Goal: Task Accomplishment & Management: Manage account settings

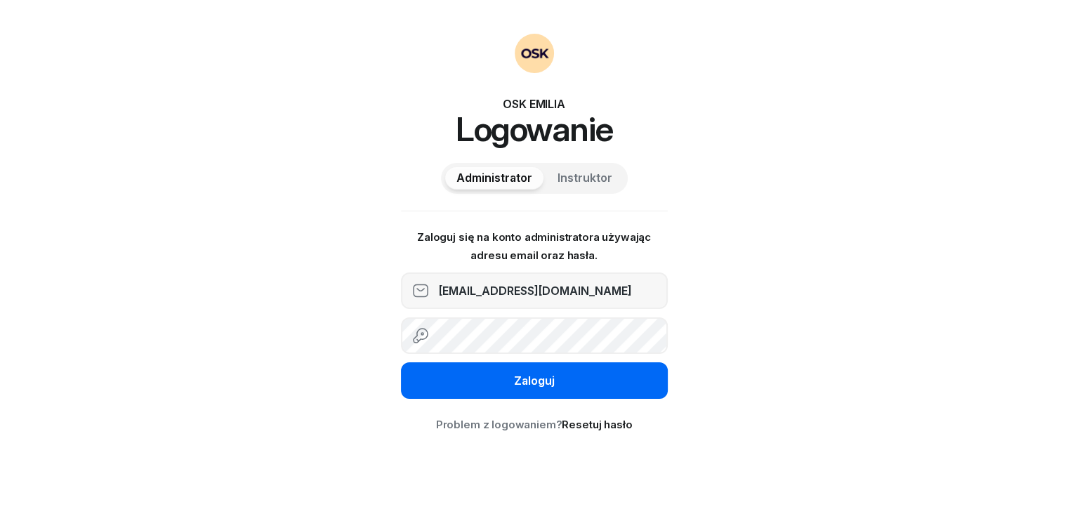
click at [486, 387] on button "Zaloguj" at bounding box center [534, 380] width 267 height 37
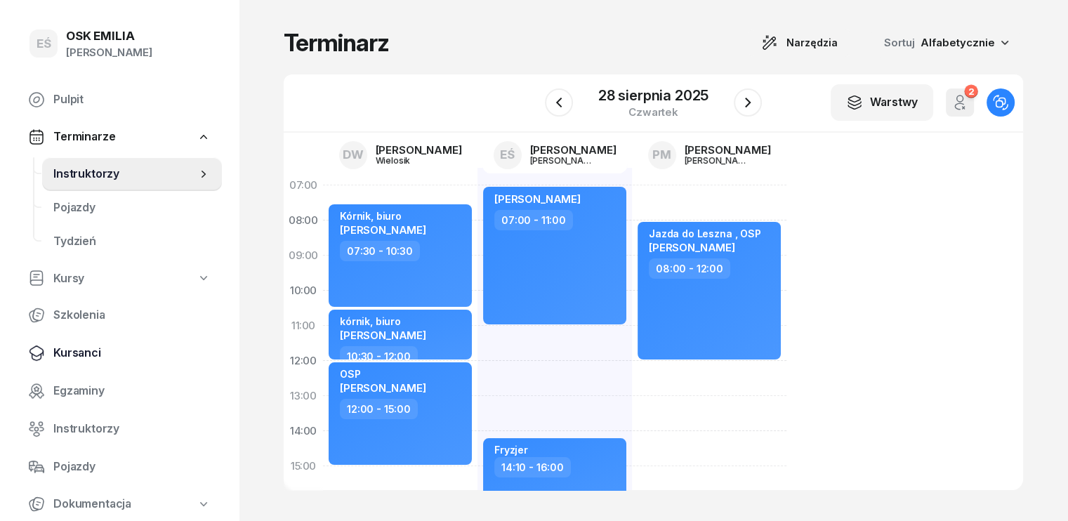
click at [76, 355] on span "Kursanci" at bounding box center [131, 353] width 157 height 18
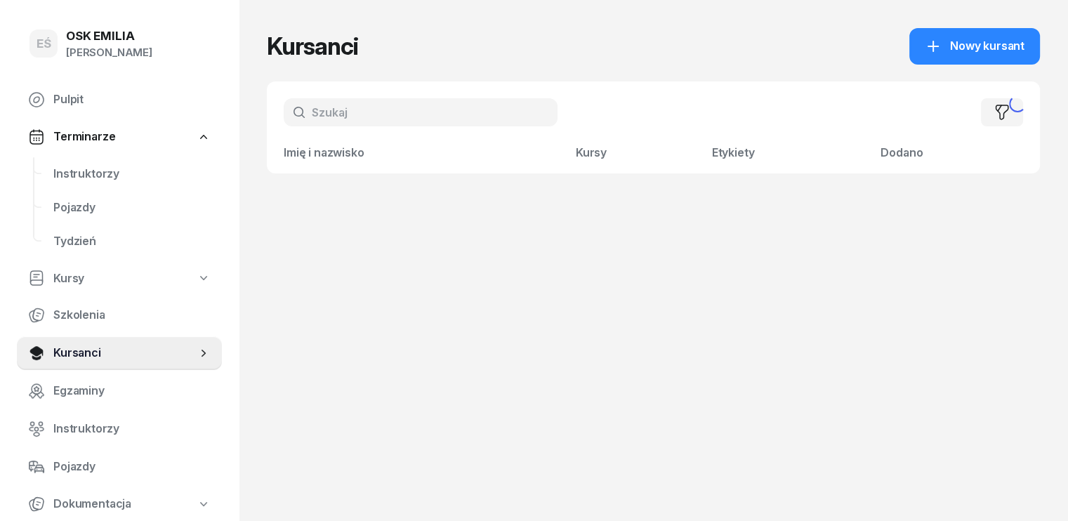
click at [332, 118] on input "text" at bounding box center [421, 112] width 274 height 28
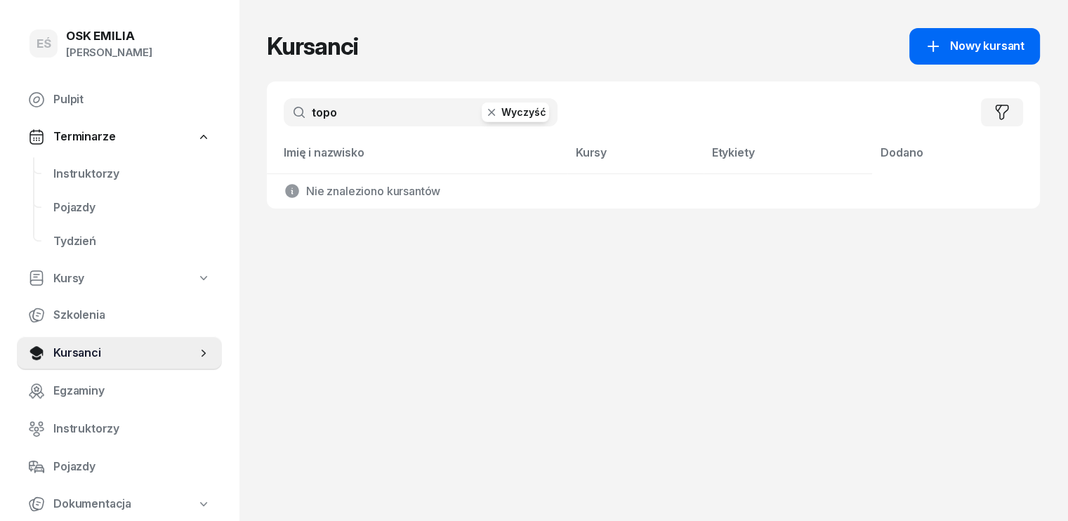
type input "topo"
click at [1022, 44] on span "Nowy kursant" at bounding box center [987, 46] width 74 height 18
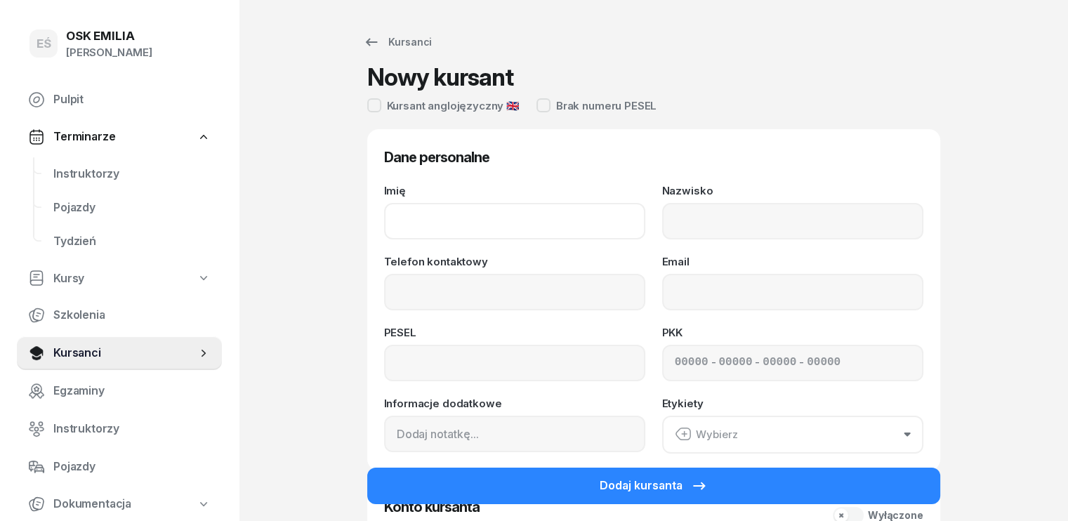
click at [413, 218] on input "Imię" at bounding box center [514, 221] width 261 height 37
type input "[PERSON_NAME]"
type input "Topor"
click at [384, 283] on input "Telefon kontaktowy" at bounding box center [514, 292] width 261 height 37
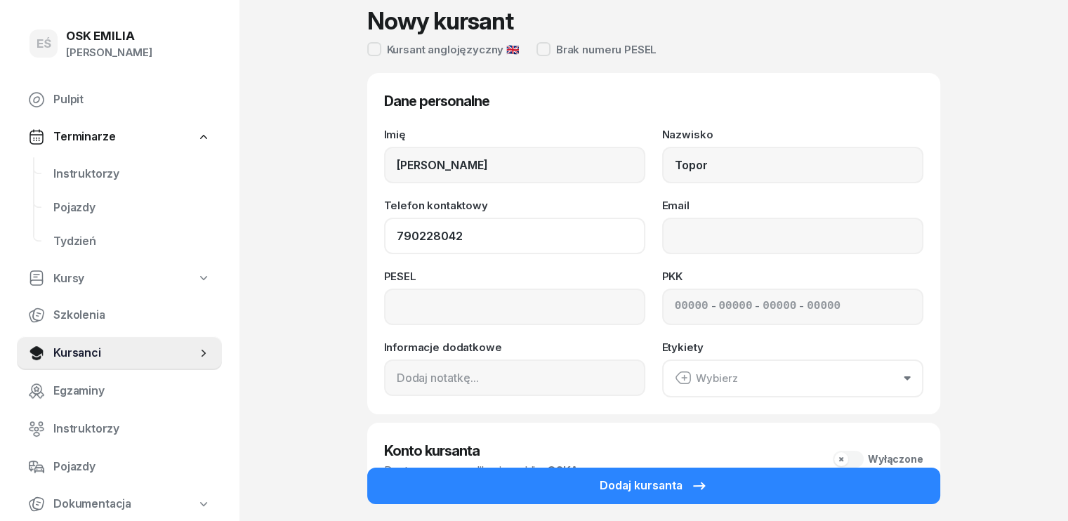
scroll to position [140, 0]
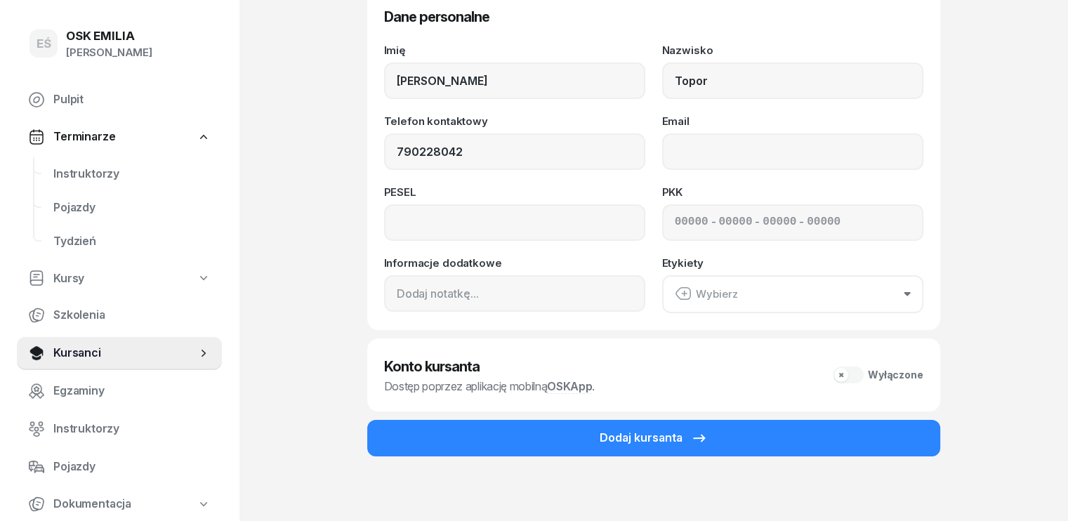
type input "790 228 042"
click at [890, 373] on div "Wyłączone" at bounding box center [878, 375] width 91 height 17
click at [875, 376] on div "Wyłączone" at bounding box center [878, 375] width 91 height 17
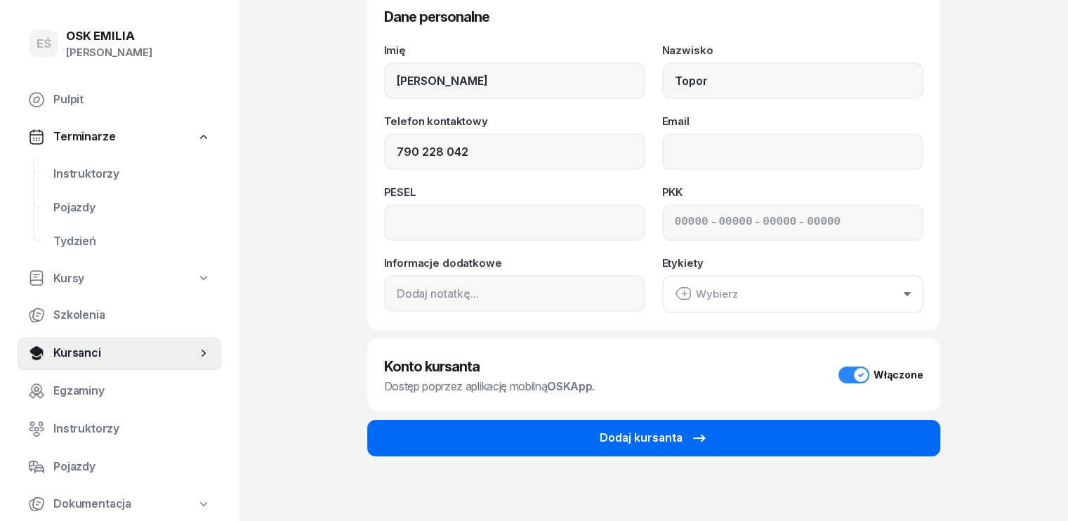
click at [688, 432] on div "Dodaj kursanta" at bounding box center [654, 438] width 108 height 18
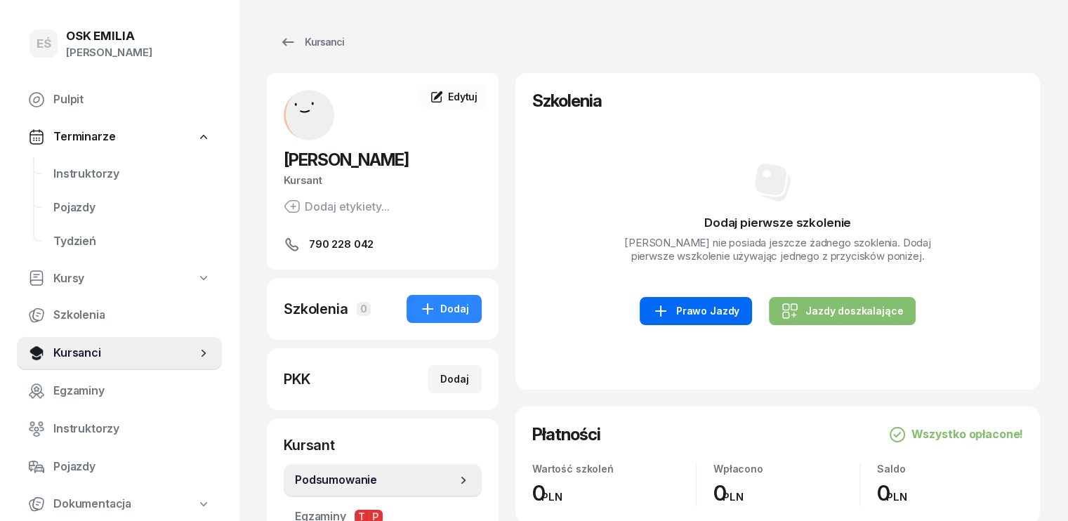
click at [712, 312] on div "Prawo Jazdy" at bounding box center [696, 311] width 87 height 17
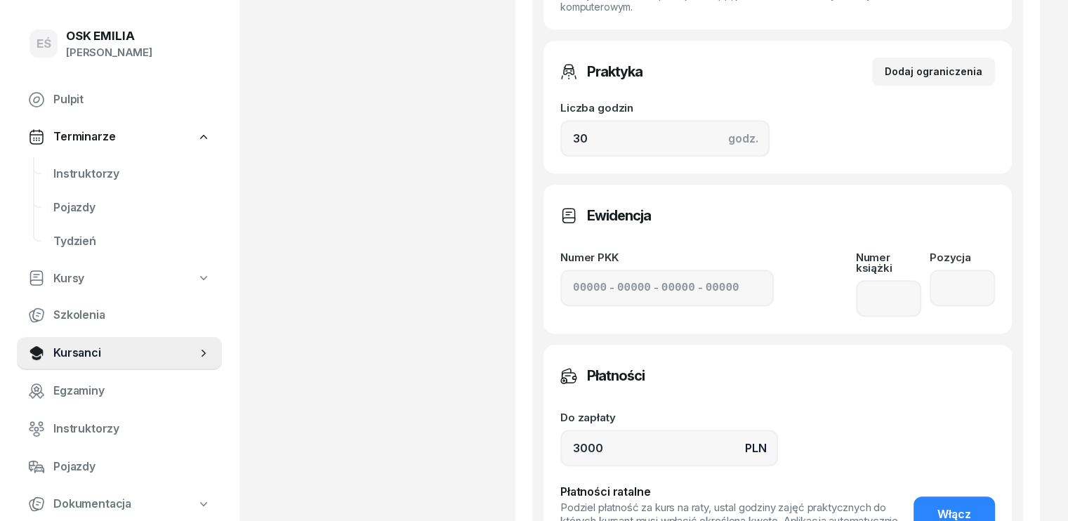
scroll to position [843, 0]
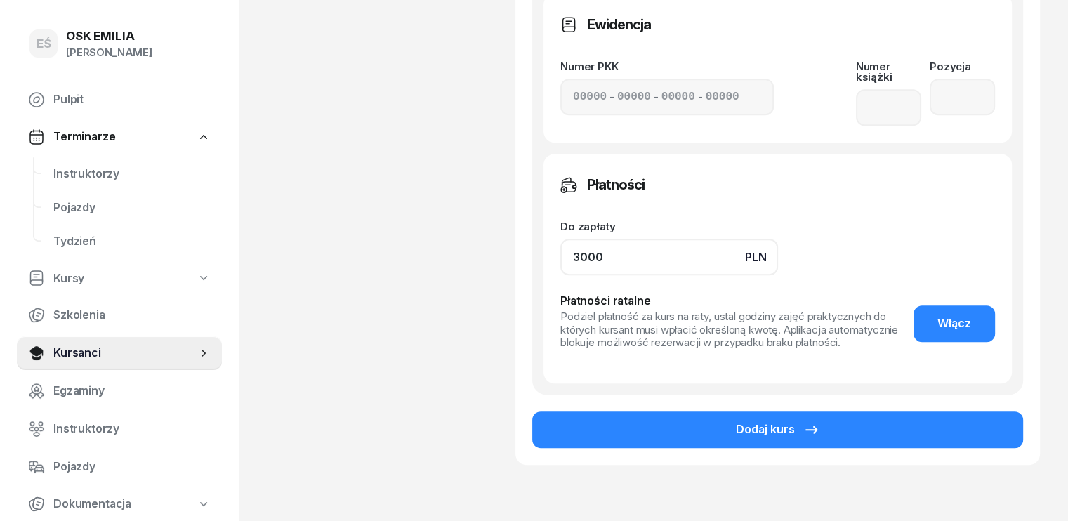
click at [561, 239] on input "3000" at bounding box center [670, 257] width 218 height 37
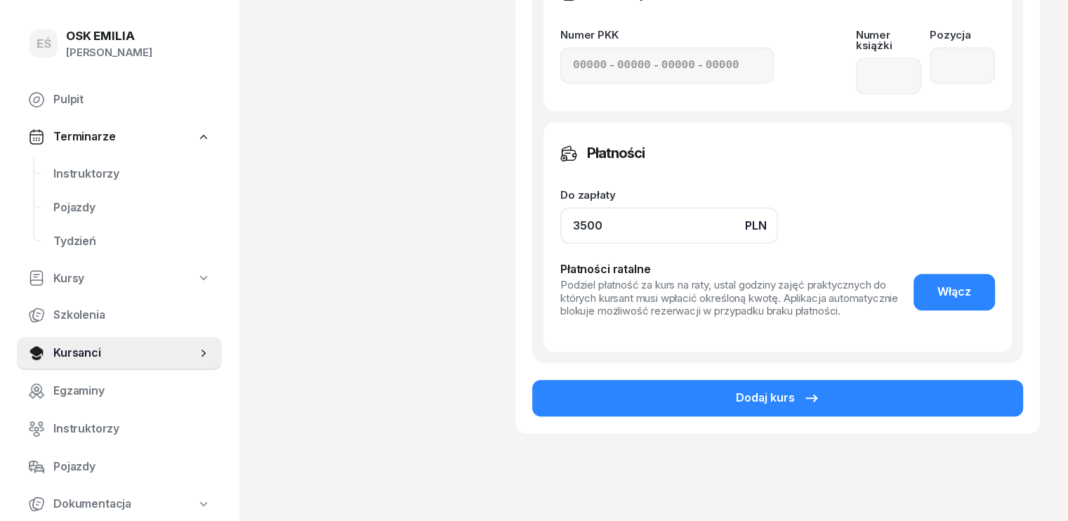
scroll to position [892, 0]
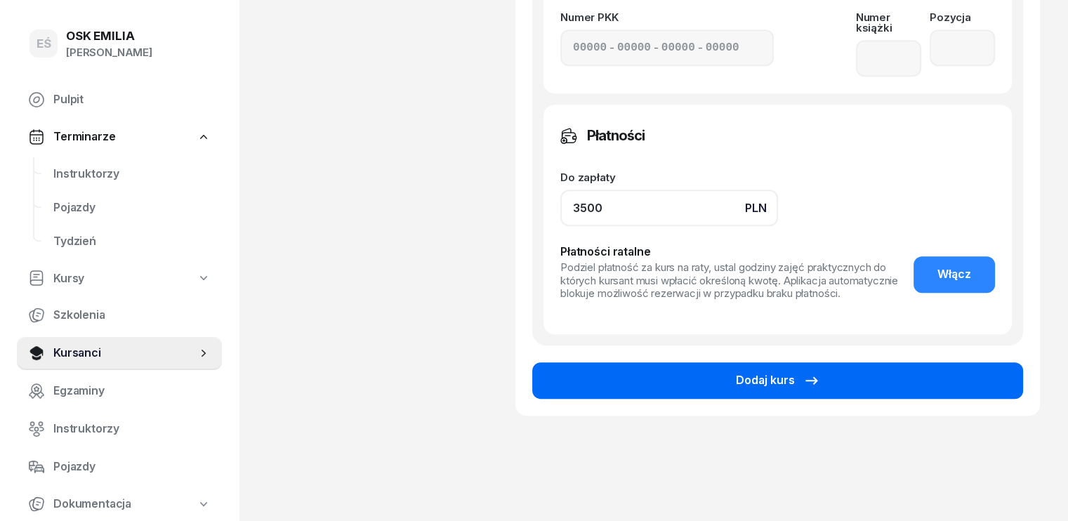
type input "3500"
click at [794, 372] on div "Dodaj kurs" at bounding box center [778, 381] width 84 height 18
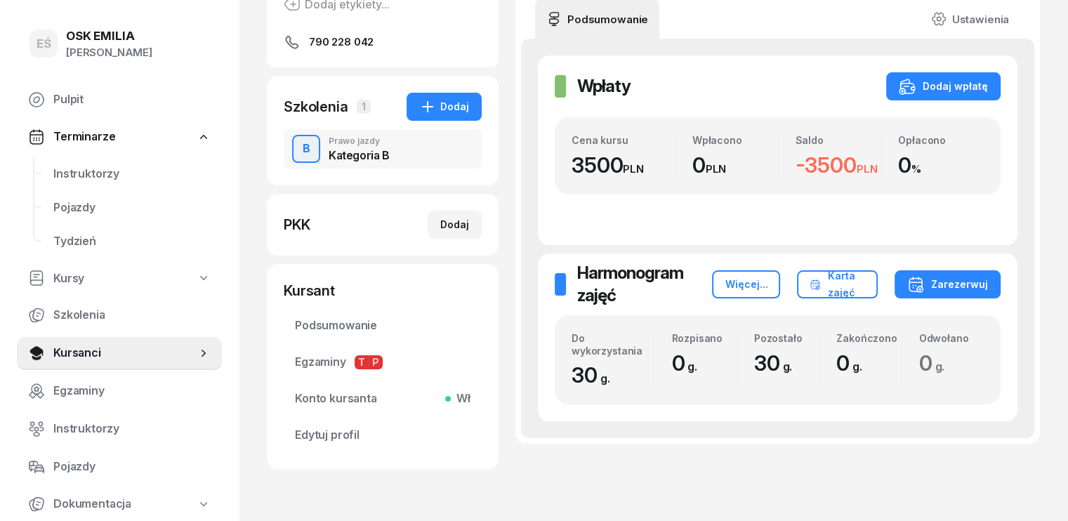
scroll to position [211, 0]
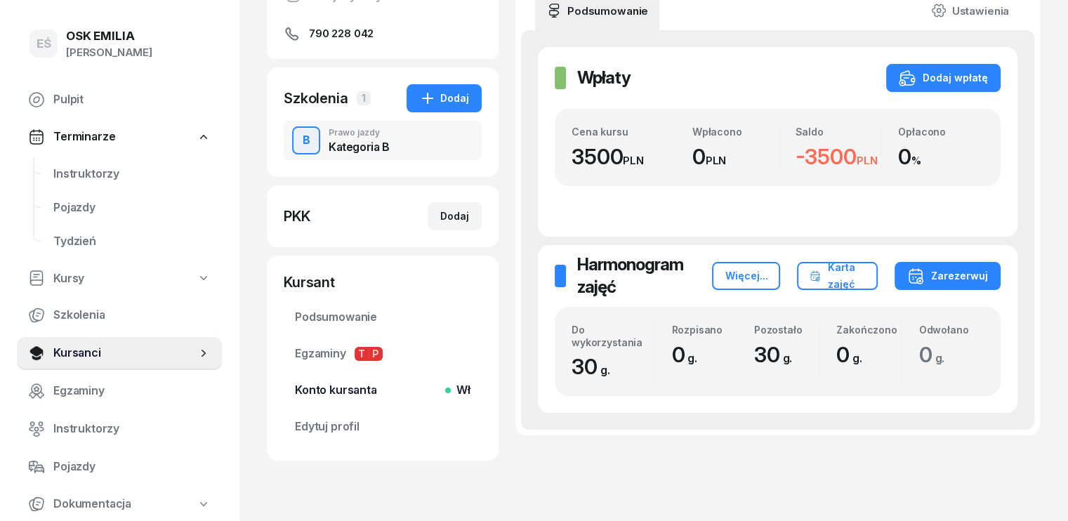
click at [339, 388] on span "Konto kursanta Wł" at bounding box center [383, 390] width 176 height 18
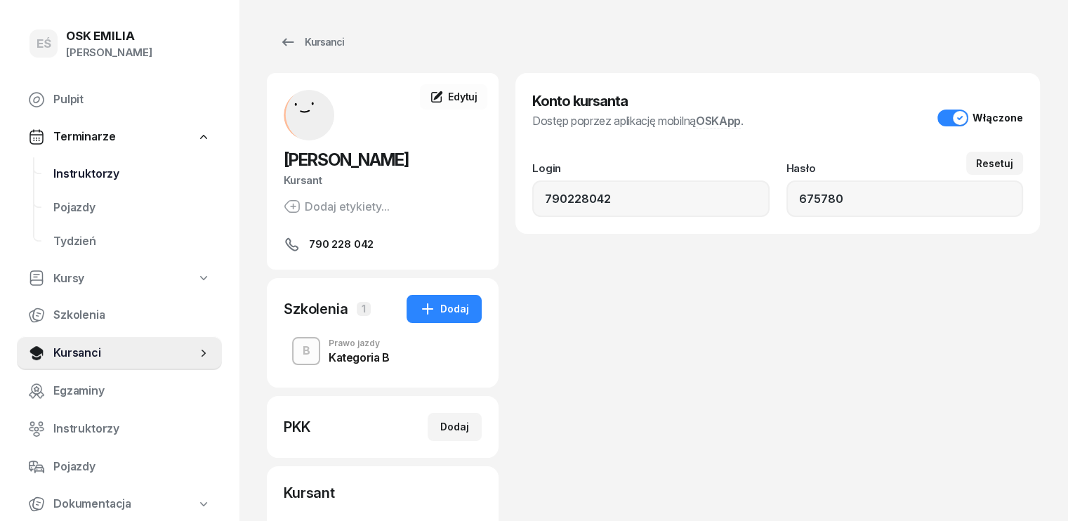
click at [96, 176] on span "Instruktorzy" at bounding box center [131, 174] width 157 height 18
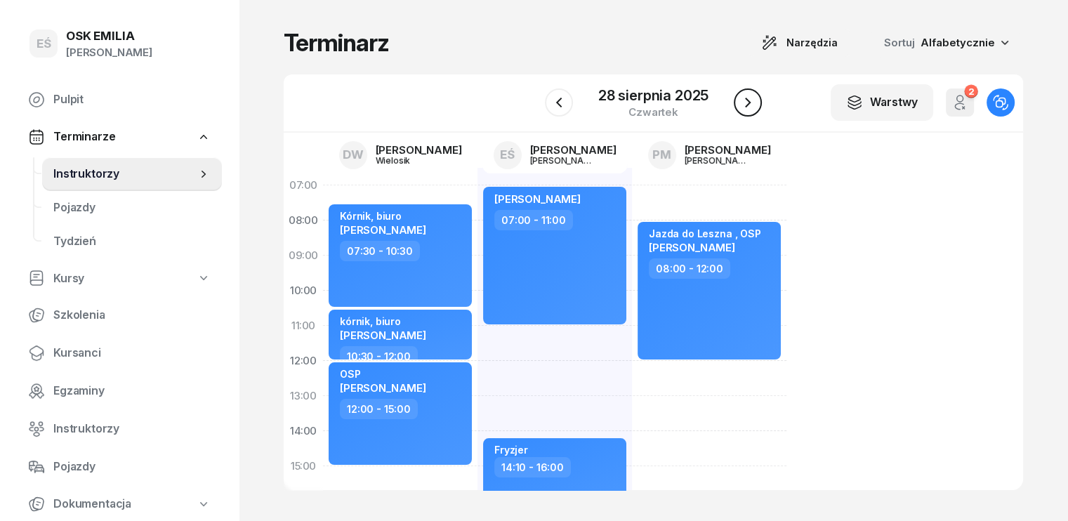
click at [747, 103] on icon "button" at bounding box center [748, 102] width 17 height 17
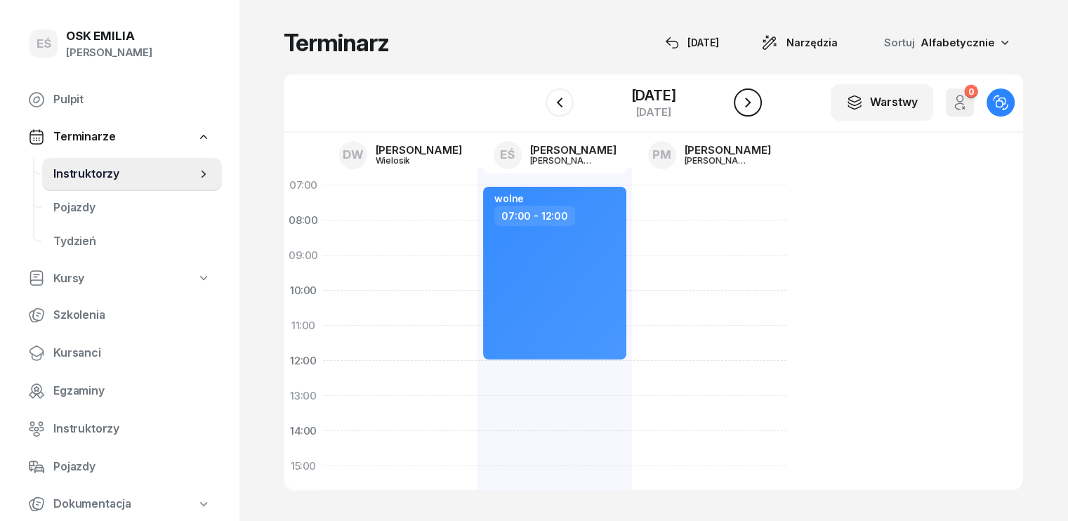
click at [747, 103] on icon "button" at bounding box center [748, 102] width 17 height 17
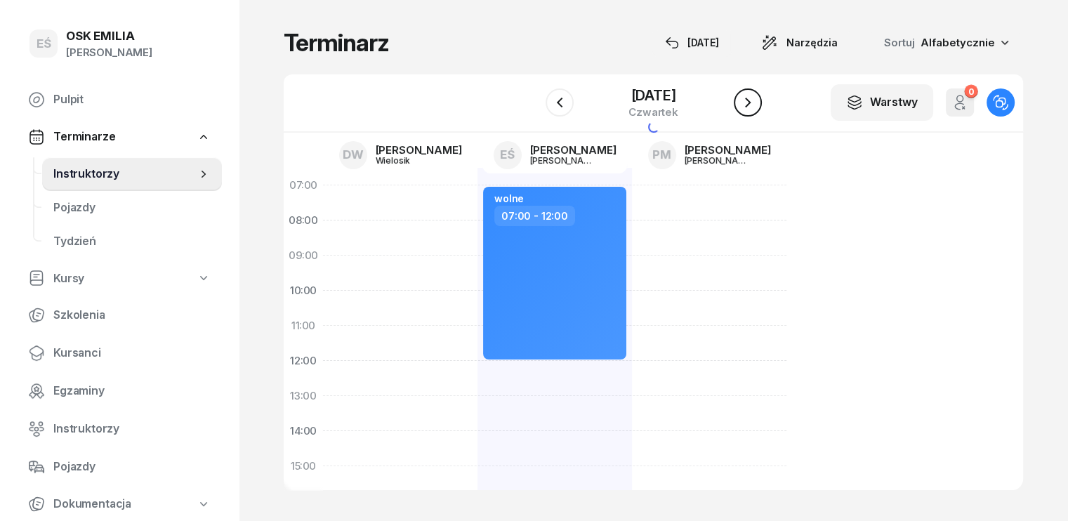
click at [747, 103] on icon "button" at bounding box center [748, 102] width 17 height 17
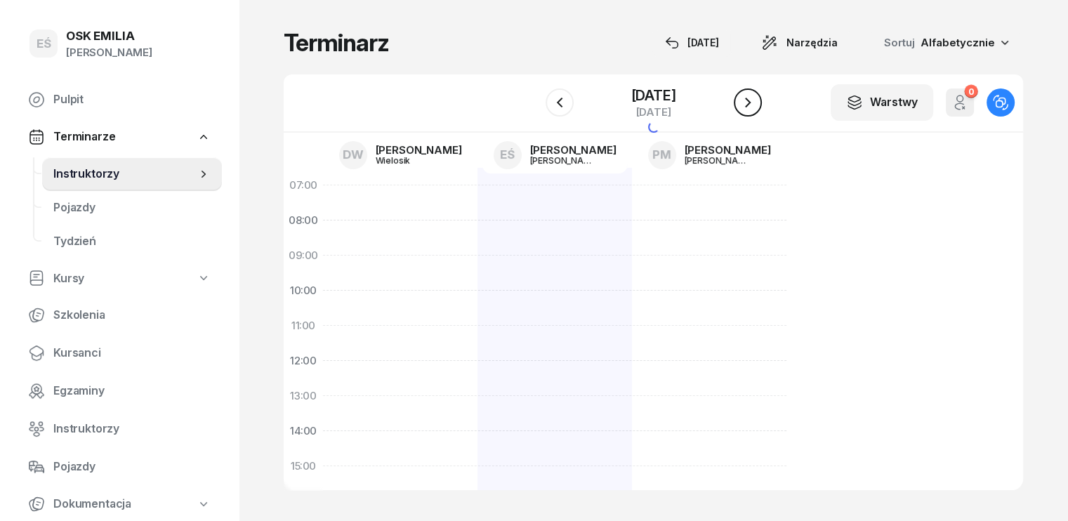
click at [747, 103] on icon "button" at bounding box center [748, 102] width 17 height 17
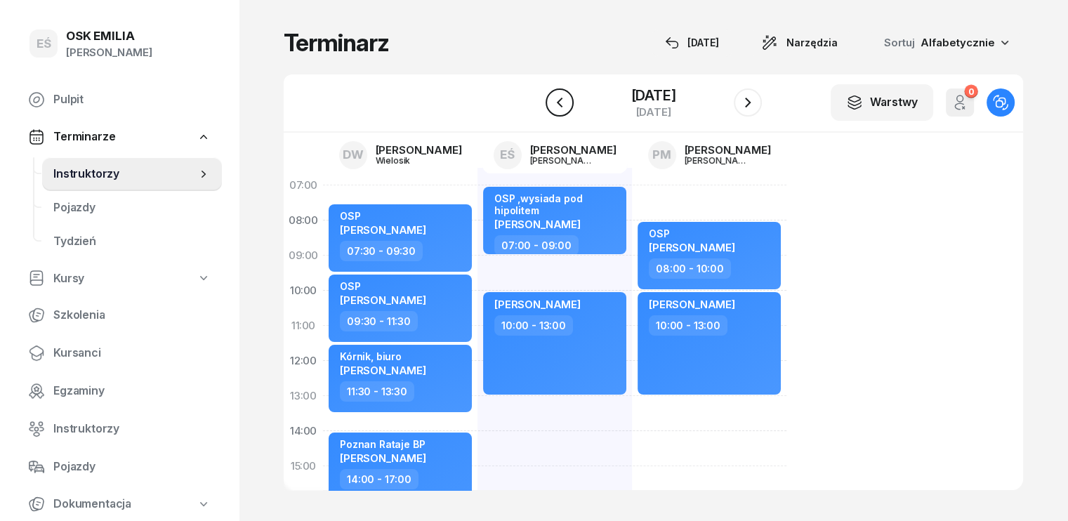
click at [556, 104] on icon "button" at bounding box center [559, 102] width 17 height 17
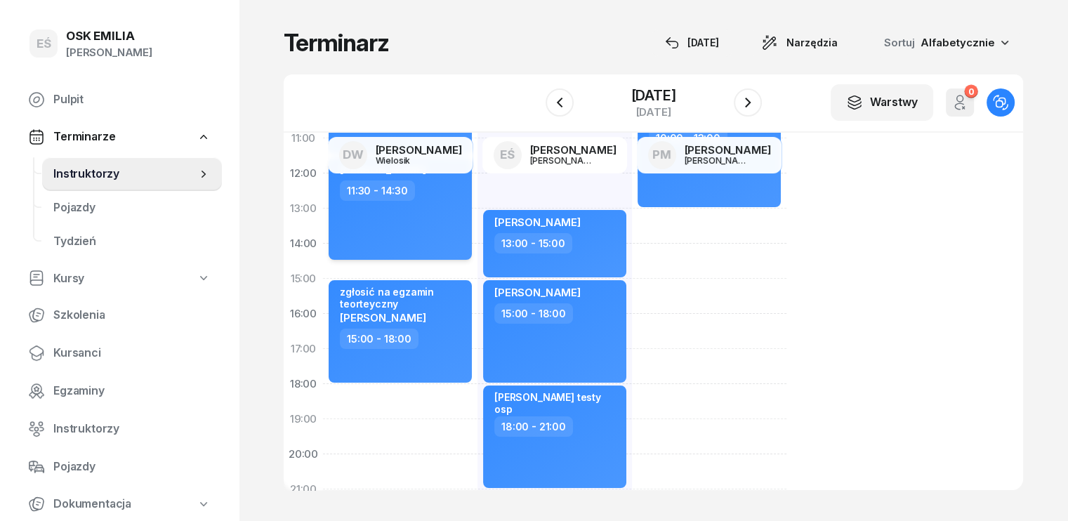
scroll to position [211, 0]
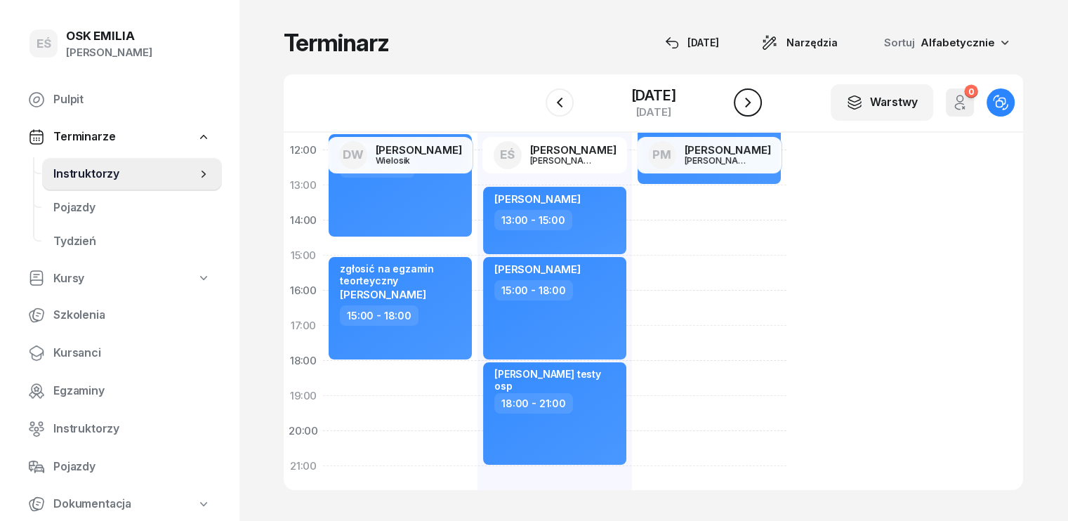
click at [752, 101] on icon "button" at bounding box center [748, 102] width 17 height 17
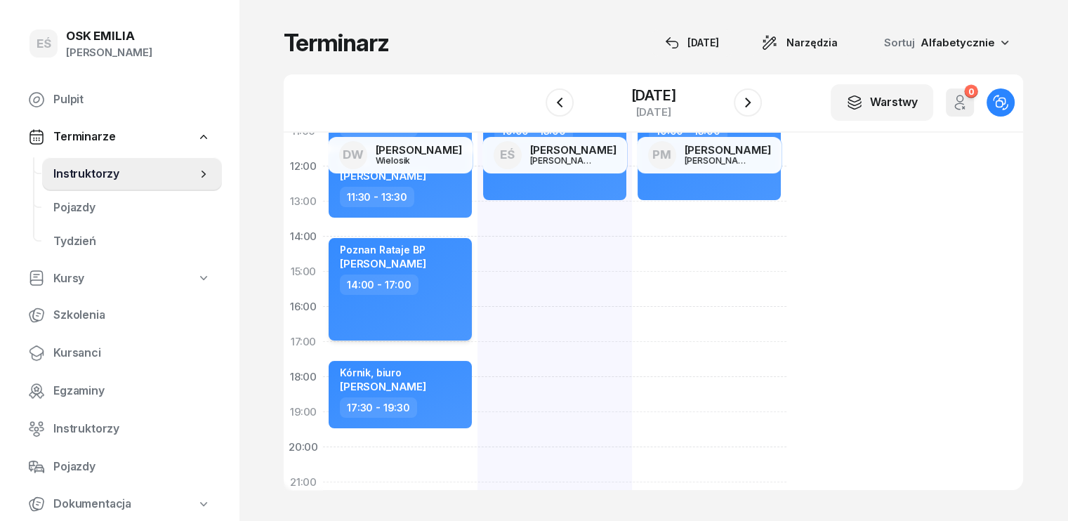
scroll to position [211, 0]
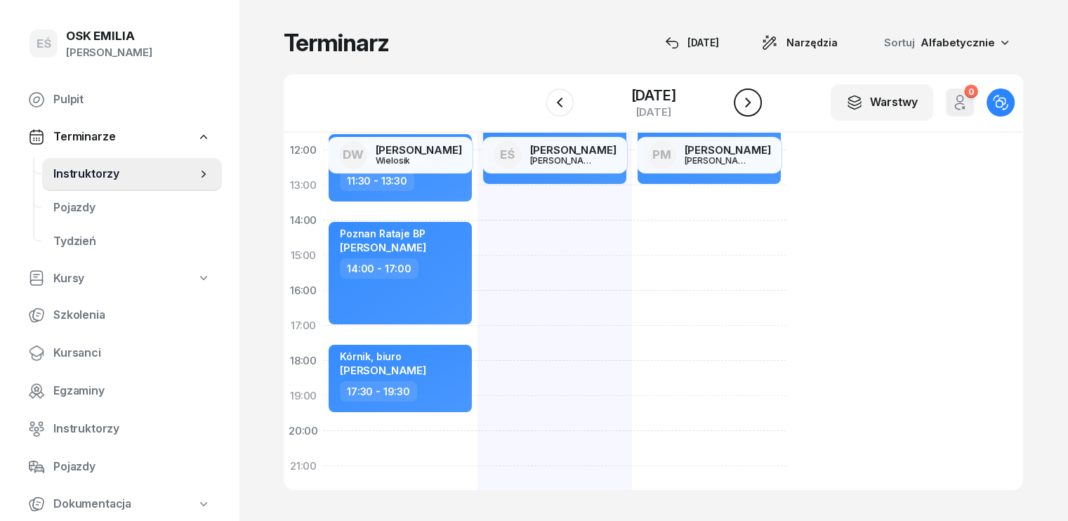
click at [744, 106] on icon "button" at bounding box center [748, 102] width 17 height 17
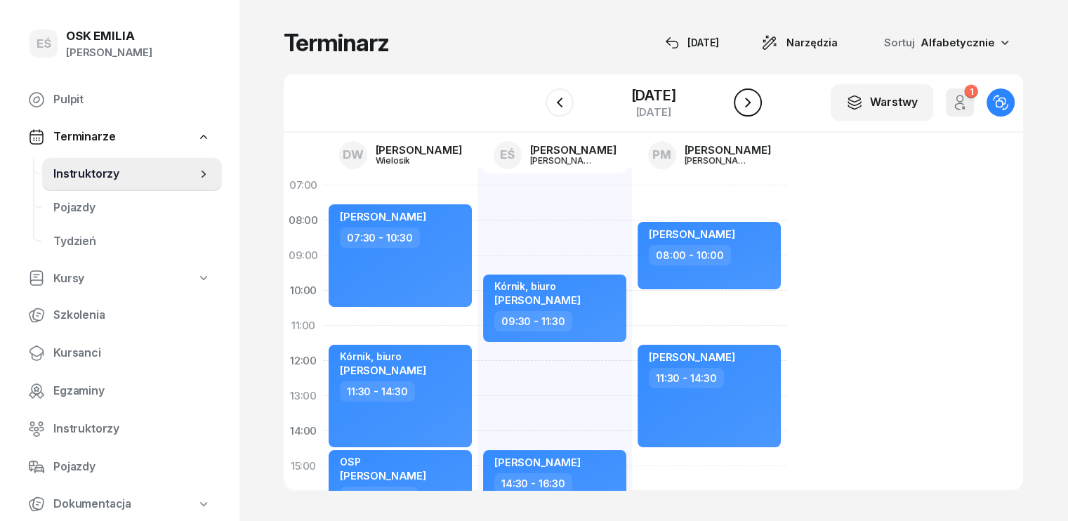
click at [756, 97] on icon "button" at bounding box center [748, 102] width 17 height 17
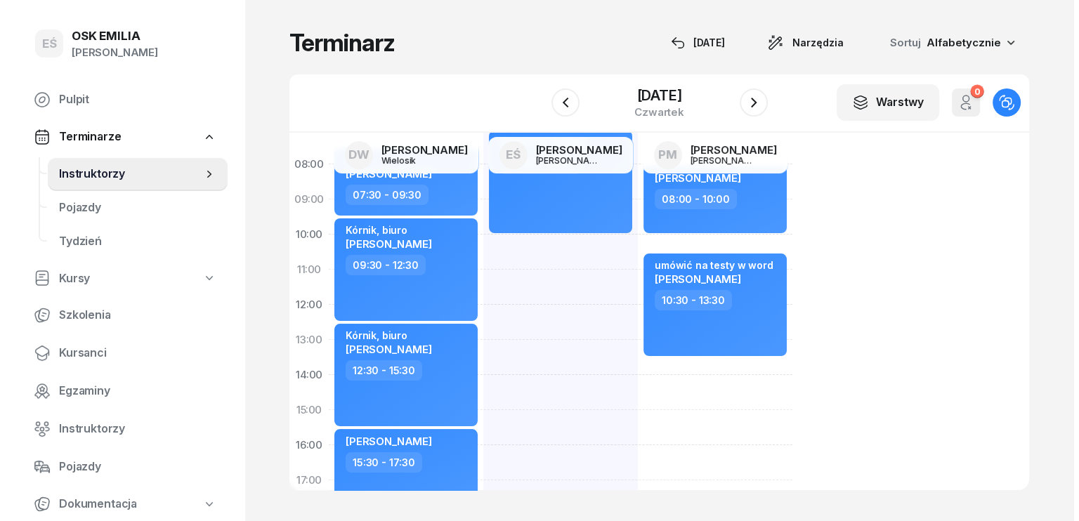
scroll to position [140, 0]
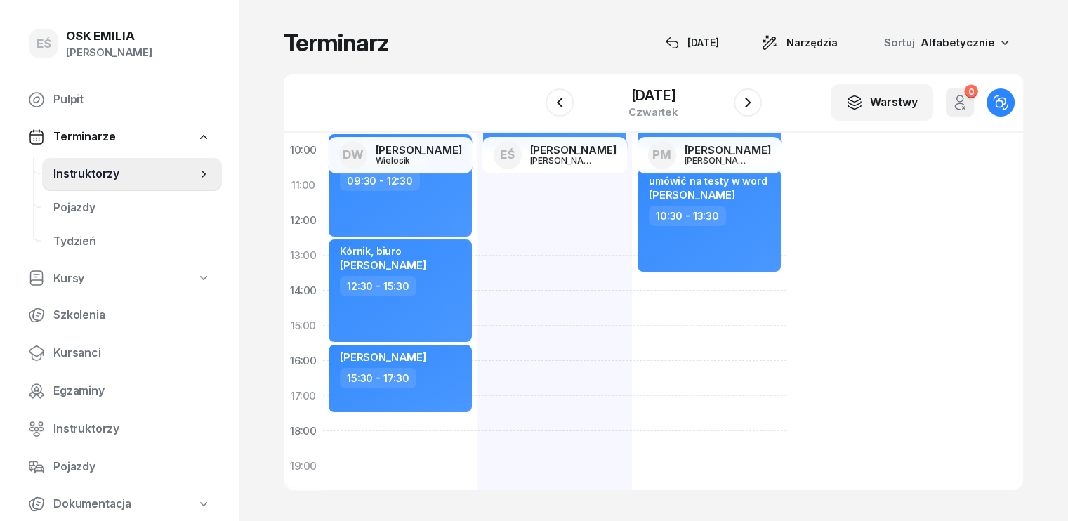
click at [478, 418] on div "OSP [PERSON_NAME] 07:30 - 09:30 Kórnik, biuro [PERSON_NAME] 09:30 - 12:30 Kórni…" at bounding box center [555, 343] width 155 height 632
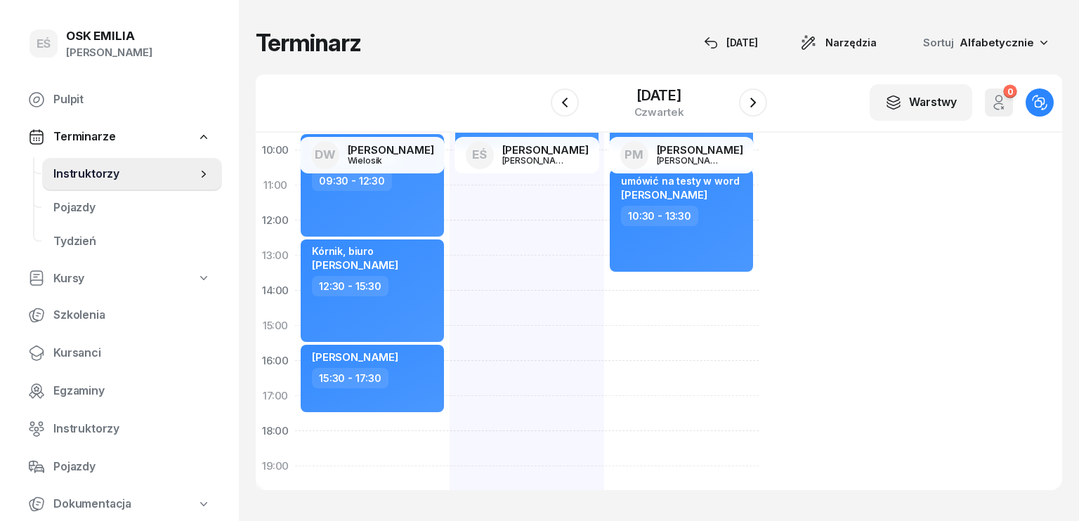
select select "17"
select select "30"
select select "19"
select select "30"
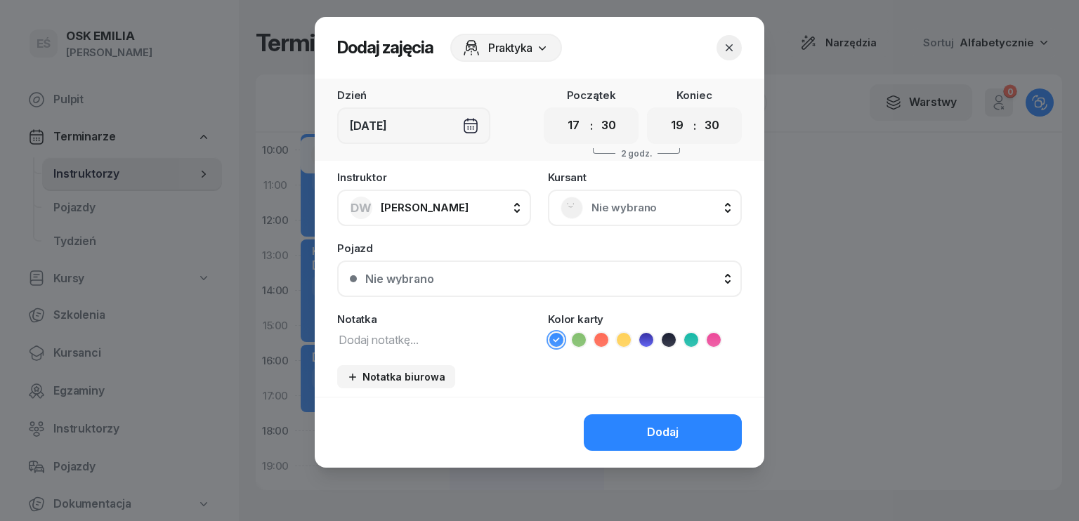
click at [655, 216] on span "Nie wybrano" at bounding box center [660, 208] width 138 height 18
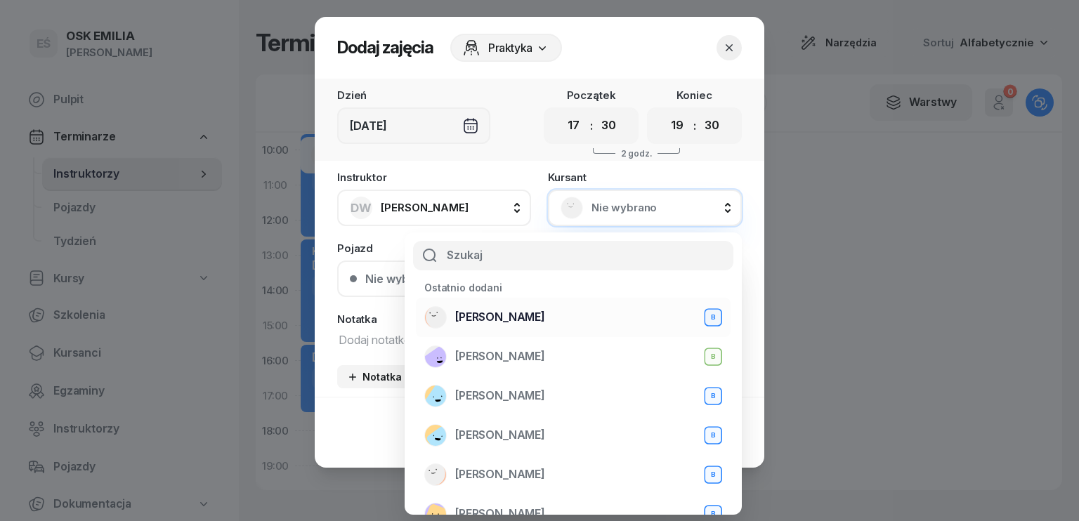
click at [497, 318] on span "[PERSON_NAME]" at bounding box center [500, 317] width 90 height 18
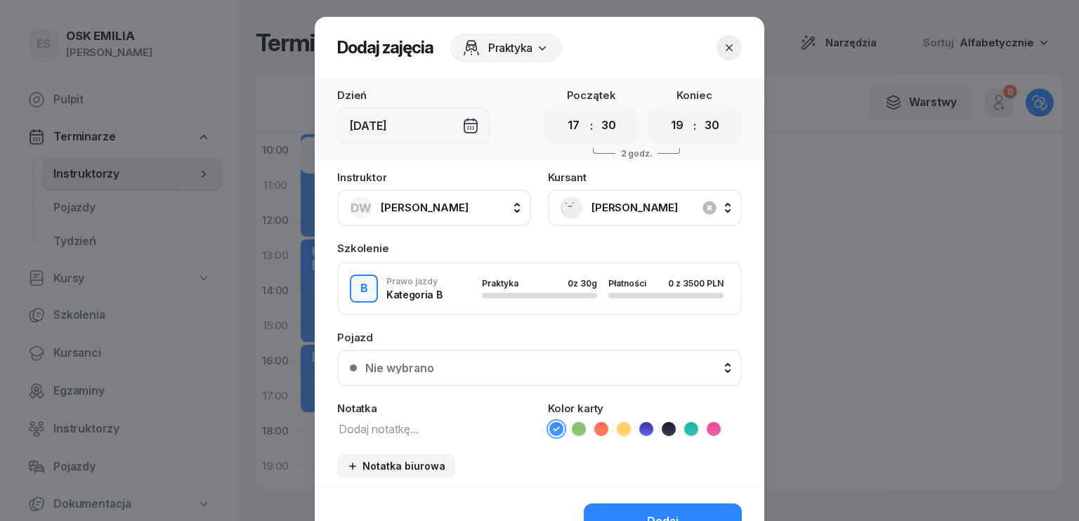
click at [393, 424] on textarea at bounding box center [434, 428] width 194 height 18
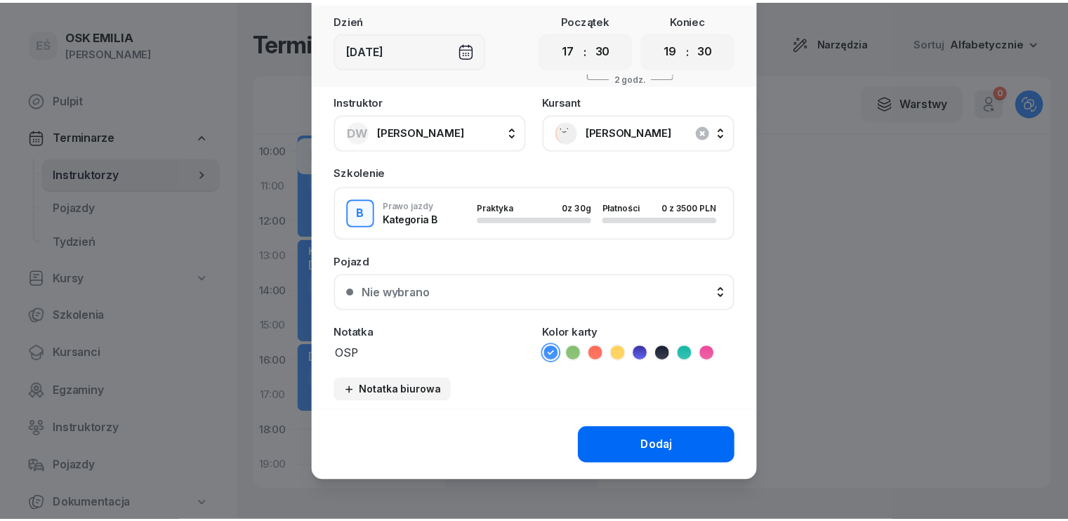
scroll to position [79, 0]
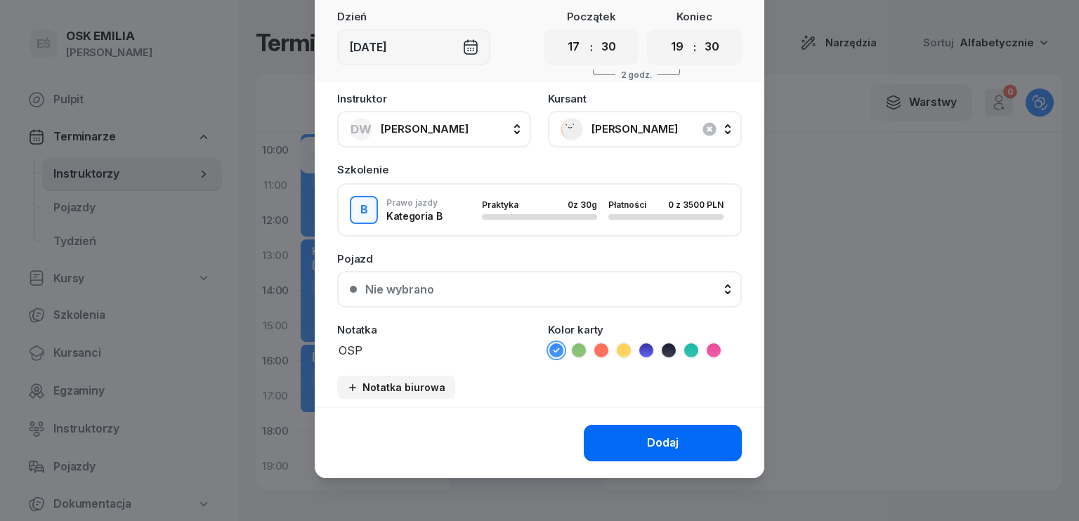
type textarea "OSP"
click at [604, 445] on button "Dodaj" at bounding box center [663, 443] width 158 height 37
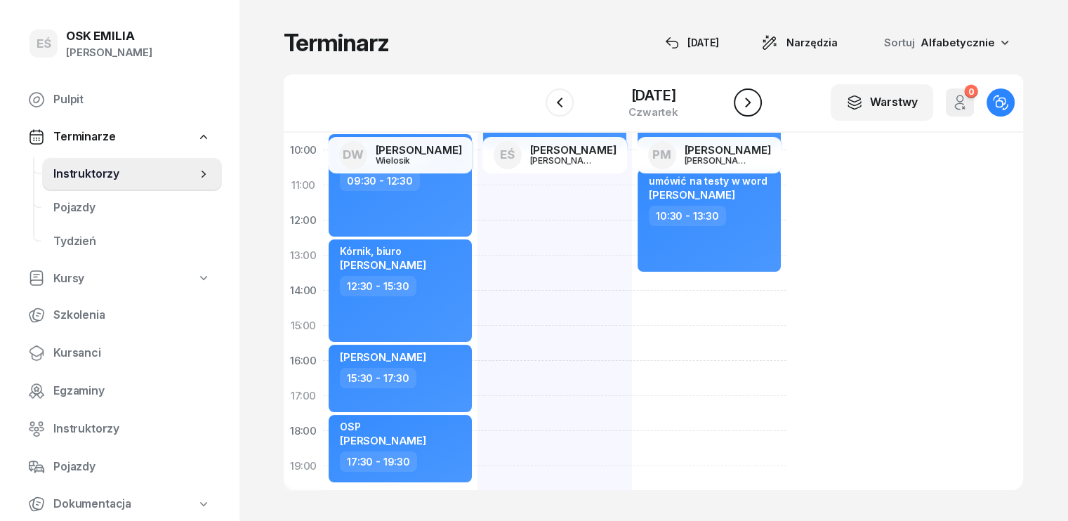
click at [748, 104] on icon "button" at bounding box center [748, 103] width 6 height 10
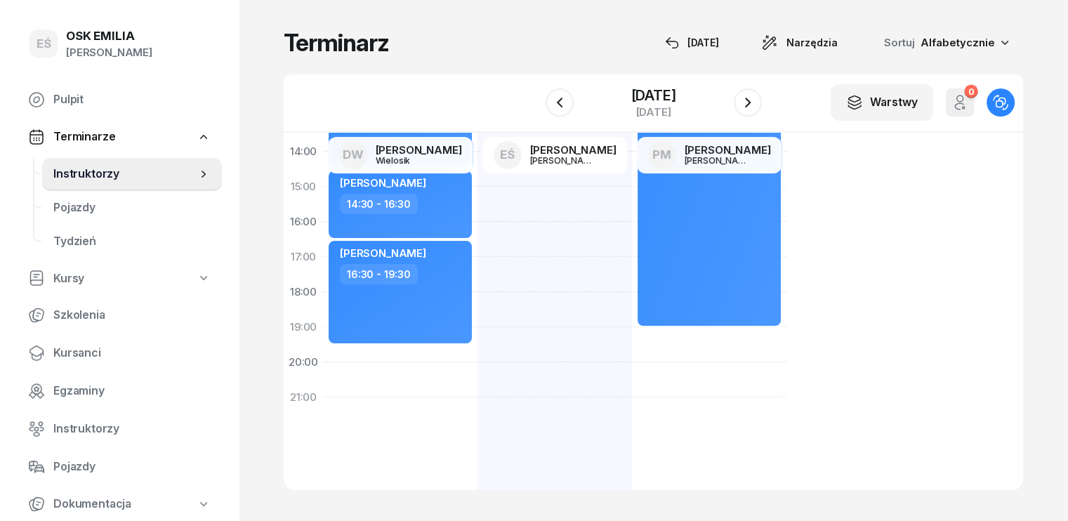
scroll to position [281, 0]
click at [759, 100] on button "button" at bounding box center [748, 103] width 28 height 28
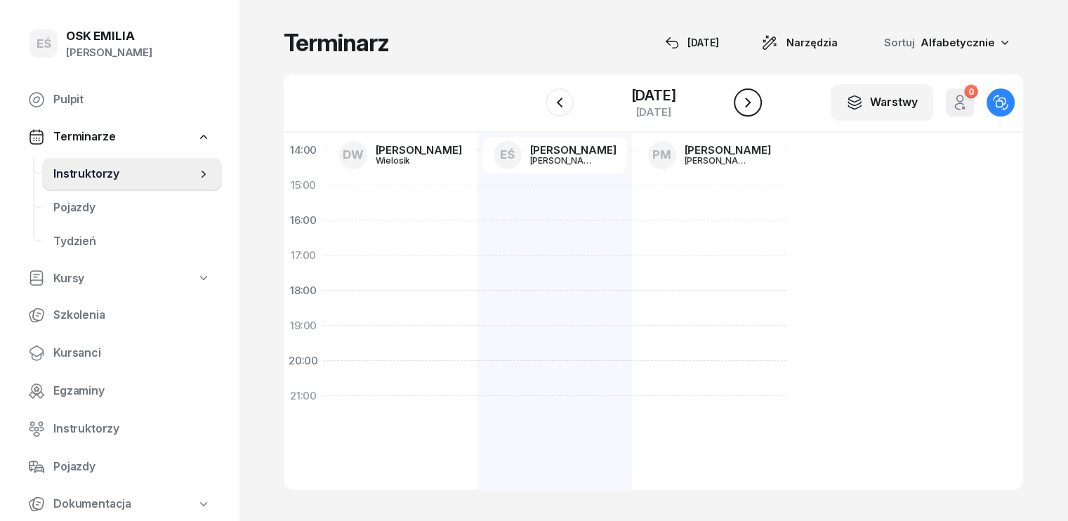
click at [759, 101] on button "button" at bounding box center [748, 103] width 28 height 28
click at [756, 101] on icon "button" at bounding box center [748, 102] width 17 height 17
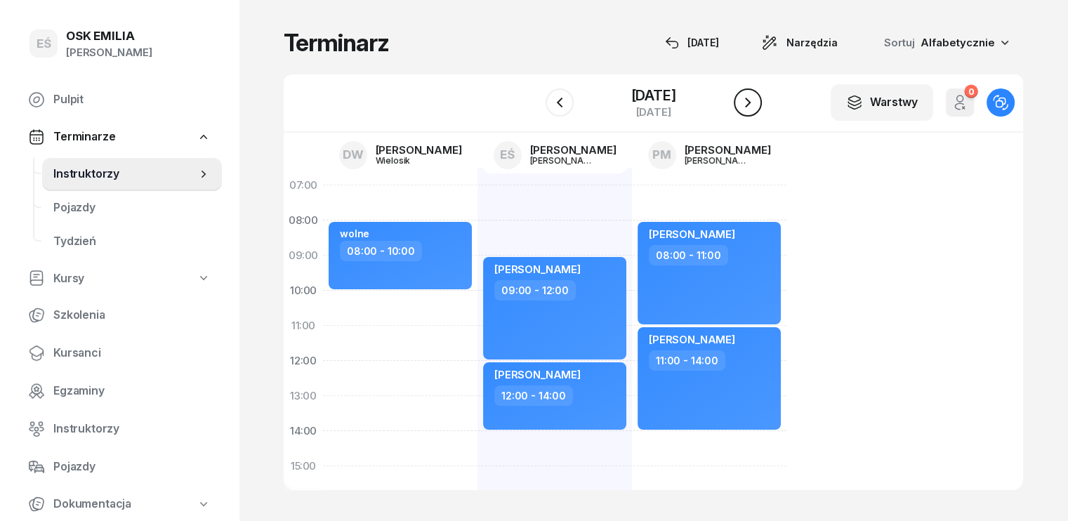
click at [749, 105] on icon "button" at bounding box center [748, 103] width 6 height 10
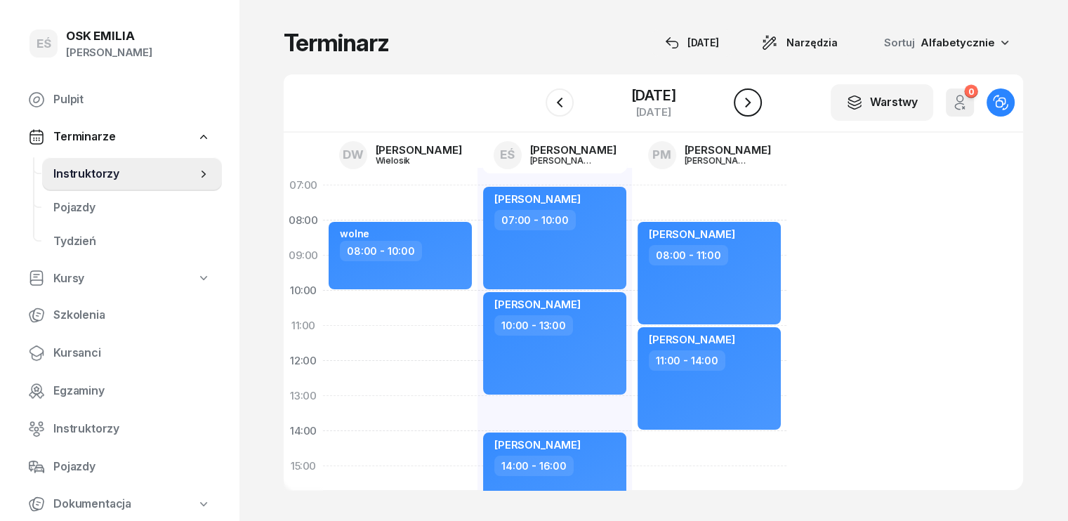
click at [749, 105] on icon "button" at bounding box center [748, 103] width 6 height 10
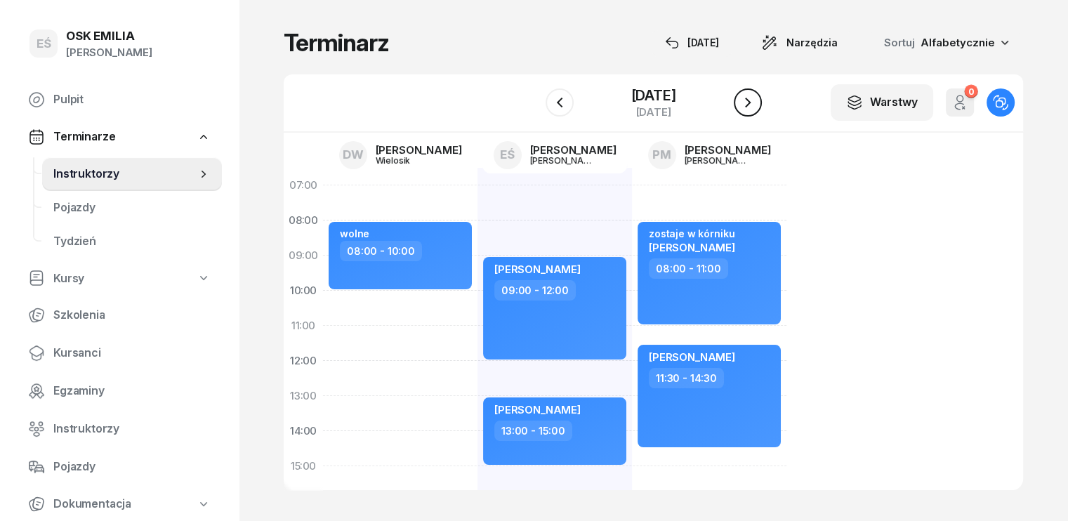
click at [752, 108] on icon "button" at bounding box center [748, 102] width 17 height 17
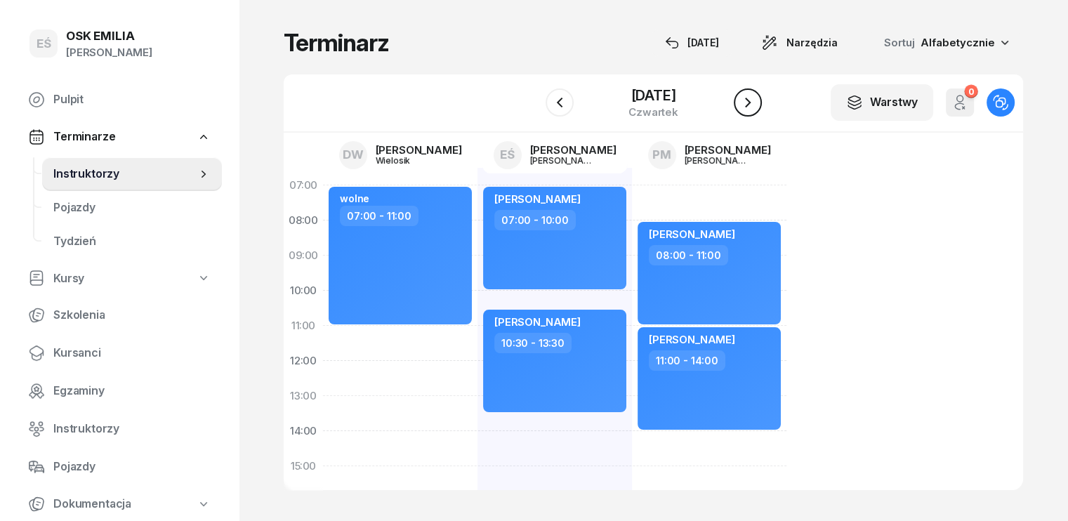
click at [752, 109] on icon "button" at bounding box center [748, 102] width 17 height 17
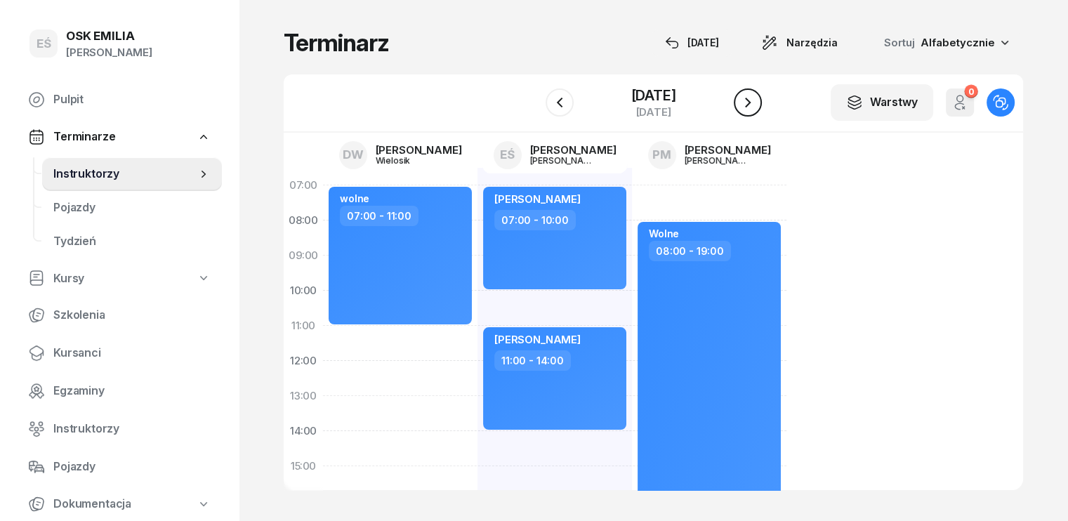
click at [752, 109] on icon "button" at bounding box center [748, 102] width 17 height 17
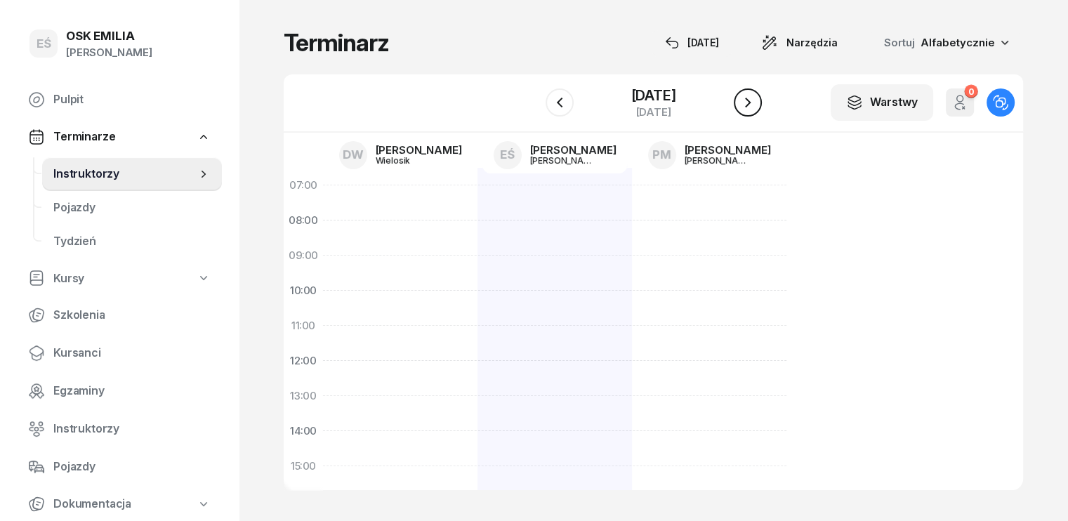
click at [752, 109] on icon "button" at bounding box center [748, 102] width 17 height 17
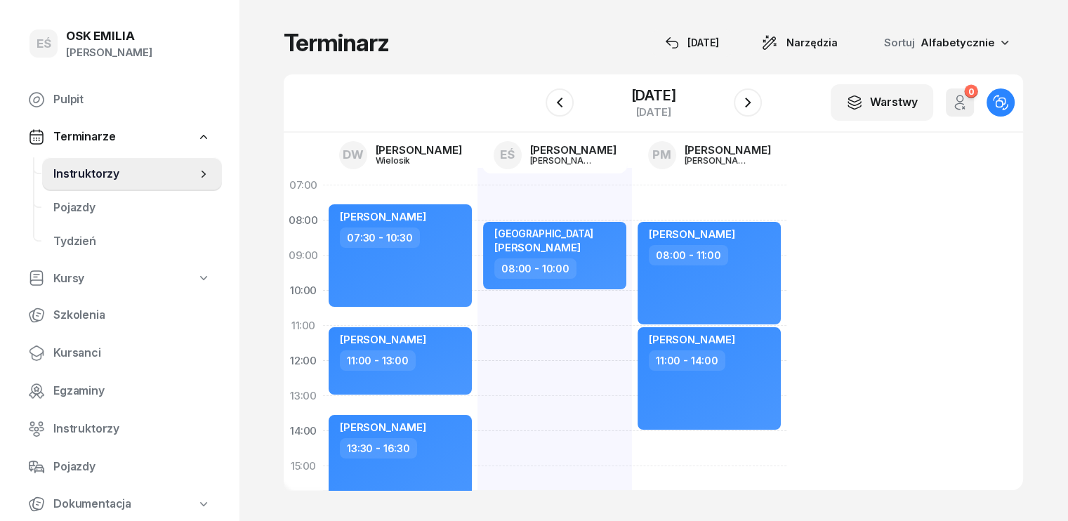
click at [632, 306] on div "Poznań [PERSON_NAME] 08:00 - 10:00" at bounding box center [709, 484] width 155 height 632
select select "10"
select select "12"
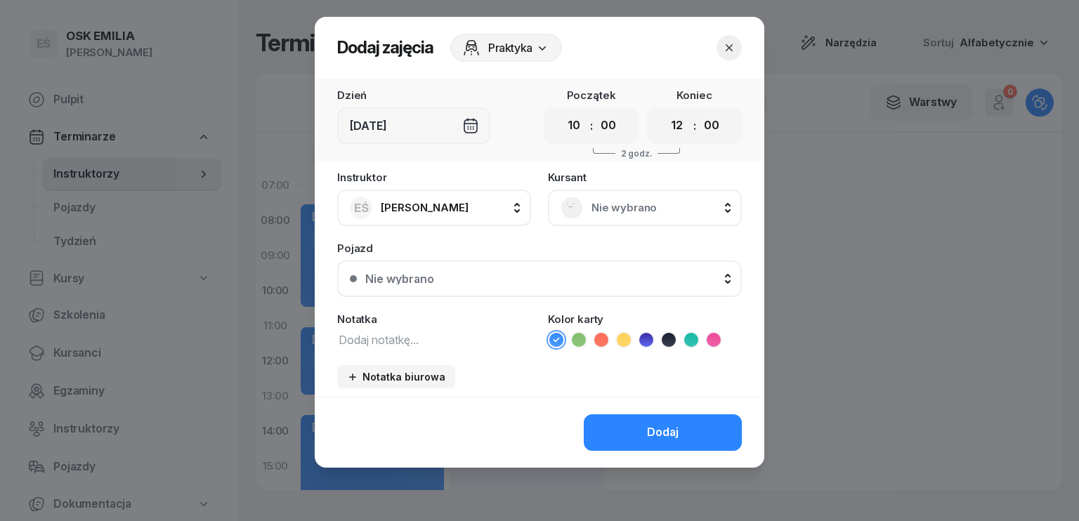
click at [660, 202] on span "Nie wybrano" at bounding box center [660, 208] width 138 height 18
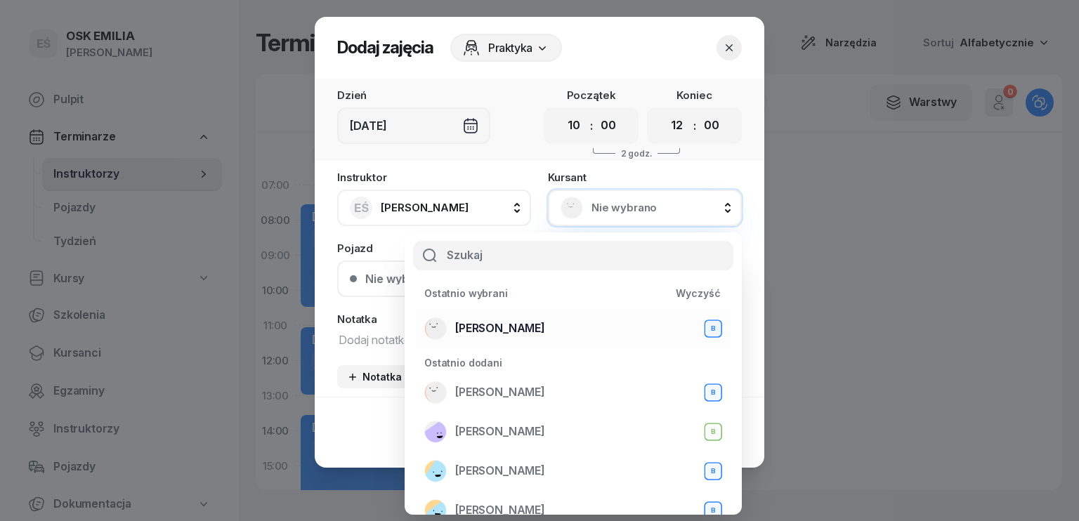
click at [489, 333] on span "[PERSON_NAME]" at bounding box center [500, 329] width 90 height 18
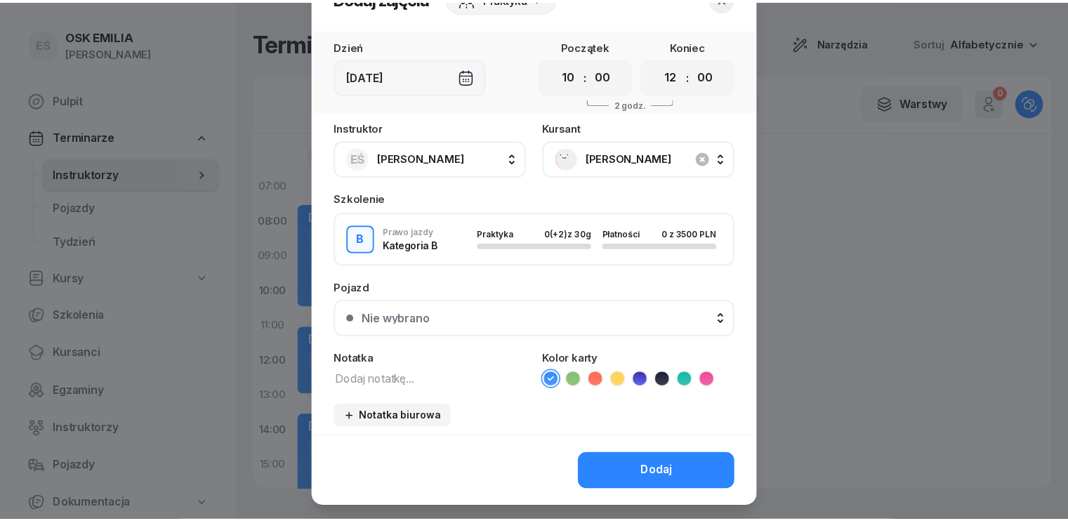
scroll to position [70, 0]
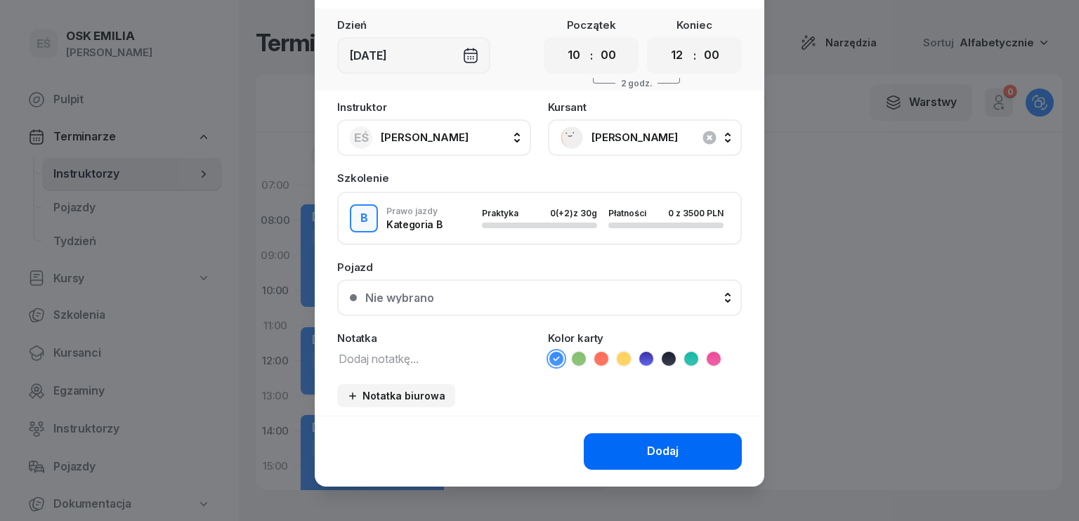
click at [658, 446] on div "Dodaj" at bounding box center [663, 452] width 32 height 18
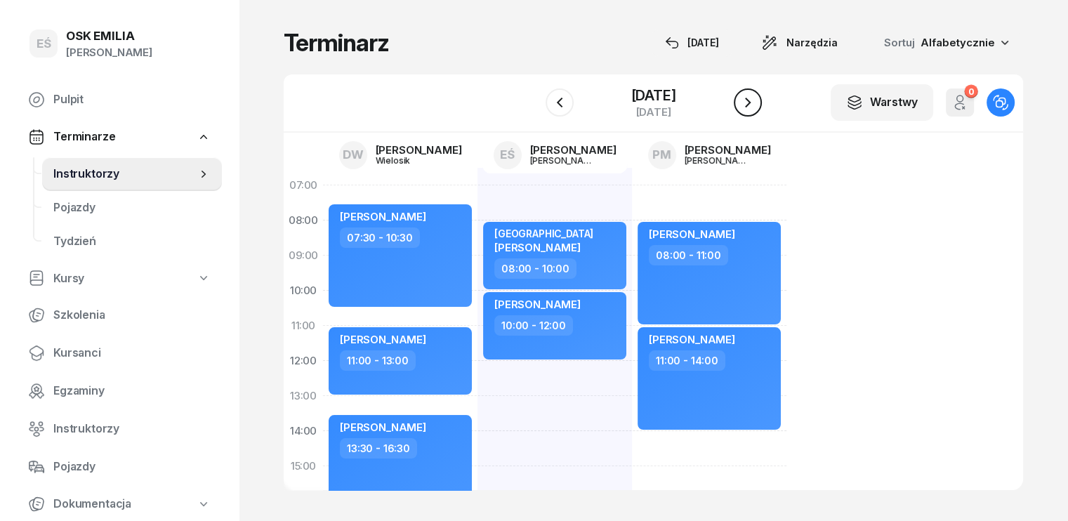
click at [762, 99] on button "button" at bounding box center [748, 103] width 28 height 28
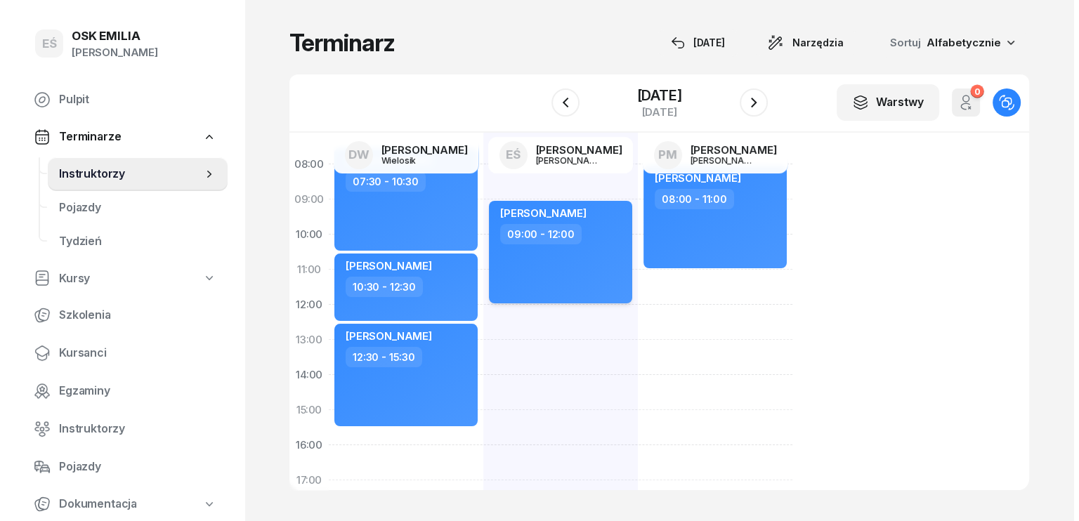
scroll to position [140, 0]
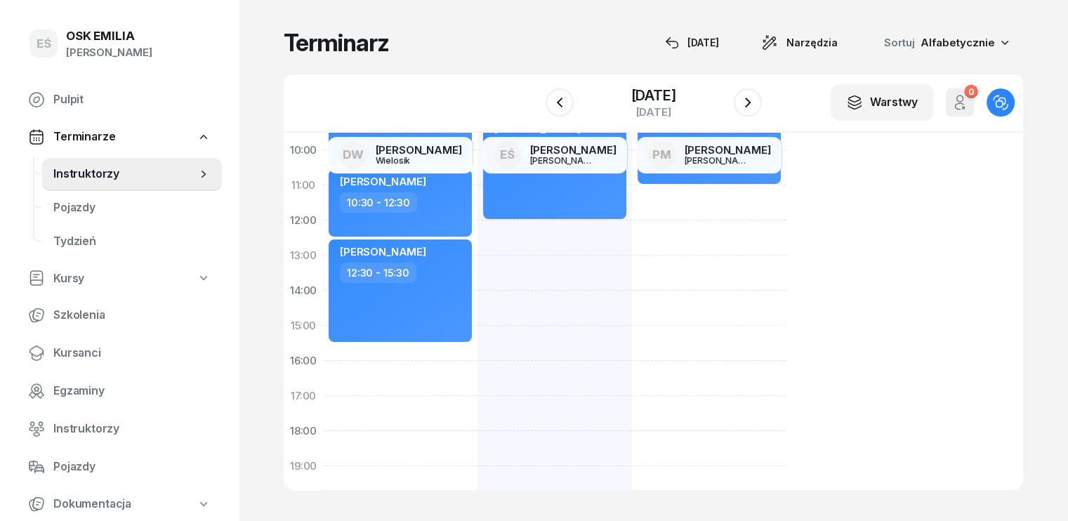
click at [478, 360] on div "[PERSON_NAME] 07:30 - 10:30 [PERSON_NAME] 10:30 - 12:30 [PERSON_NAME] 12:30 - 1…" at bounding box center [555, 343] width 155 height 632
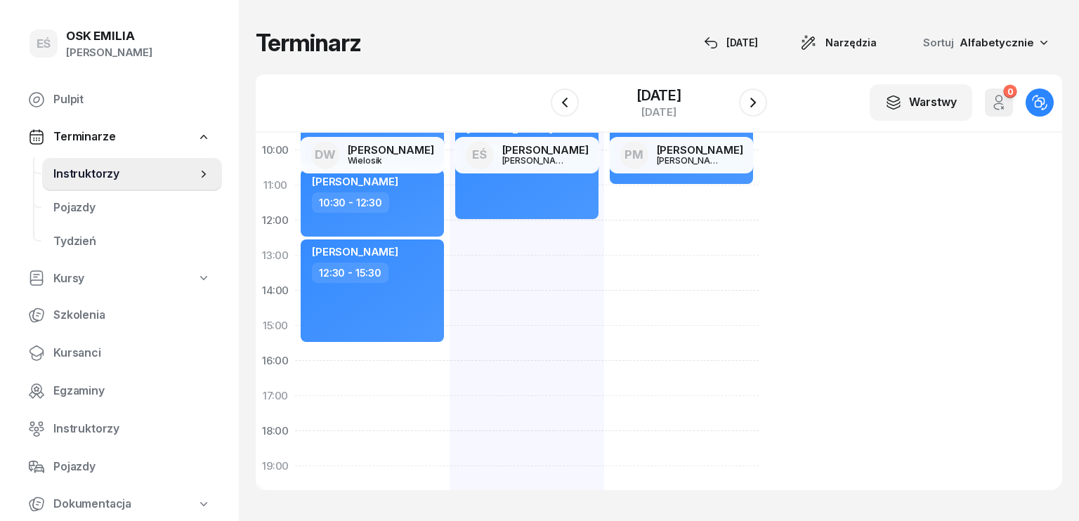
select select "15"
select select "30"
select select "17"
select select "30"
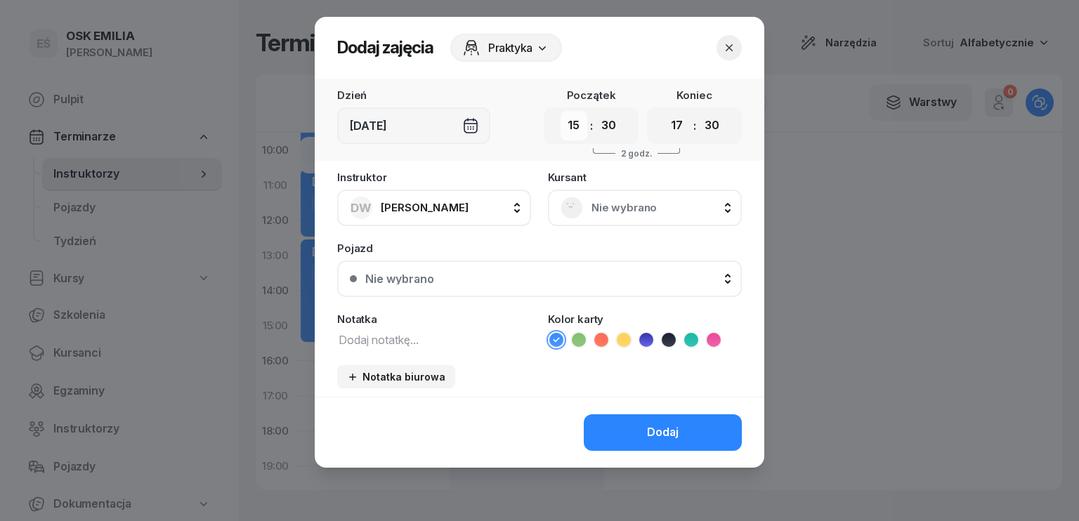
click at [583, 127] on select "00 01 02 03 04 05 06 07 08 09 10 11 12 13 14 15 16 17 18 19 20 21 22 23" at bounding box center [574, 126] width 27 height 30
select select "16"
click at [561, 111] on select "00 01 02 03 04 05 06 07 08 09 10 11 12 13 14 15 16 17 18 19 20 21 22 23" at bounding box center [574, 126] width 27 height 30
click at [614, 129] on select "00 05 10 15 20 25 30 35 40 45 50 55" at bounding box center [608, 126] width 27 height 30
select select "00"
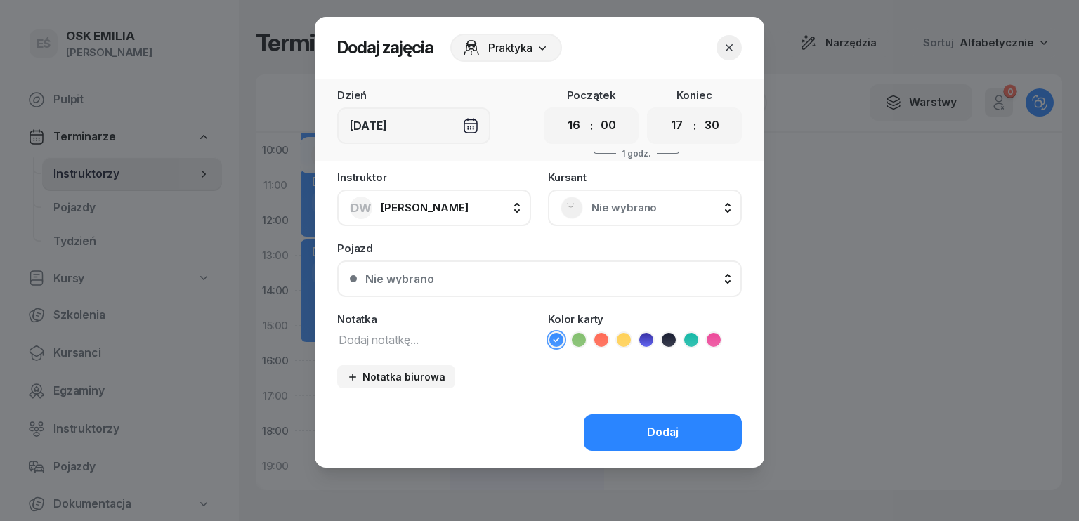
click at [595, 111] on select "00 05 10 15 20 25 30 35 40 45 50 55" at bounding box center [608, 126] width 27 height 30
drag, startPoint x: 681, startPoint y: 131, endPoint x: 680, endPoint y: 139, distance: 7.8
click at [681, 131] on select "00 01 02 03 04 05 06 07 08 09 10 11 12 13 14 15 16 17 18 19 20 21 22 23" at bounding box center [677, 126] width 27 height 30
select select "18"
click at [664, 111] on select "00 01 02 03 04 05 06 07 08 09 10 11 12 13 14 15 16 17 18 19 20 21 22 23" at bounding box center [677, 126] width 27 height 30
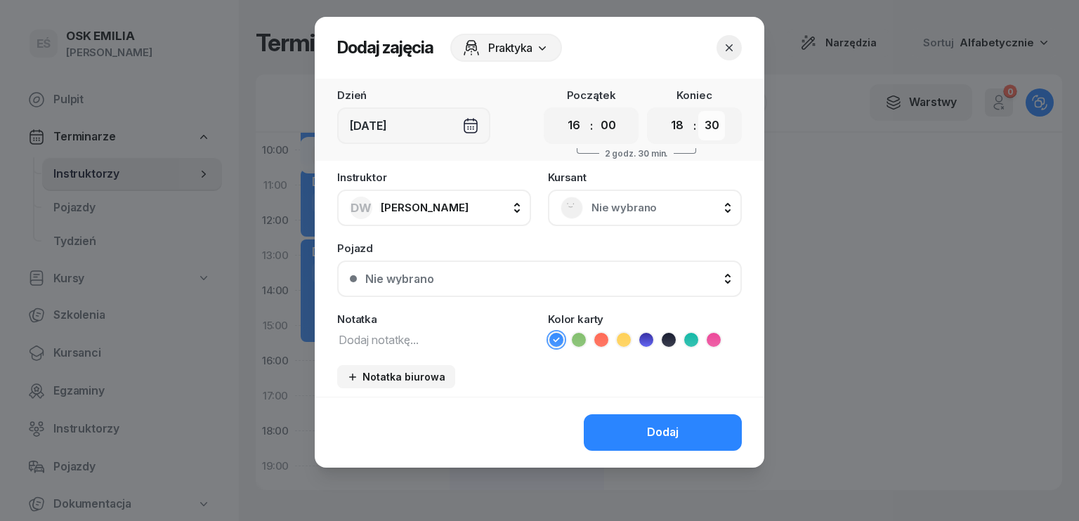
click at [719, 131] on select "00 05 10 15 20 25 30 35 40 45 50 55" at bounding box center [711, 126] width 27 height 30
select select "00"
click at [698, 111] on select "00 05 10 15 20 25 30 35 40 45 50 55" at bounding box center [711, 126] width 27 height 30
click at [629, 210] on span "Nie wybrano" at bounding box center [660, 208] width 138 height 18
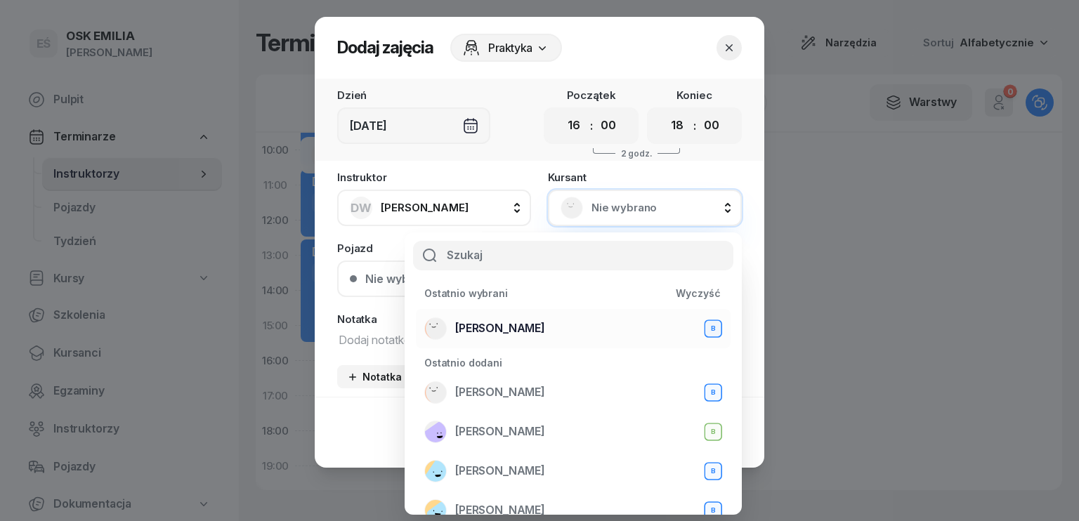
click at [492, 327] on span "[PERSON_NAME]" at bounding box center [500, 329] width 90 height 18
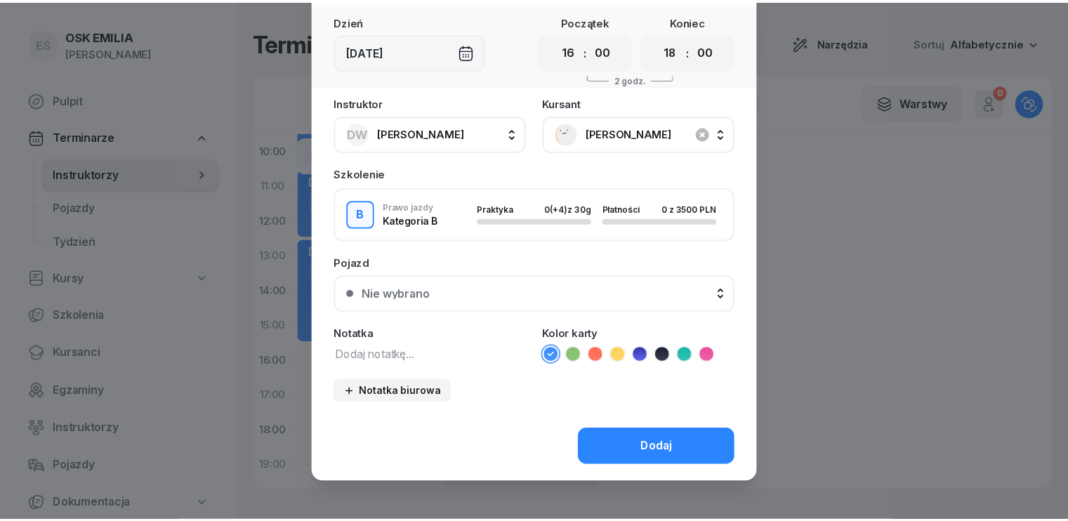
scroll to position [79, 0]
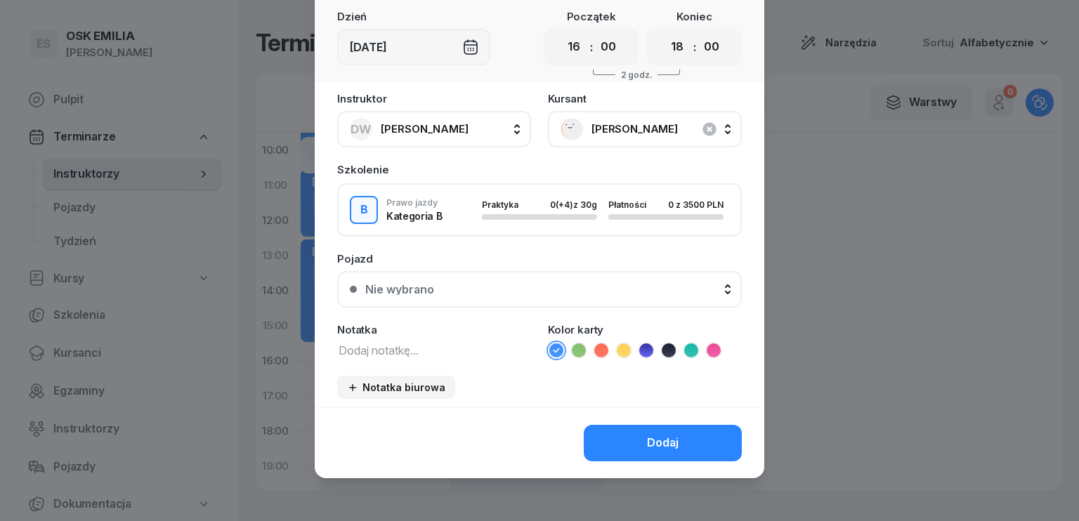
click at [636, 444] on button "Dodaj" at bounding box center [663, 443] width 158 height 37
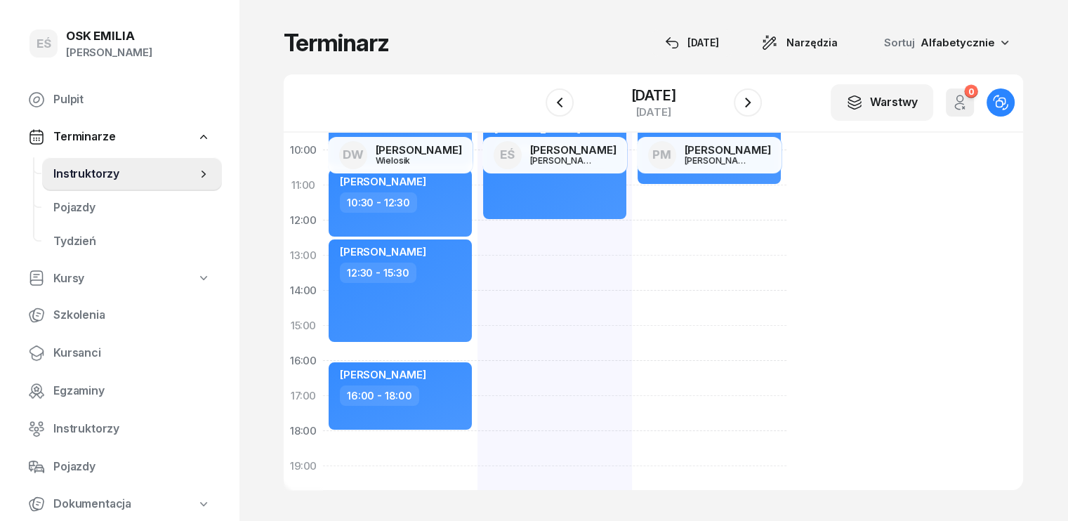
click at [762, 112] on div at bounding box center [748, 103] width 28 height 28
click at [752, 106] on icon "button" at bounding box center [748, 102] width 17 height 17
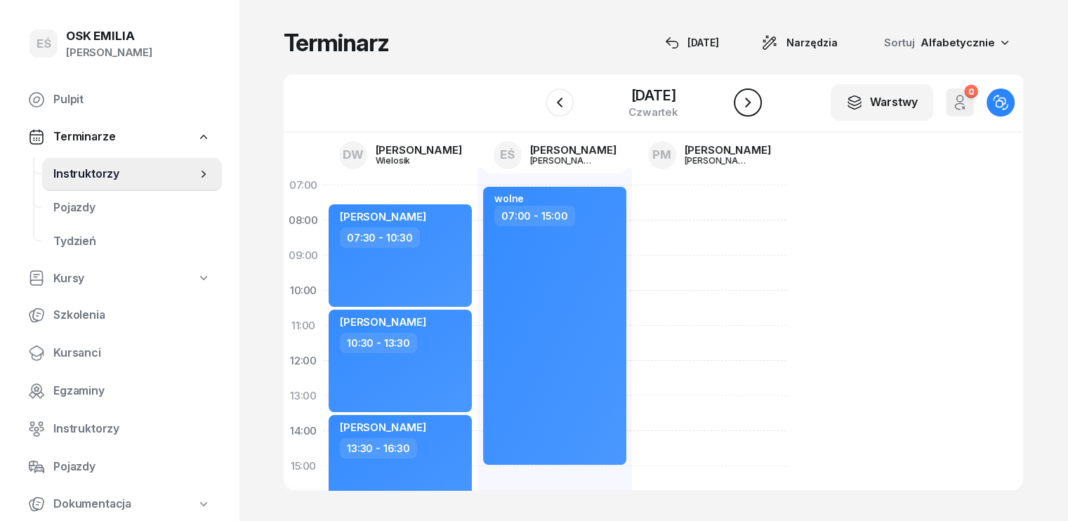
click at [749, 103] on icon "button" at bounding box center [748, 102] width 17 height 17
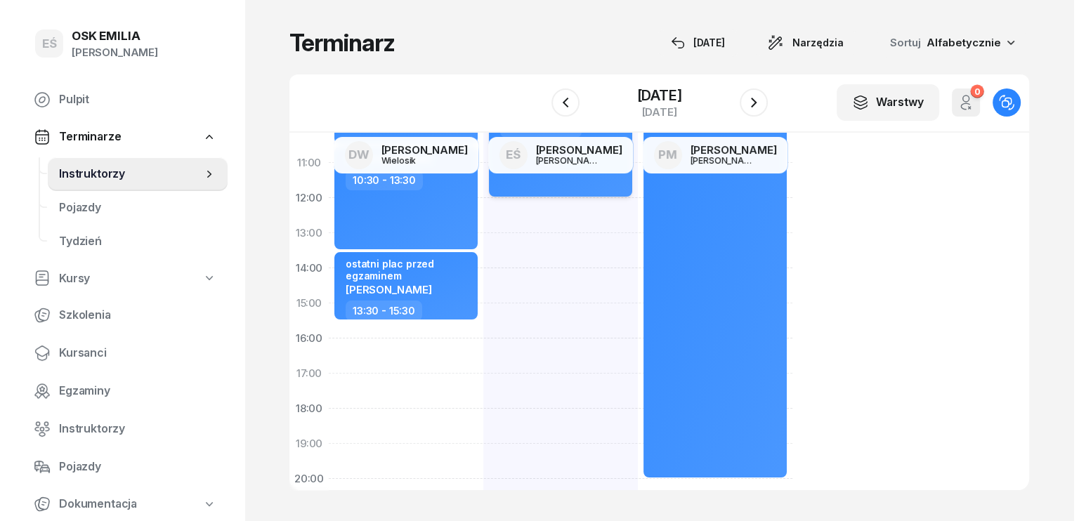
scroll to position [140, 0]
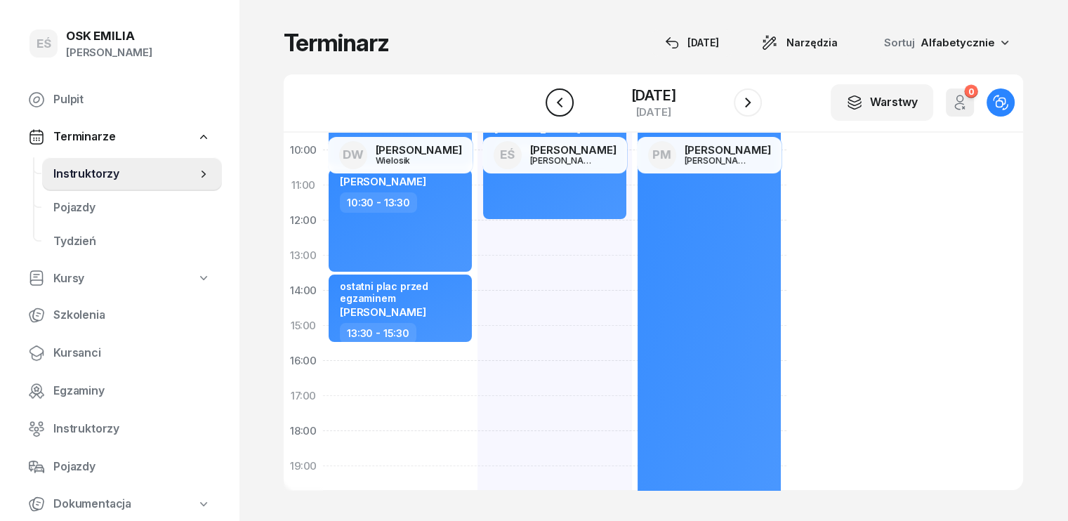
click at [559, 101] on icon "button" at bounding box center [559, 102] width 17 height 17
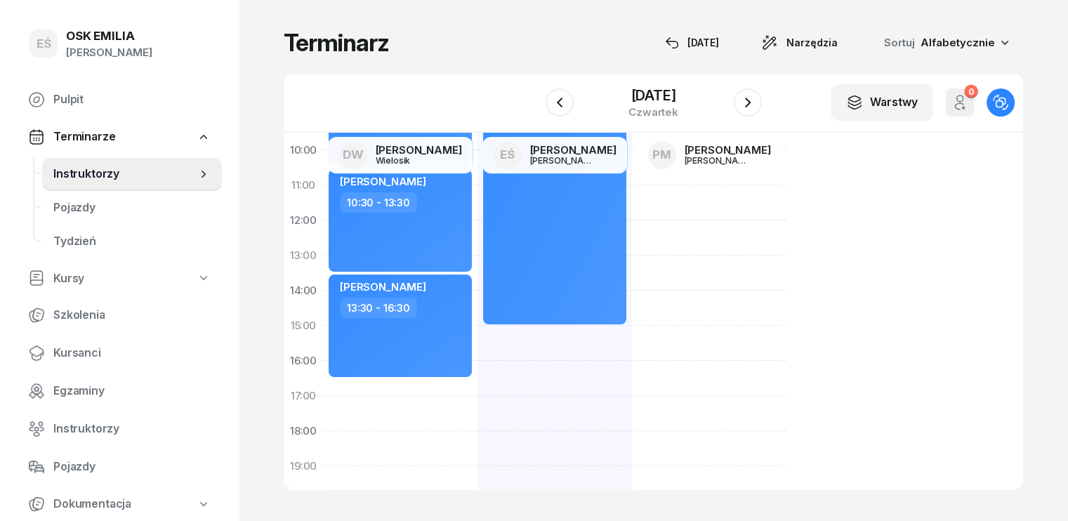
click at [478, 392] on div "[PERSON_NAME] 07:30 - 10:30 [PERSON_NAME] 10:30 - 13:30 [PERSON_NAME] 13:30 - 1…" at bounding box center [555, 343] width 155 height 632
select select "16"
select select "30"
select select "18"
select select "30"
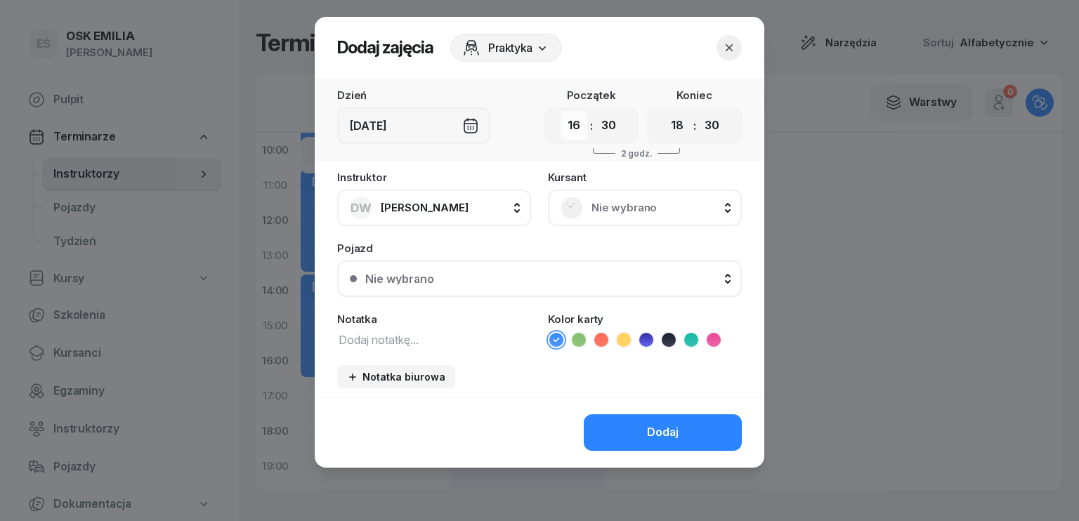
click at [565, 134] on select "00 01 02 03 04 05 06 07 08 09 10 11 12 13 14 15 16 17 18 19 20 21 22 23" at bounding box center [574, 126] width 27 height 30
select select "17"
click at [561, 111] on select "00 01 02 03 04 05 06 07 08 09 10 11 12 13 14 15 16 17 18 19 20 21 22 23" at bounding box center [574, 126] width 27 height 30
click at [615, 138] on select "00 05 10 15 20 25 30 35 40 45 50 55" at bounding box center [608, 126] width 27 height 30
select select "00"
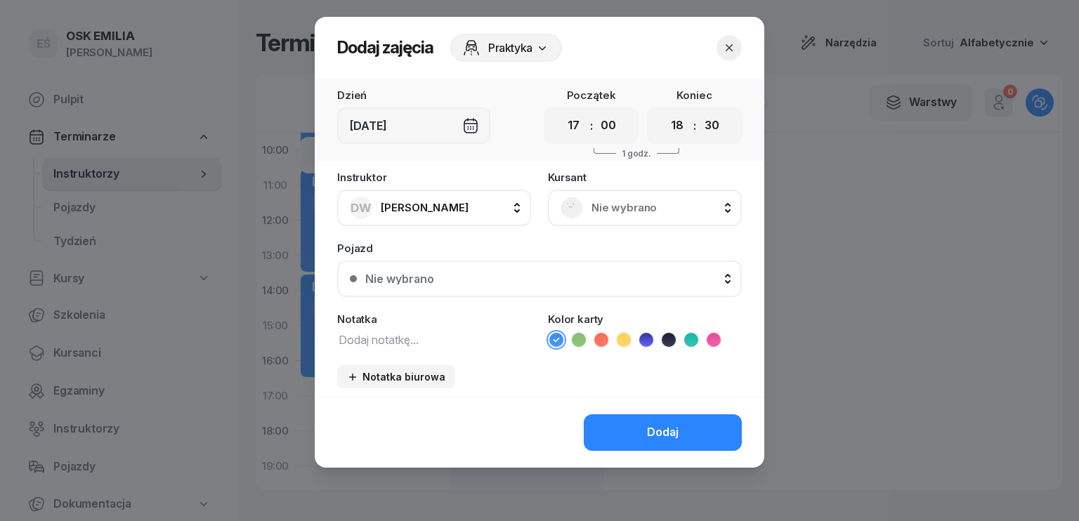
click at [595, 111] on select "00 05 10 15 20 25 30 35 40 45 50 55" at bounding box center [608, 126] width 27 height 30
click at [680, 126] on select "00 01 02 03 04 05 06 07 08 09 10 11 12 13 14 15 16 17 18 19 20 21 22 23" at bounding box center [677, 126] width 27 height 30
select select "19"
click at [664, 111] on select "00 01 02 03 04 05 06 07 08 09 10 11 12 13 14 15 16 17 18 19 20 21 22 23" at bounding box center [677, 126] width 27 height 30
click at [716, 124] on select "00 05 10 15 20 25 30 35 40 45 50 55" at bounding box center [711, 126] width 27 height 30
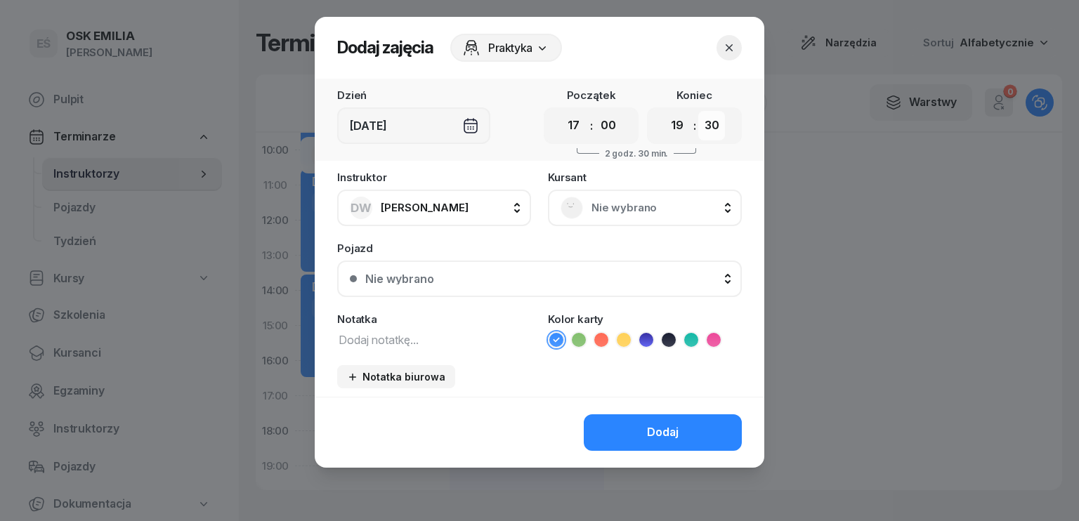
select select "00"
click at [698, 111] on select "00 05 10 15 20 25 30 35 40 45 50 55" at bounding box center [711, 126] width 27 height 30
click at [580, 205] on rect at bounding box center [572, 207] width 30 height 30
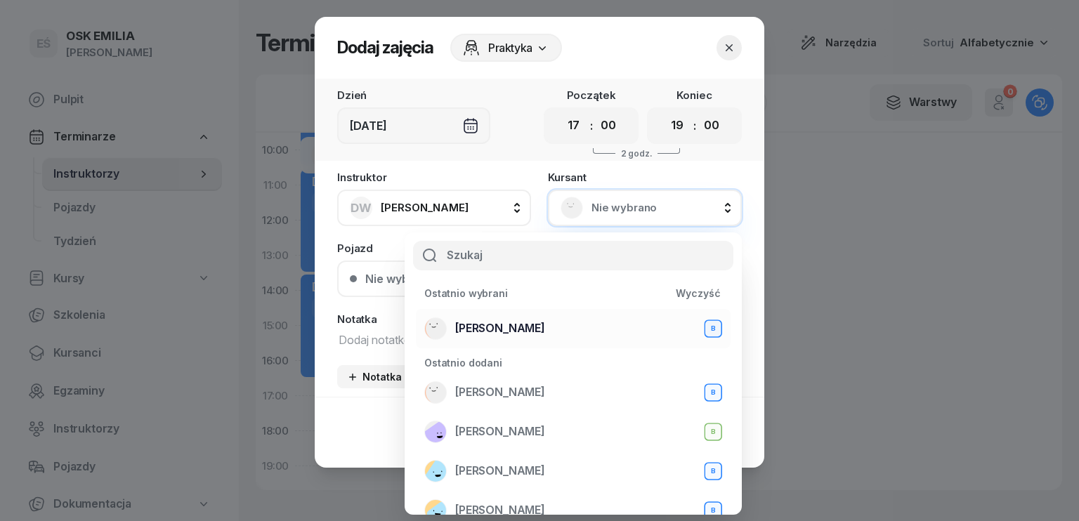
click at [506, 320] on span "[PERSON_NAME]" at bounding box center [500, 329] width 90 height 18
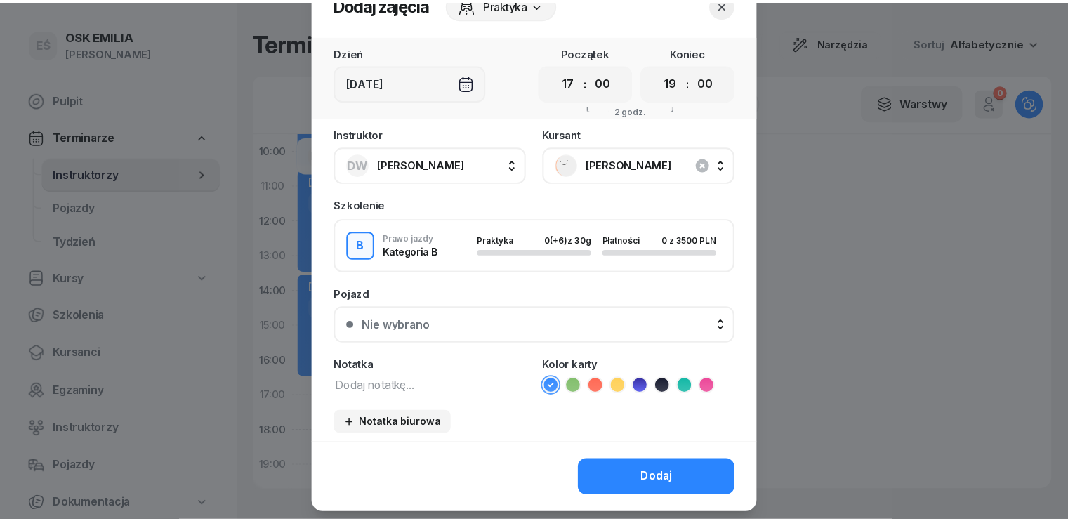
scroll to position [79, 0]
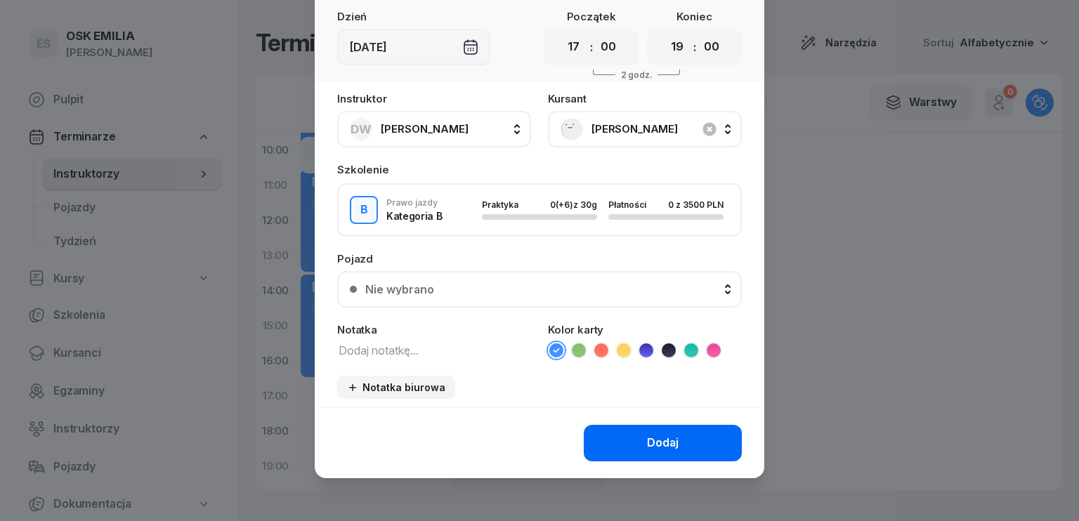
click at [648, 439] on div "Dodaj" at bounding box center [663, 443] width 32 height 18
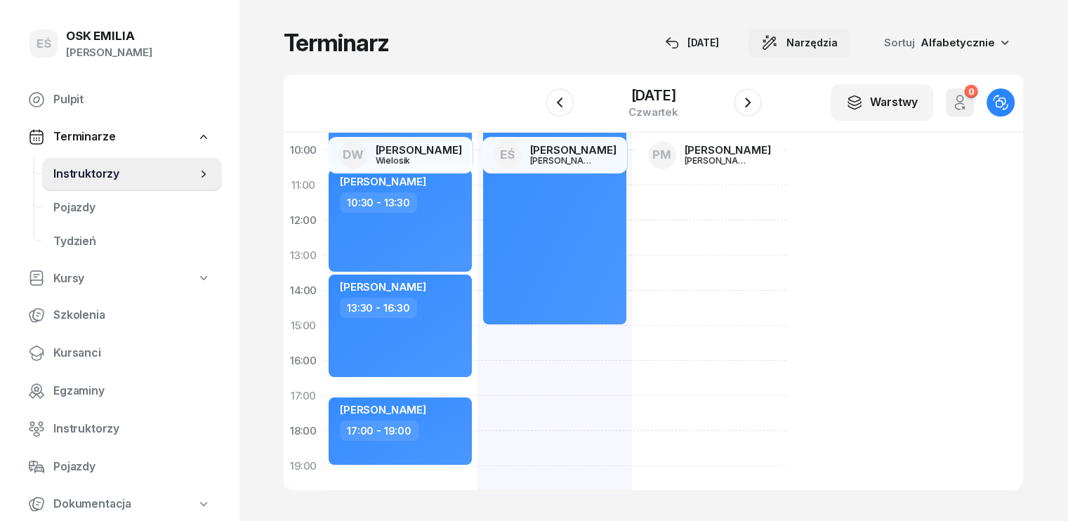
click at [838, 40] on span "Narzędzia" at bounding box center [812, 42] width 51 height 17
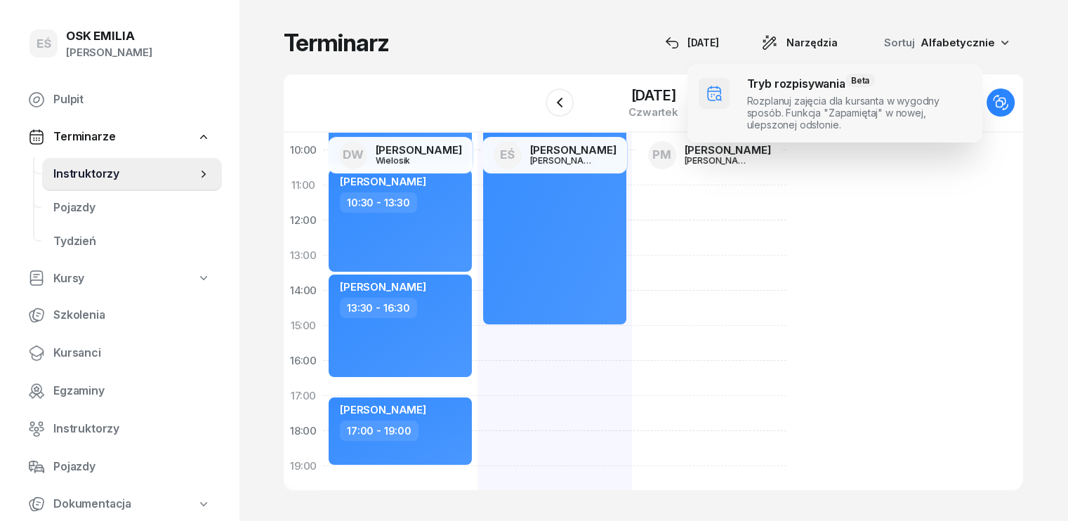
click at [794, 89] on span at bounding box center [835, 103] width 295 height 79
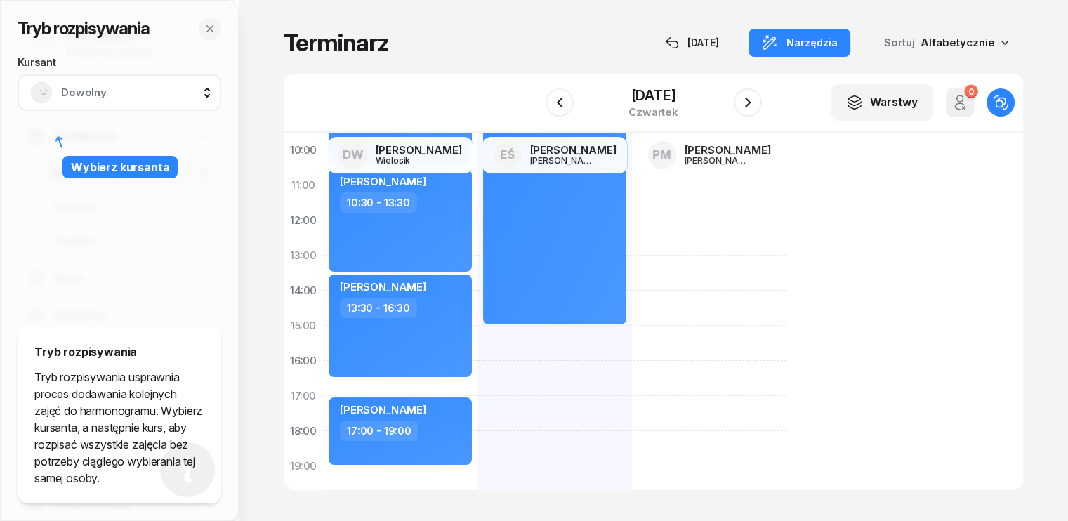
click at [155, 96] on span "Dowolny" at bounding box center [135, 93] width 148 height 18
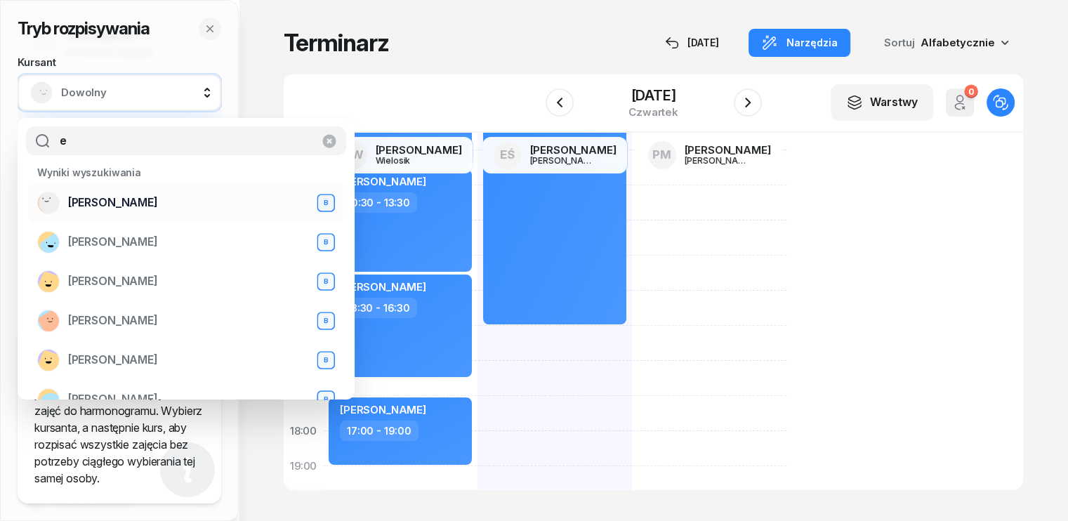
type input "e"
click at [112, 201] on span "[PERSON_NAME]" at bounding box center [113, 203] width 90 height 18
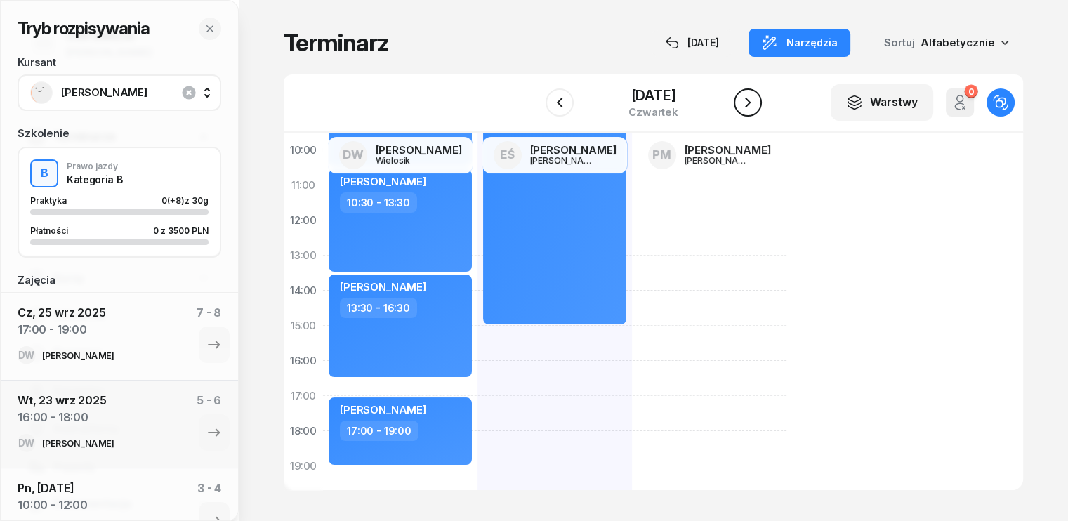
click at [756, 105] on icon "button" at bounding box center [748, 102] width 17 height 17
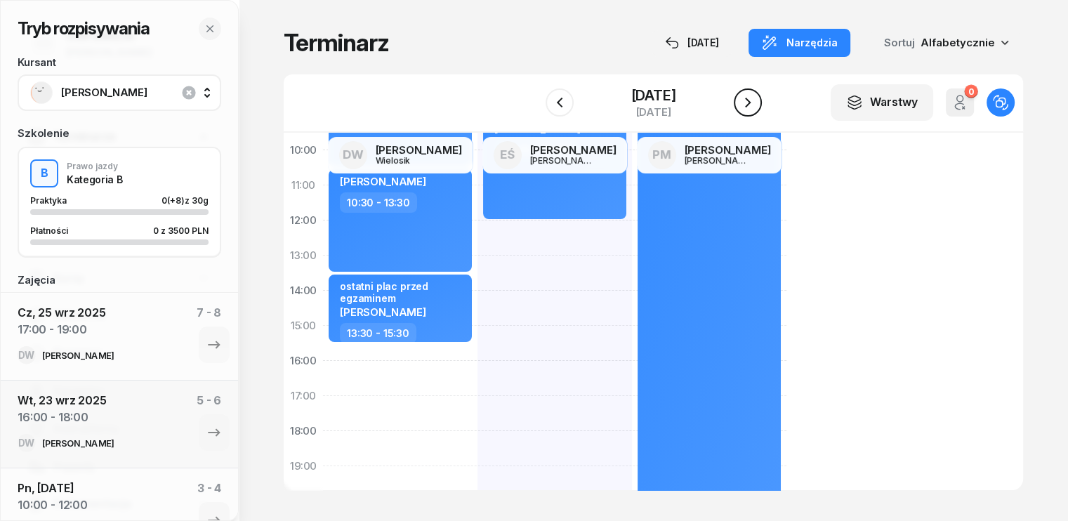
click at [756, 105] on icon "button" at bounding box center [748, 102] width 17 height 17
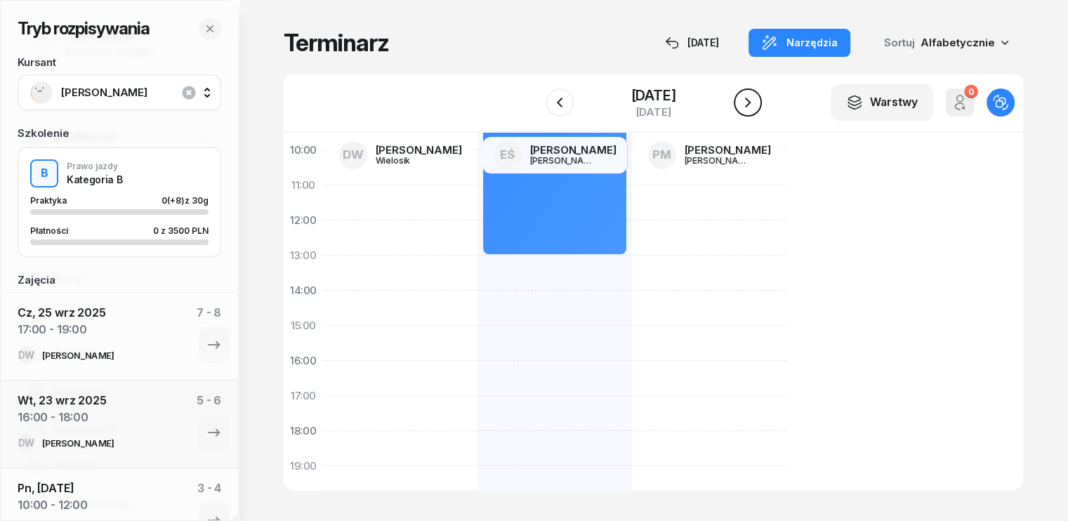
click at [756, 105] on icon "button" at bounding box center [748, 102] width 17 height 17
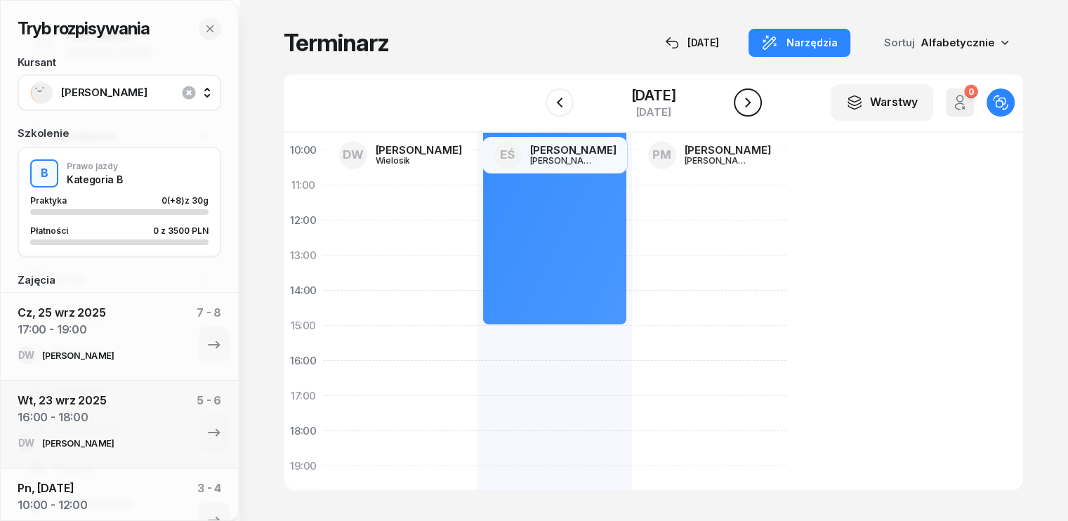
click at [760, 105] on button "button" at bounding box center [748, 103] width 28 height 28
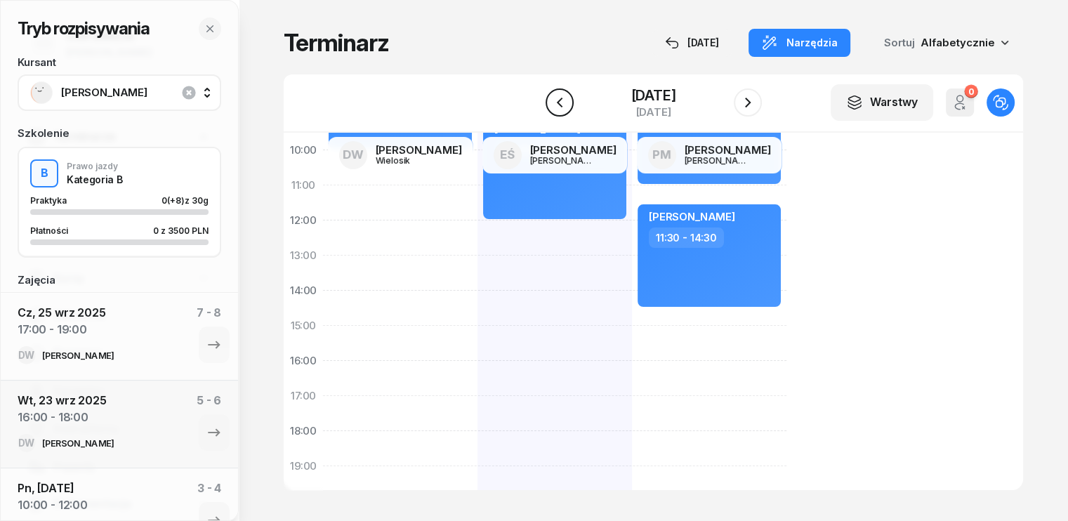
click at [555, 98] on icon "button" at bounding box center [559, 102] width 17 height 17
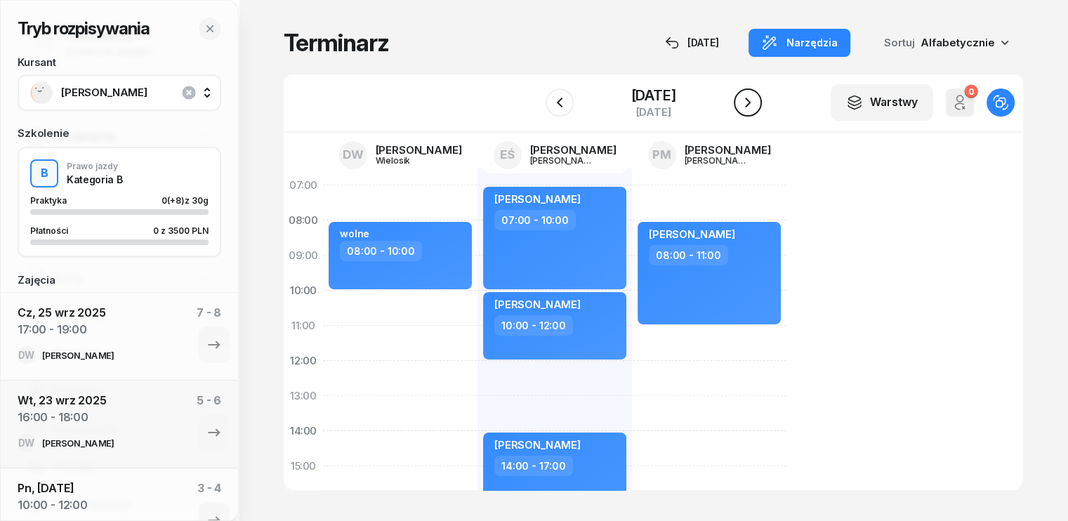
click at [746, 100] on icon "button" at bounding box center [748, 102] width 17 height 17
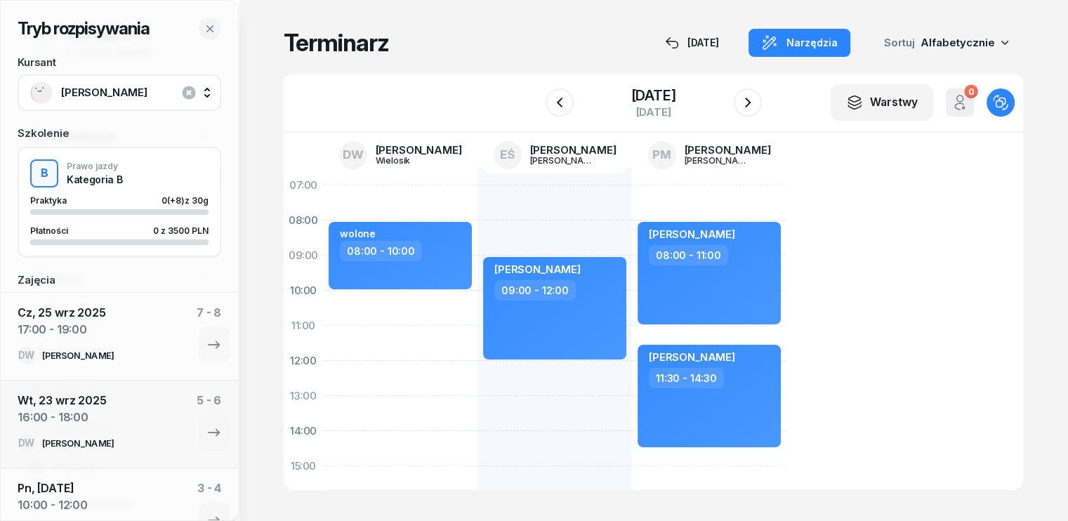
click at [632, 197] on div "[PERSON_NAME] 09:00 - 12:00" at bounding box center [709, 484] width 155 height 632
select select "07"
select select "09"
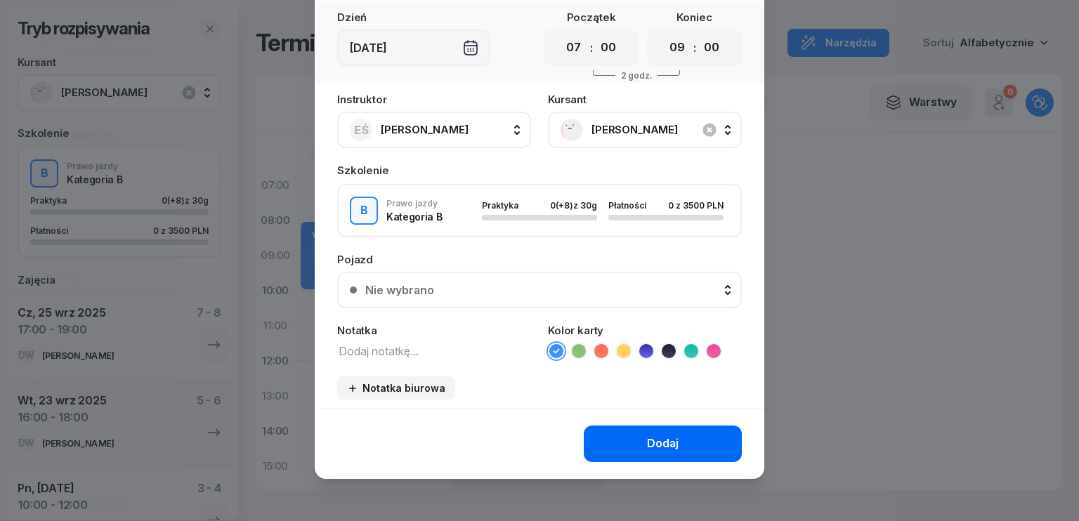
scroll to position [79, 0]
click at [692, 450] on button "Dodaj" at bounding box center [663, 443] width 158 height 37
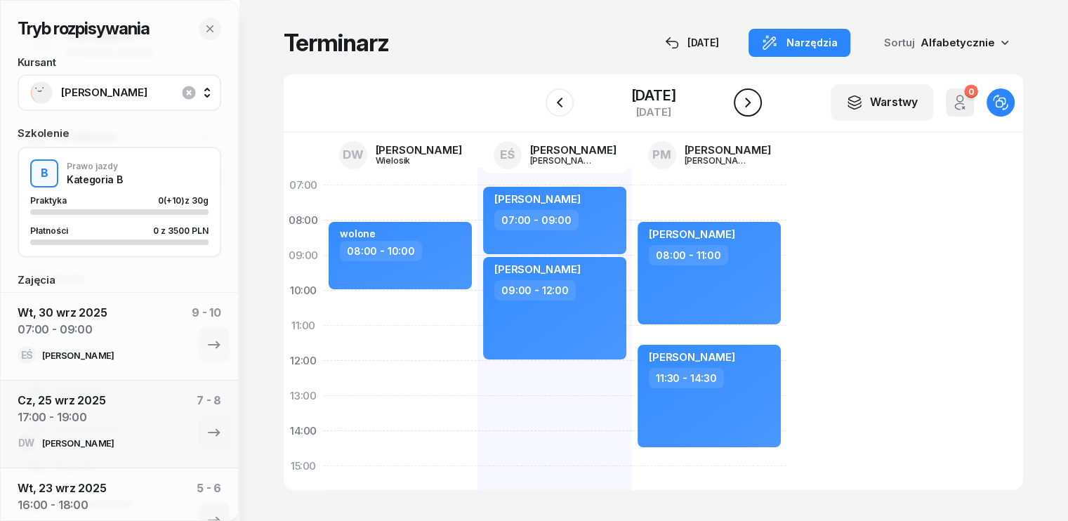
click at [751, 103] on icon "button" at bounding box center [748, 103] width 6 height 10
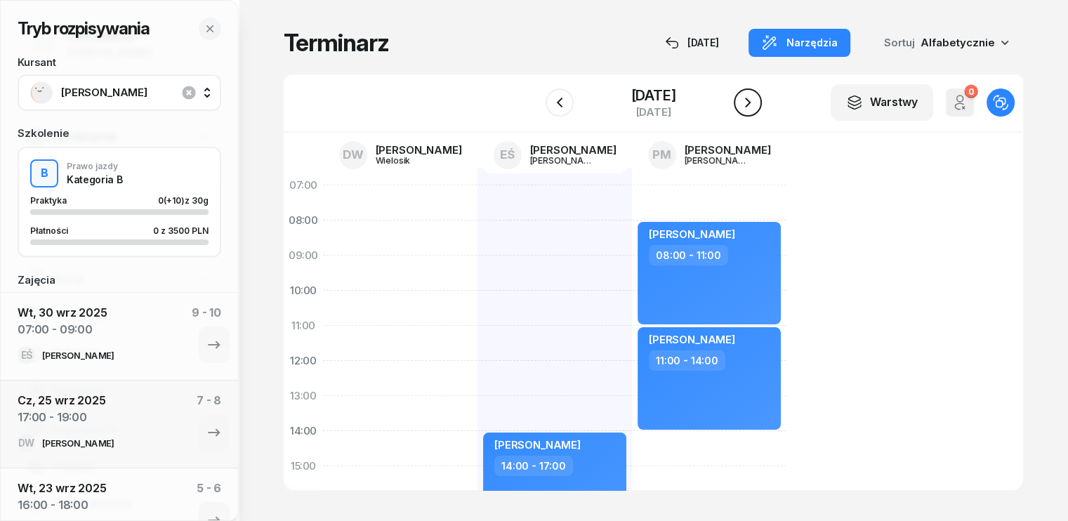
click at [752, 102] on icon "button" at bounding box center [748, 102] width 17 height 17
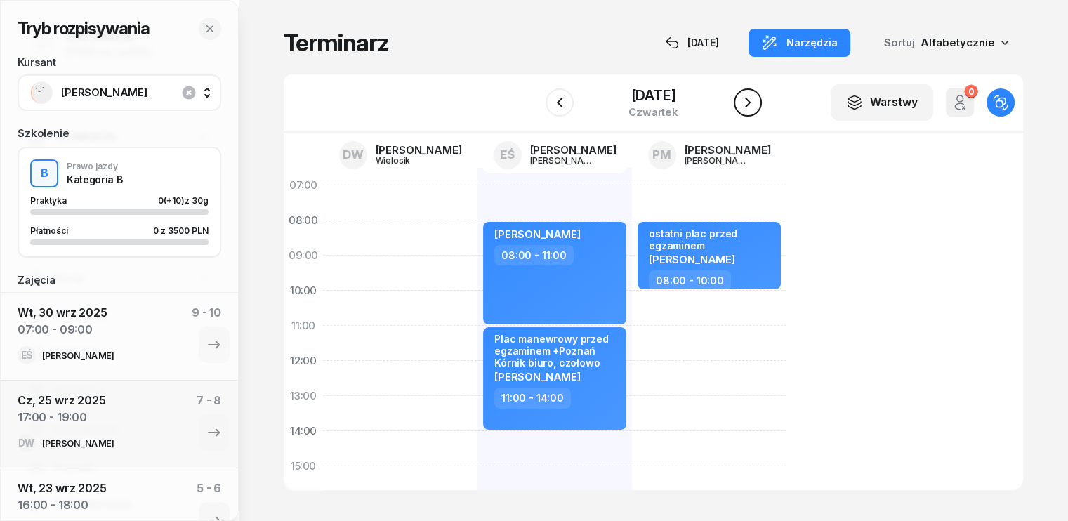
click at [756, 106] on icon "button" at bounding box center [748, 102] width 17 height 17
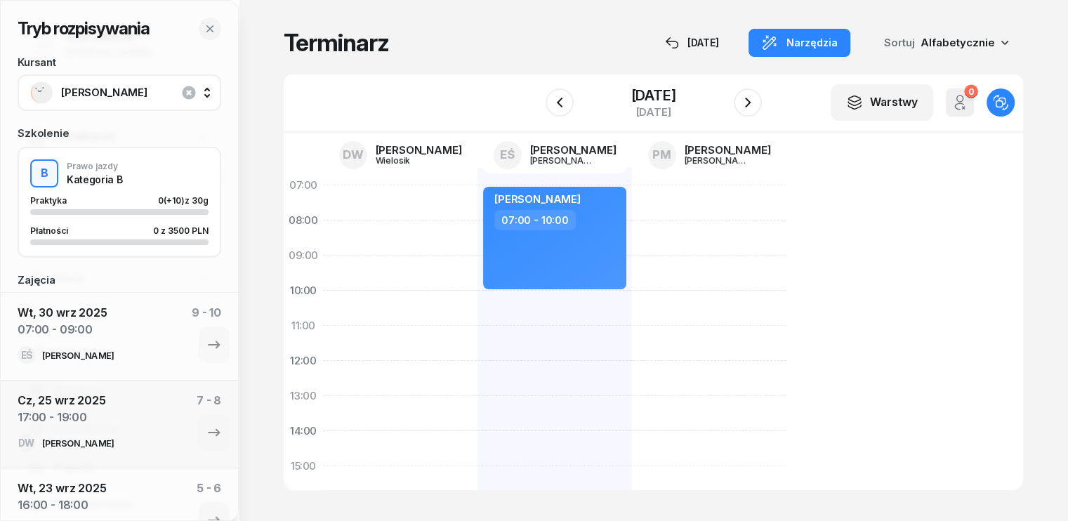
click at [632, 299] on div "[PERSON_NAME] 07:00 - 10:00" at bounding box center [709, 484] width 155 height 632
select select "10"
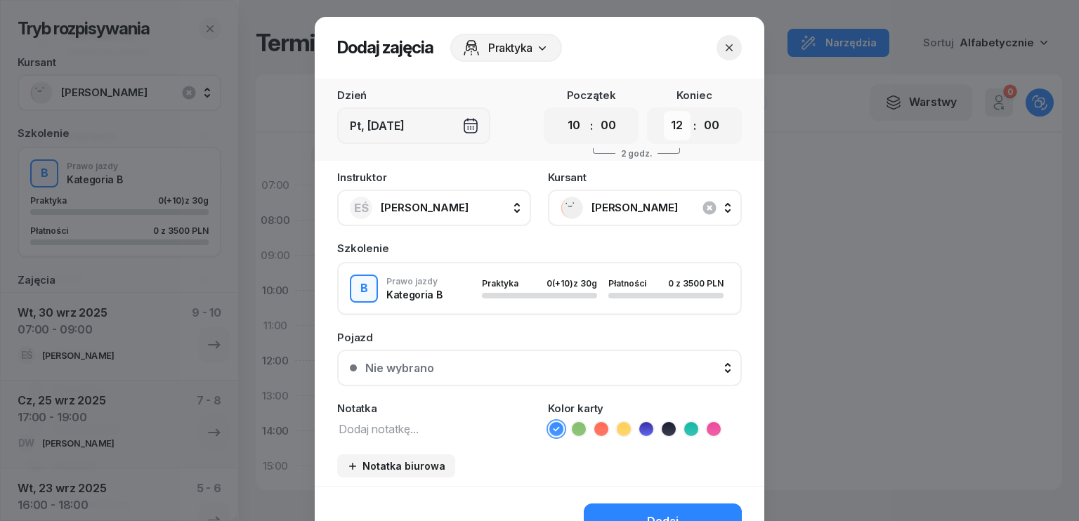
click at [670, 129] on select "00 01 02 03 04 05 06 07 08 09 10 11 12 13 14 15 16 17 18 19 20 21 22 23" at bounding box center [677, 126] width 27 height 30
select select "13"
click at [664, 111] on select "00 01 02 03 04 05 06 07 08 09 10 11 12 13 14 15 16 17 18 19 20 21 22 23" at bounding box center [677, 126] width 27 height 30
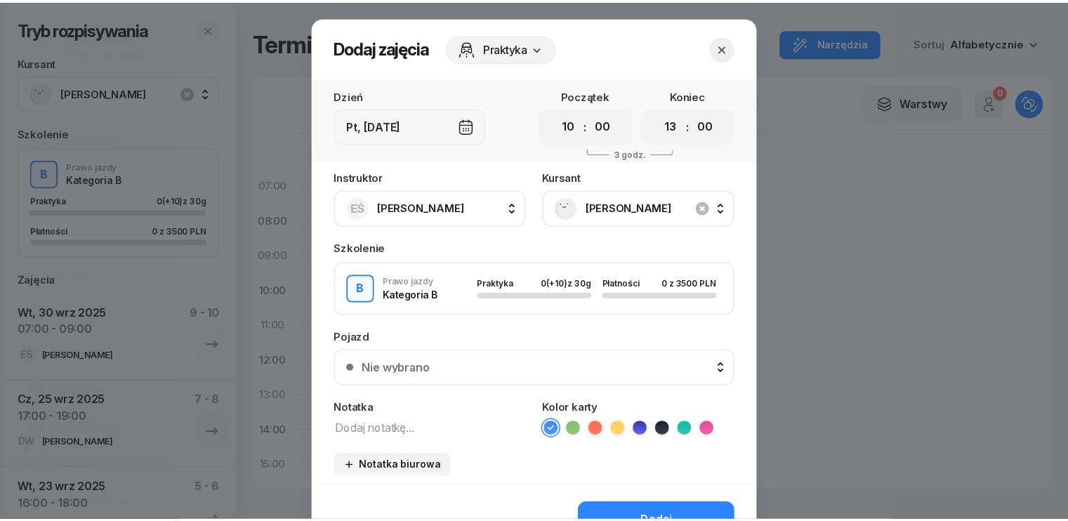
scroll to position [70, 0]
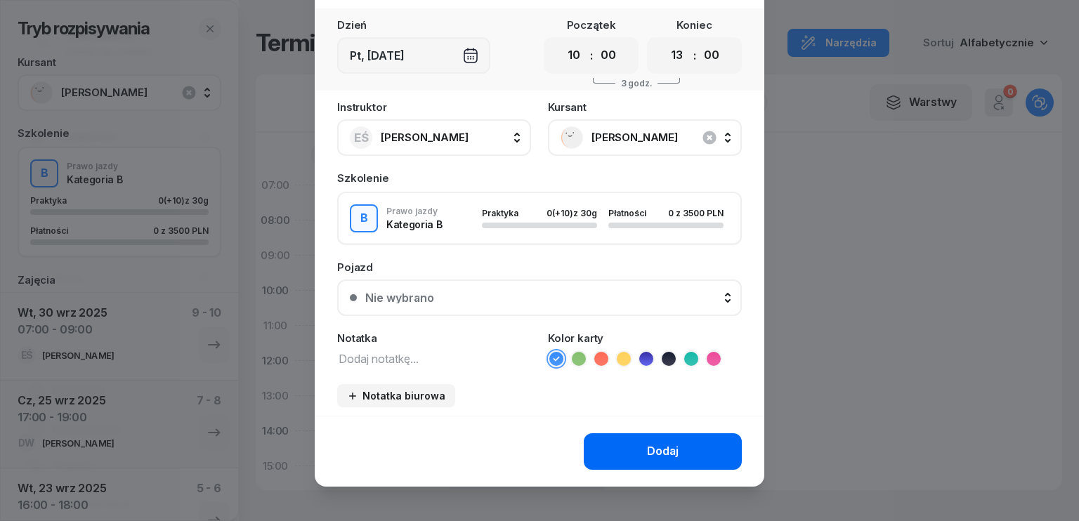
click at [627, 450] on button "Dodaj" at bounding box center [663, 451] width 158 height 37
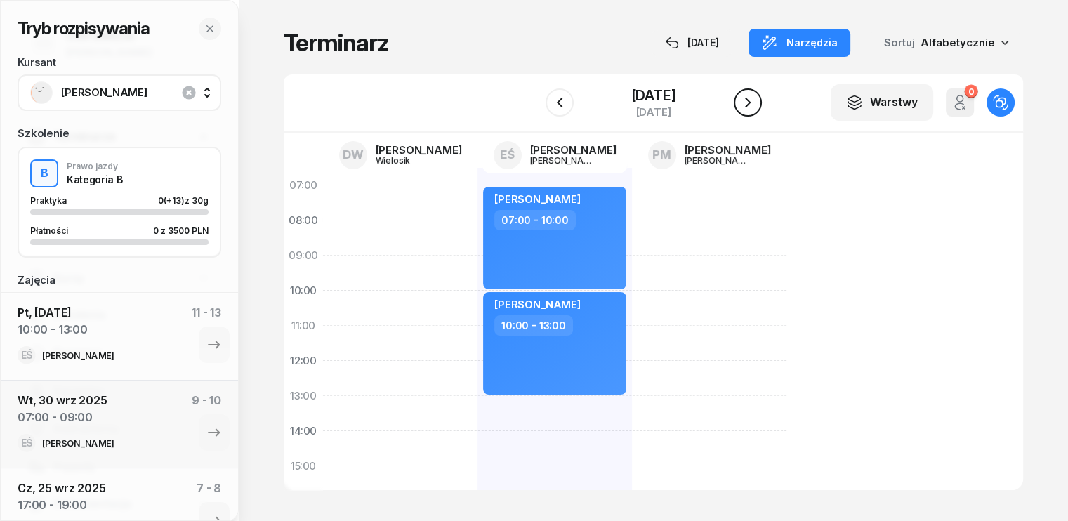
click at [756, 105] on icon "button" at bounding box center [748, 102] width 17 height 17
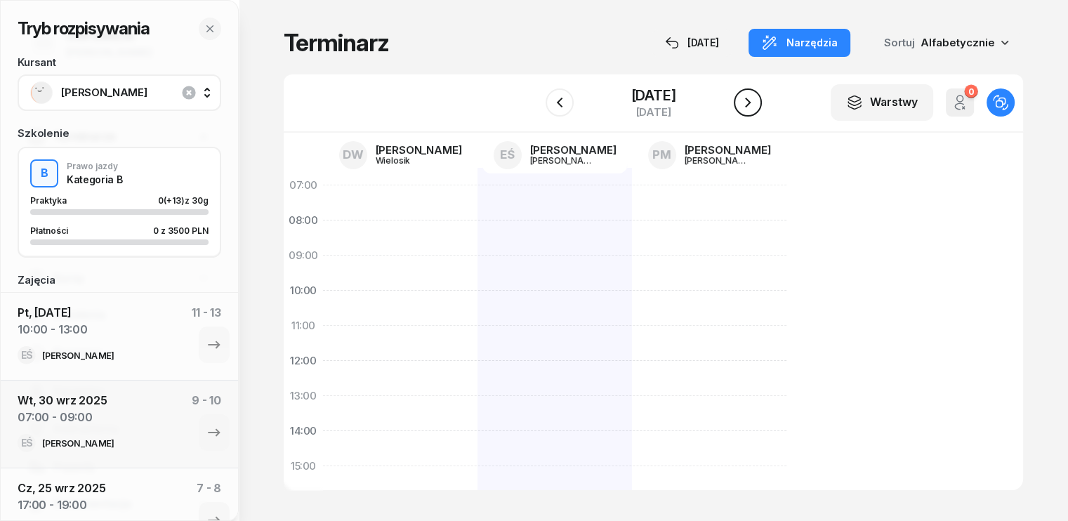
click at [756, 105] on icon "button" at bounding box center [748, 102] width 17 height 17
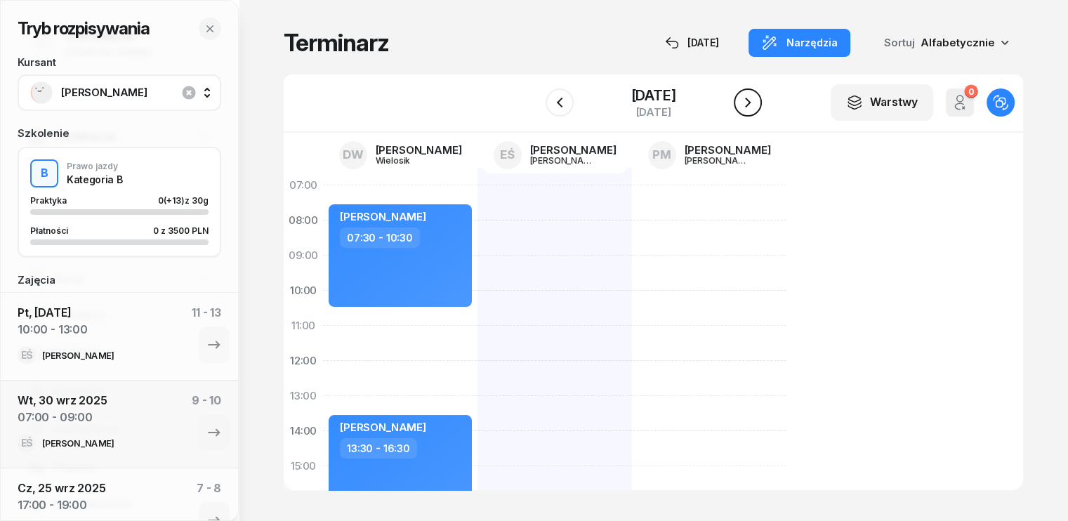
click at [756, 105] on icon "button" at bounding box center [748, 102] width 17 height 17
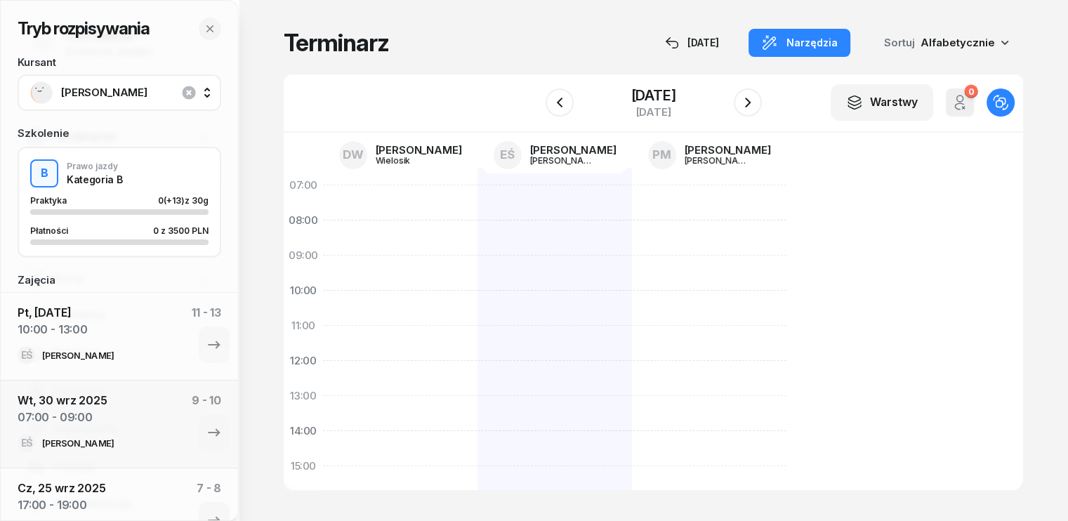
click at [478, 211] on div at bounding box center [555, 484] width 155 height 632
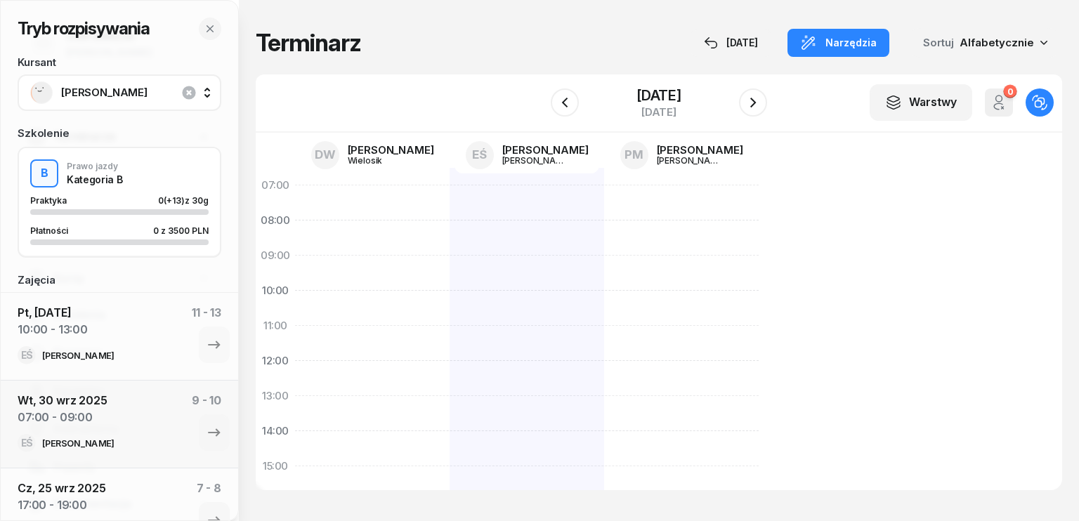
select select "07"
select select "09"
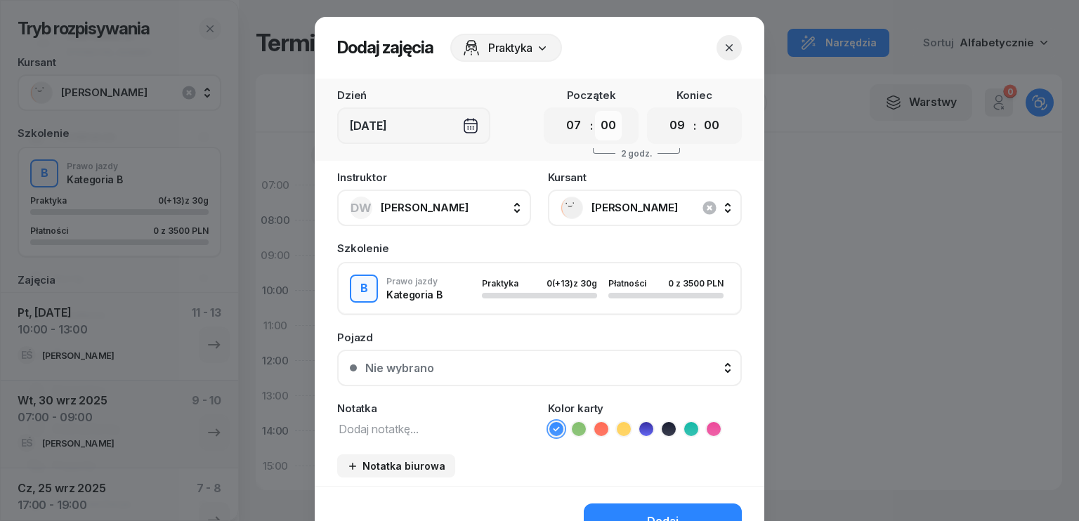
click at [605, 124] on select "00 05 10 15 20 25 30 35 40 45 50 55" at bounding box center [608, 126] width 27 height 30
select select "30"
click at [595, 111] on select "00 05 10 15 20 25 30 35 40 45 50 55" at bounding box center [608, 126] width 27 height 30
click at [669, 122] on select "00 01 02 03 04 05 06 07 08 09 10 11 12 13 14 15 16 17 18 19 20 21 22 23" at bounding box center [677, 126] width 27 height 30
select select "10"
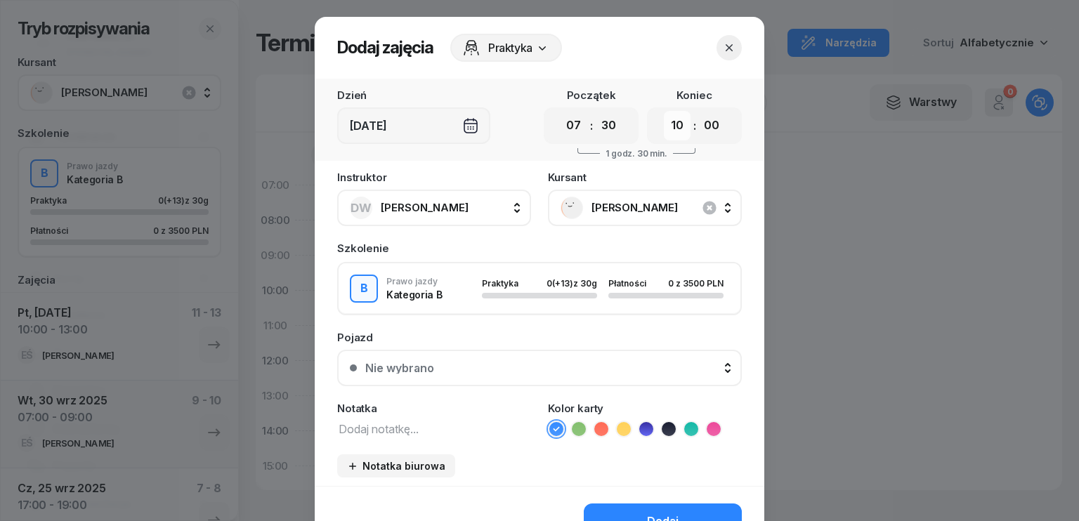
click at [664, 111] on select "00 01 02 03 04 05 06 07 08 09 10 11 12 13 14 15 16 17 18 19 20 21 22 23" at bounding box center [677, 126] width 27 height 30
click at [711, 126] on select "00 05 10 15 20 25 30 35 40 45 50 55" at bounding box center [711, 126] width 27 height 30
select select "30"
click at [698, 111] on select "00 05 10 15 20 25 30 35 40 45 50 55" at bounding box center [711, 126] width 27 height 30
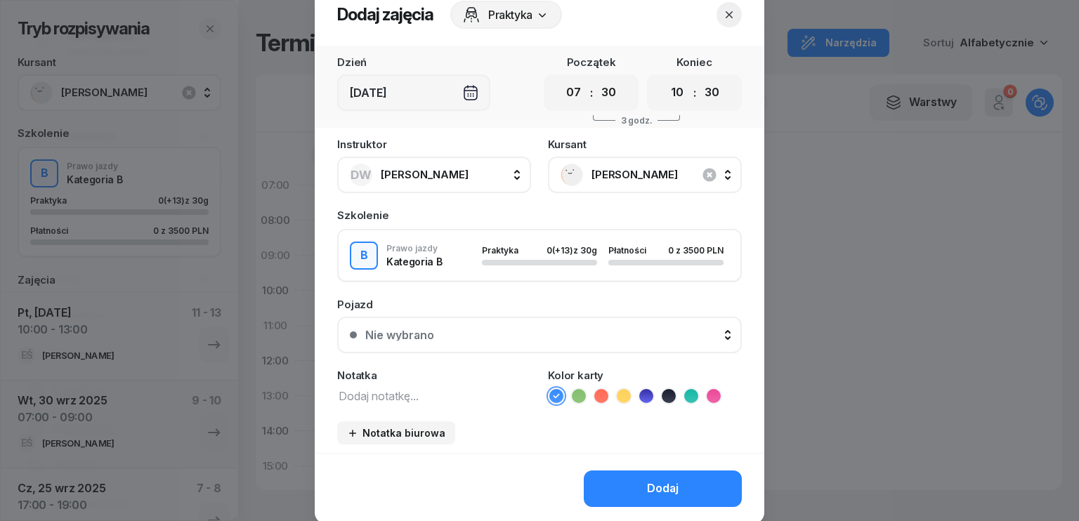
scroll to position [79, 0]
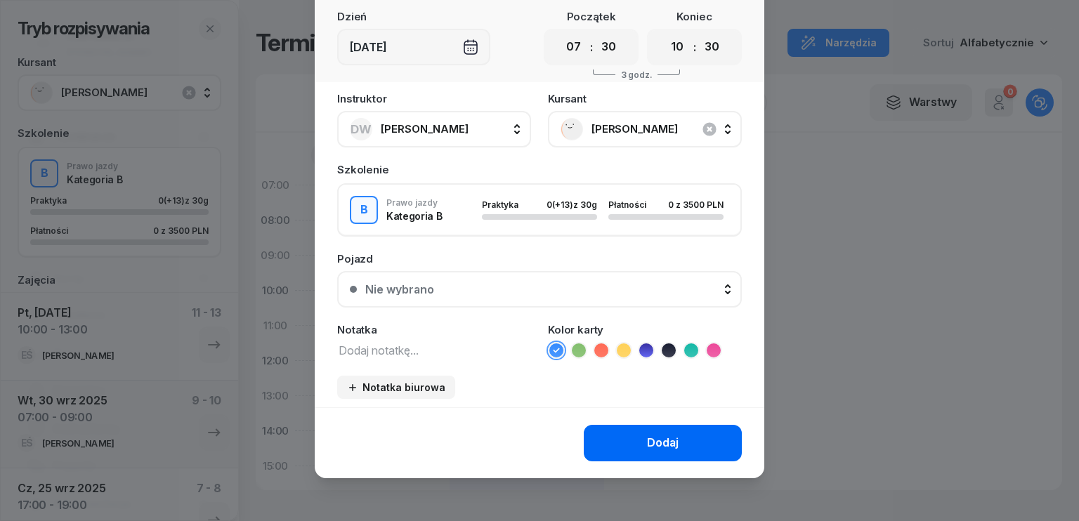
click at [660, 437] on div "Dodaj" at bounding box center [663, 443] width 32 height 18
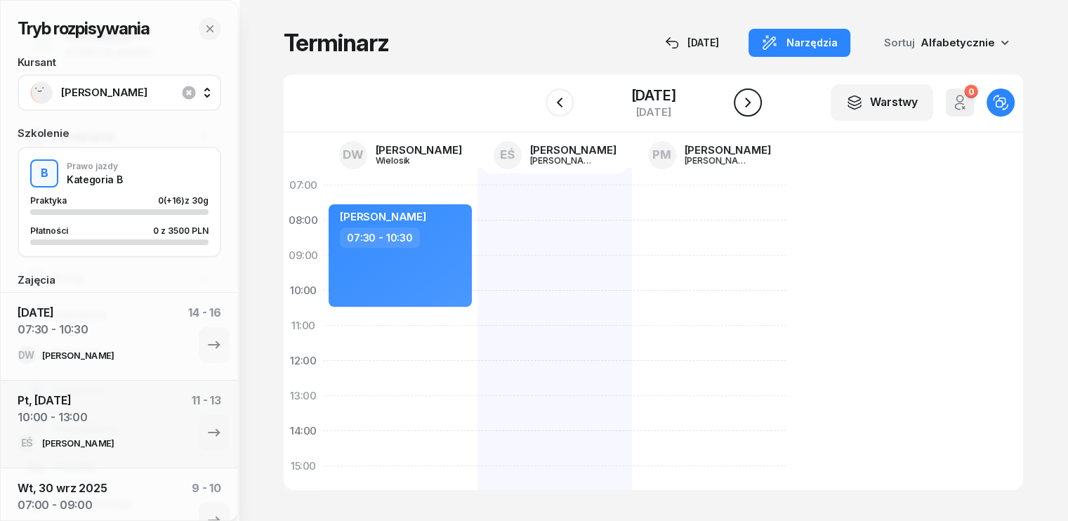
click at [756, 105] on icon "button" at bounding box center [748, 102] width 17 height 17
drag, startPoint x: 768, startPoint y: 105, endPoint x: 769, endPoint y: 95, distance: 10.6
click at [762, 103] on button "button" at bounding box center [748, 103] width 28 height 28
click at [550, 112] on button "button" at bounding box center [560, 103] width 28 height 28
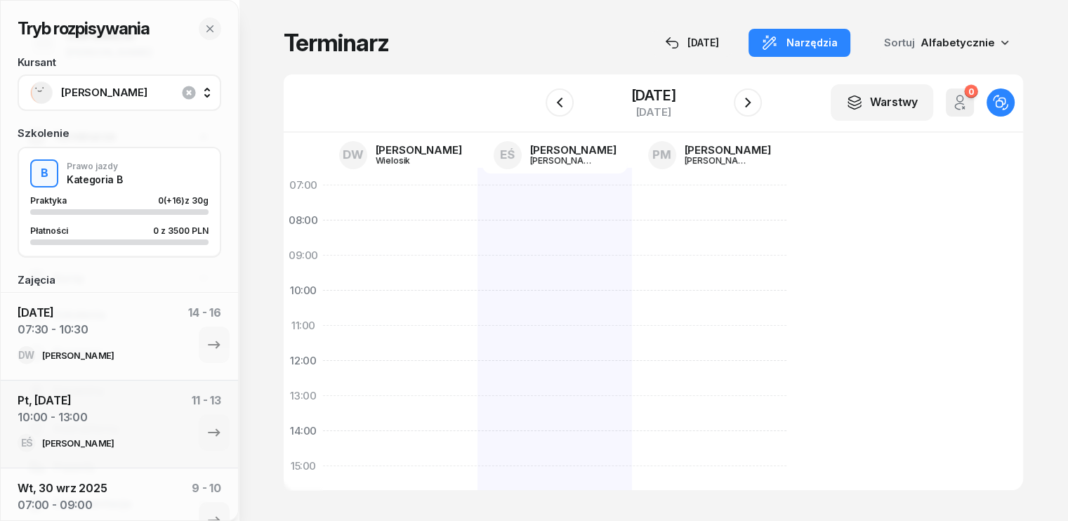
click at [478, 196] on div at bounding box center [555, 484] width 155 height 632
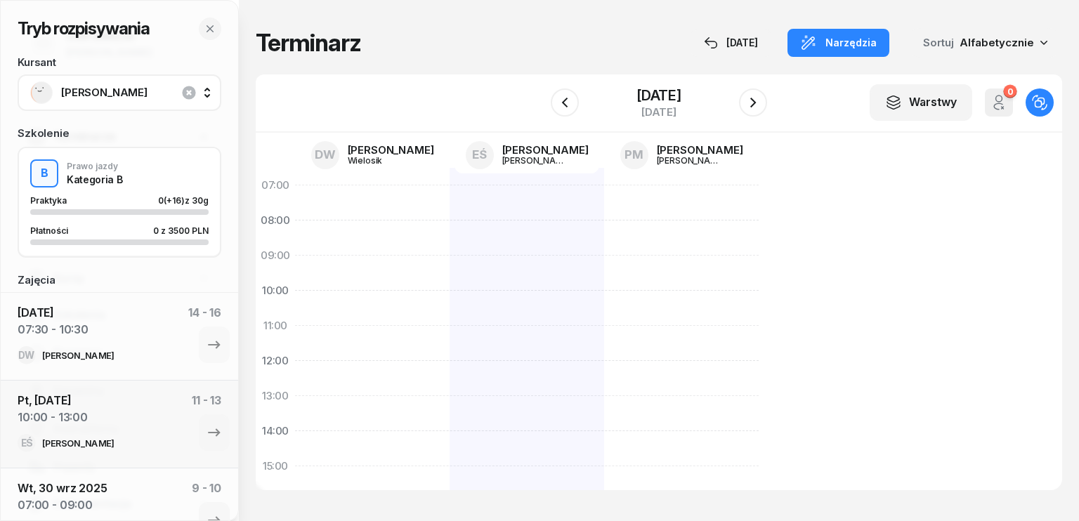
select select "07"
select select "09"
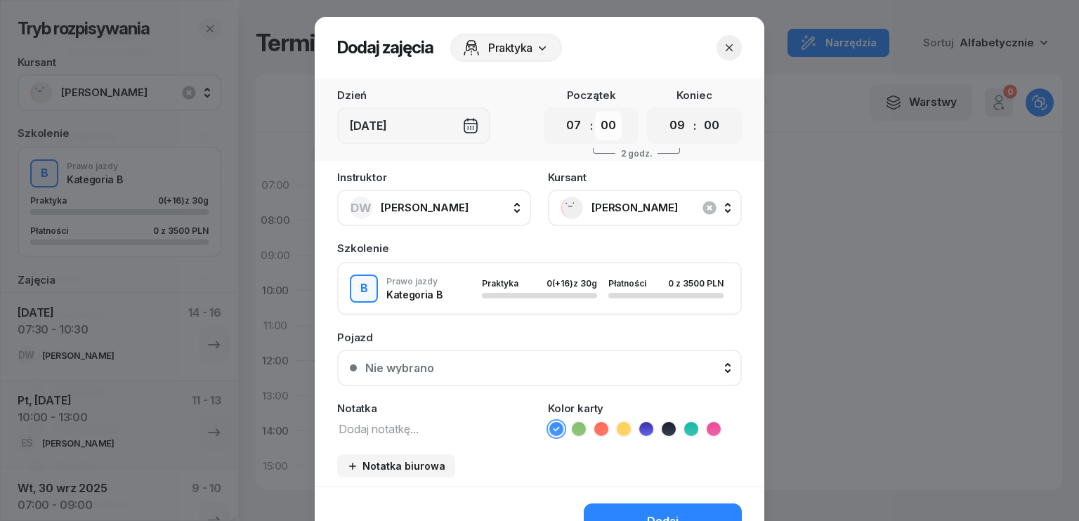
drag, startPoint x: 587, startPoint y: 129, endPoint x: 601, endPoint y: 136, distance: 15.7
click at [588, 129] on div "00 01 02 03 04 05 06 07 08 09 10 11 12 13 14 15 16 17 18 19 20 21 22 23 : 00 05…" at bounding box center [591, 125] width 95 height 37
click at [611, 129] on select "00 05 10 15 20 25 30 35 40 45 50 55" at bounding box center [608, 126] width 27 height 30
select select "30"
click at [595, 111] on select "00 05 10 15 20 25 30 35 40 45 50 55" at bounding box center [608, 126] width 27 height 30
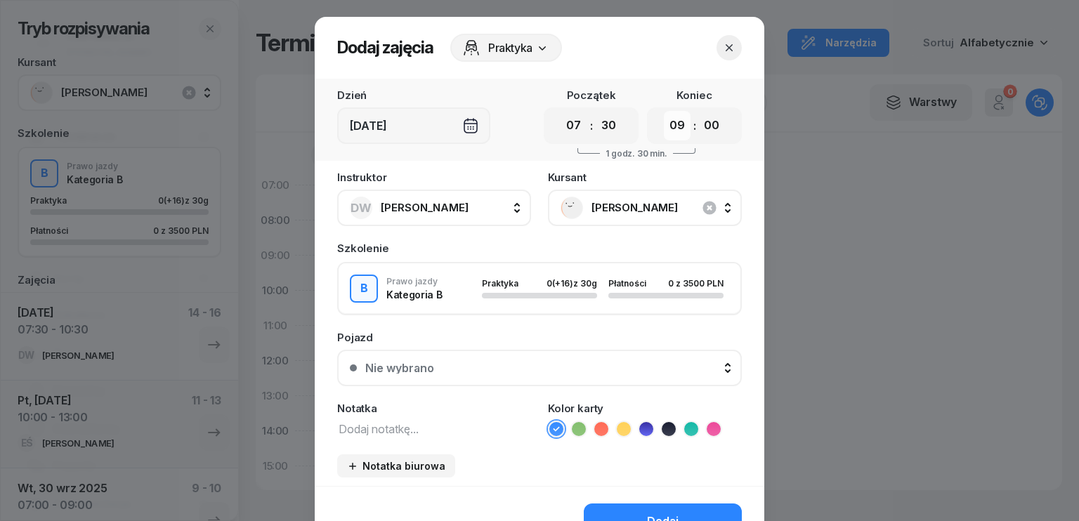
click at [667, 123] on select "00 01 02 03 04 05 06 07 08 09 10 11 12 13 14 15 16 17 18 19 20 21 22 23" at bounding box center [677, 126] width 27 height 30
select select "10"
click at [664, 111] on select "00 01 02 03 04 05 06 07 08 09 10 11 12 13 14 15 16 17 18 19 20 21 22 23" at bounding box center [677, 126] width 27 height 30
click at [711, 123] on select "00 05 10 15 20 25 30 35 40 45 50 55" at bounding box center [711, 126] width 27 height 30
select select "30"
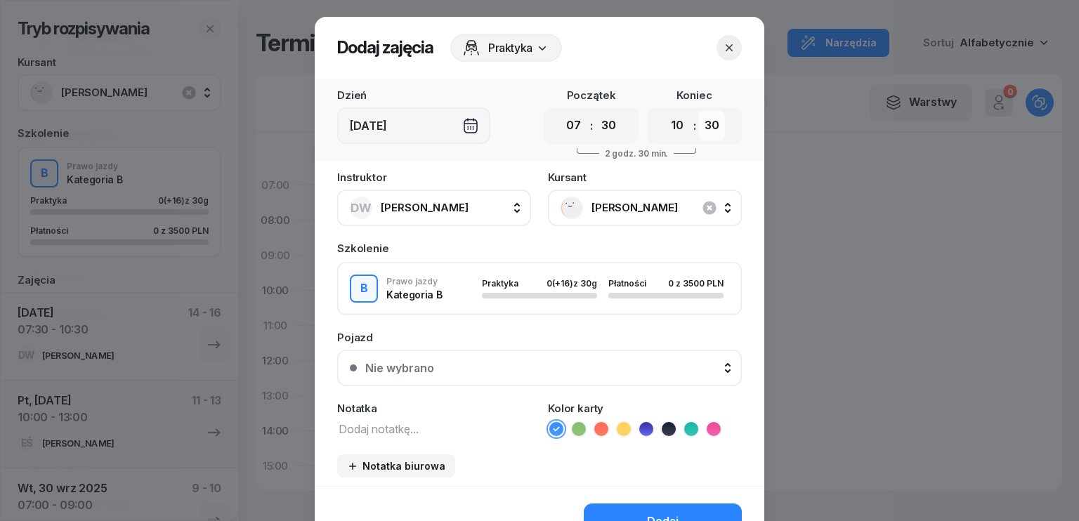
click at [698, 111] on select "00 05 10 15 20 25 30 35 40 45 50 55" at bounding box center [711, 126] width 27 height 30
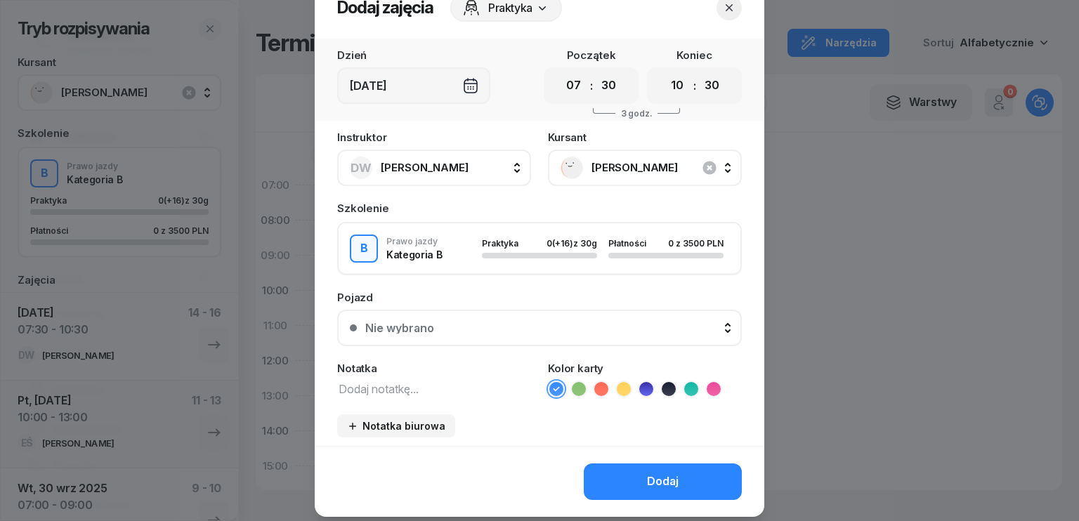
scroll to position [79, 0]
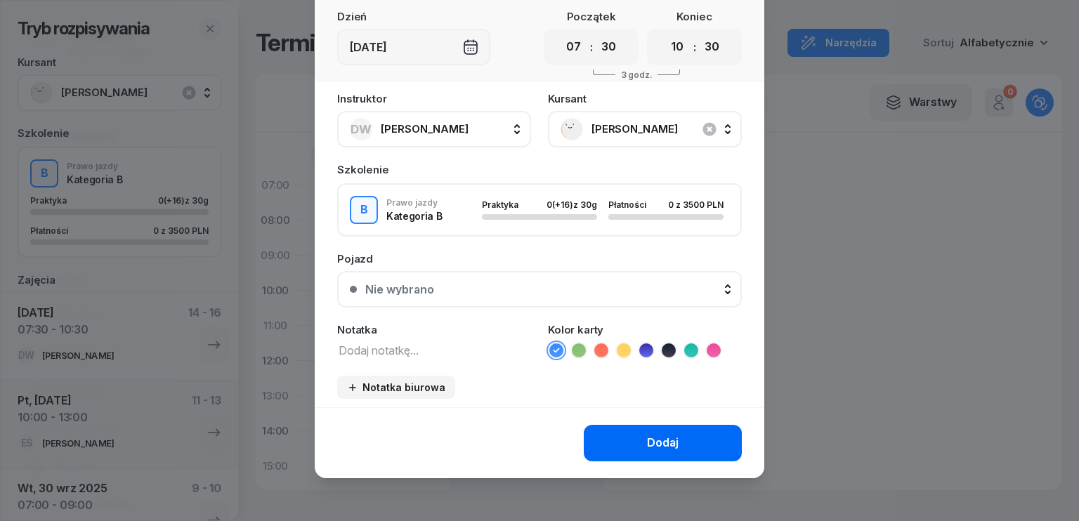
click at [660, 437] on div "Dodaj" at bounding box center [663, 443] width 32 height 18
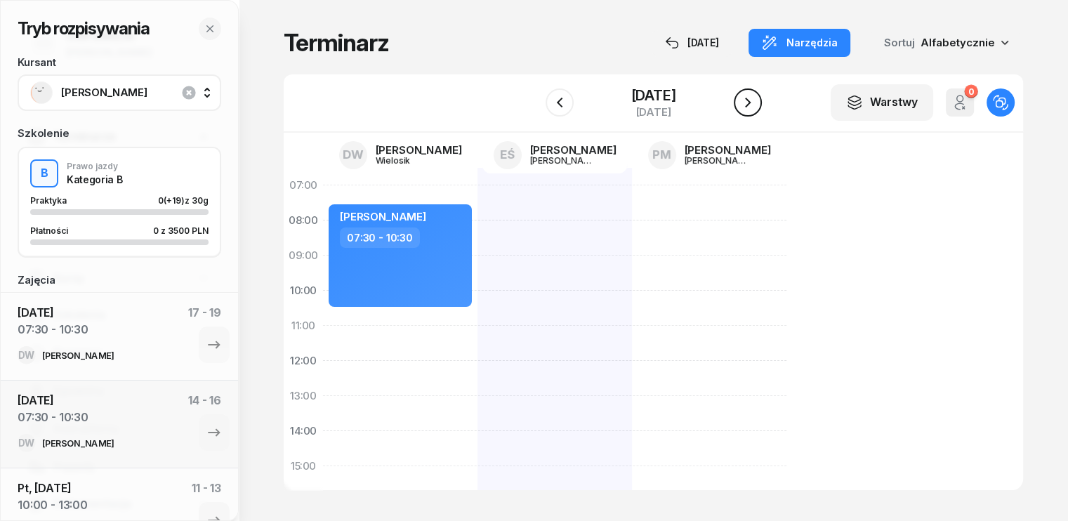
click at [753, 103] on icon "button" at bounding box center [748, 102] width 17 height 17
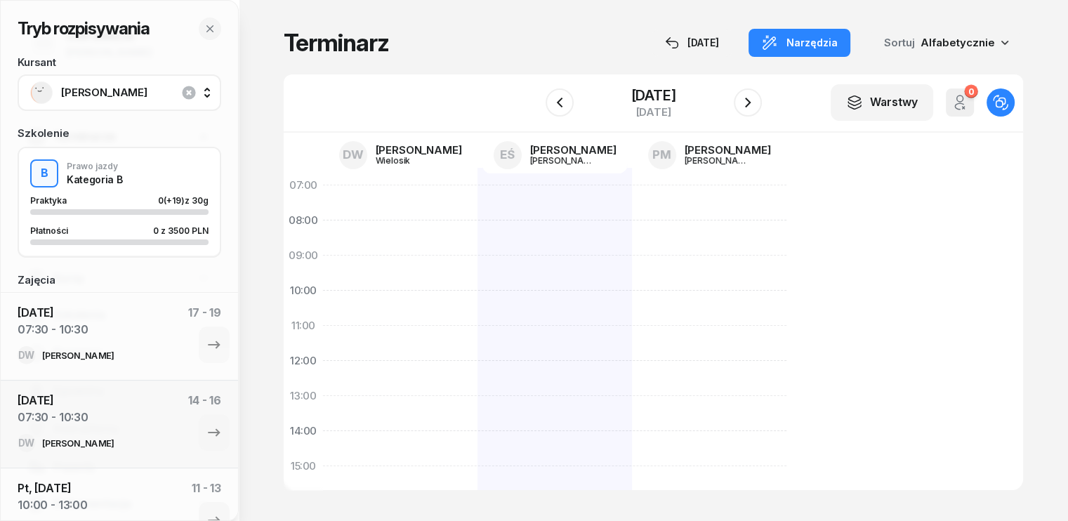
click at [478, 200] on div at bounding box center [555, 484] width 155 height 632
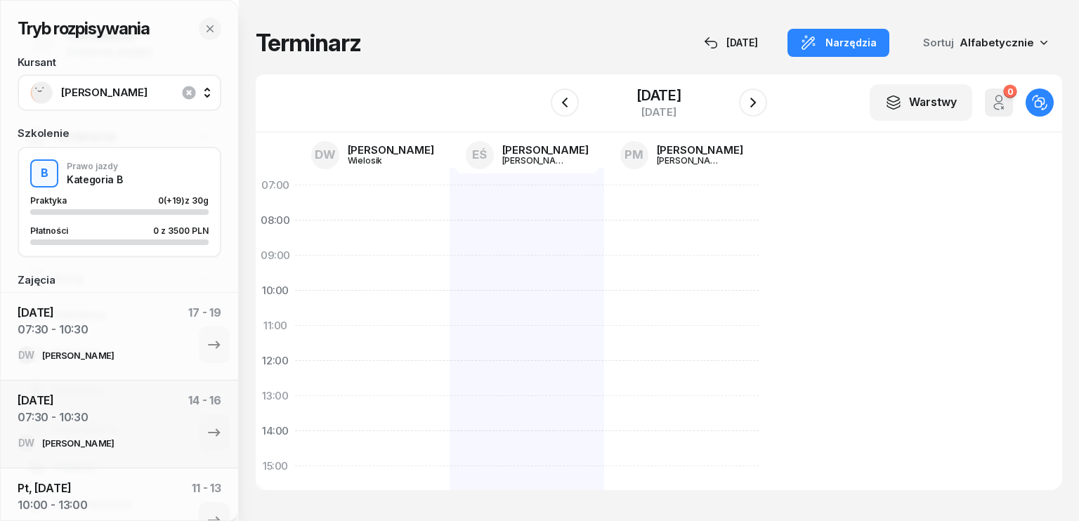
select select "07"
select select "09"
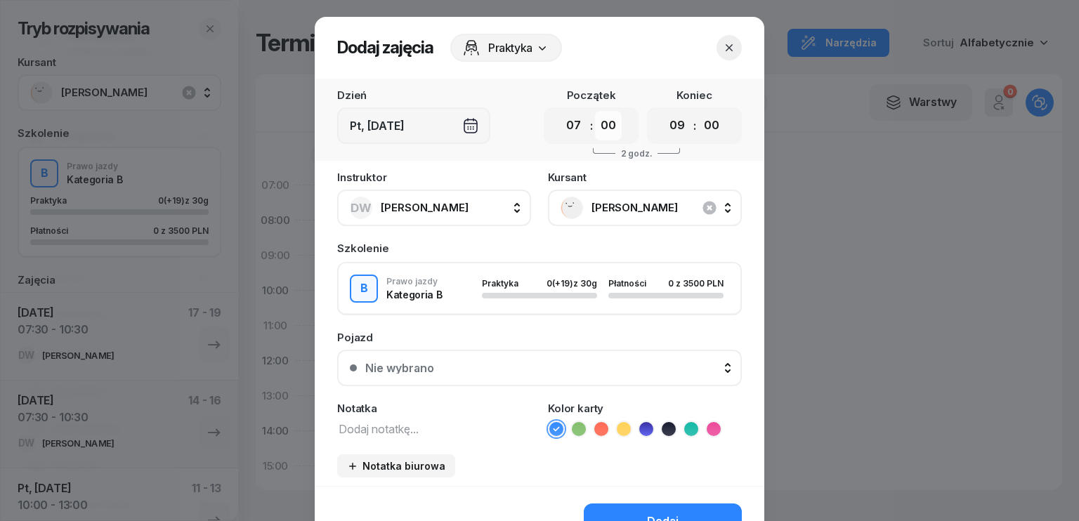
click at [605, 131] on select "00 05 10 15 20 25 30 35 40 45 50 55" at bounding box center [608, 126] width 27 height 30
select select "30"
click at [595, 111] on select "00 05 10 15 20 25 30 35 40 45 50 55" at bounding box center [608, 126] width 27 height 30
click at [679, 131] on select "00 01 02 03 04 05 06 07 08 09 10 11 12 13 14 15 16 17 18 19 20 21 22 23" at bounding box center [677, 126] width 27 height 30
select select "10"
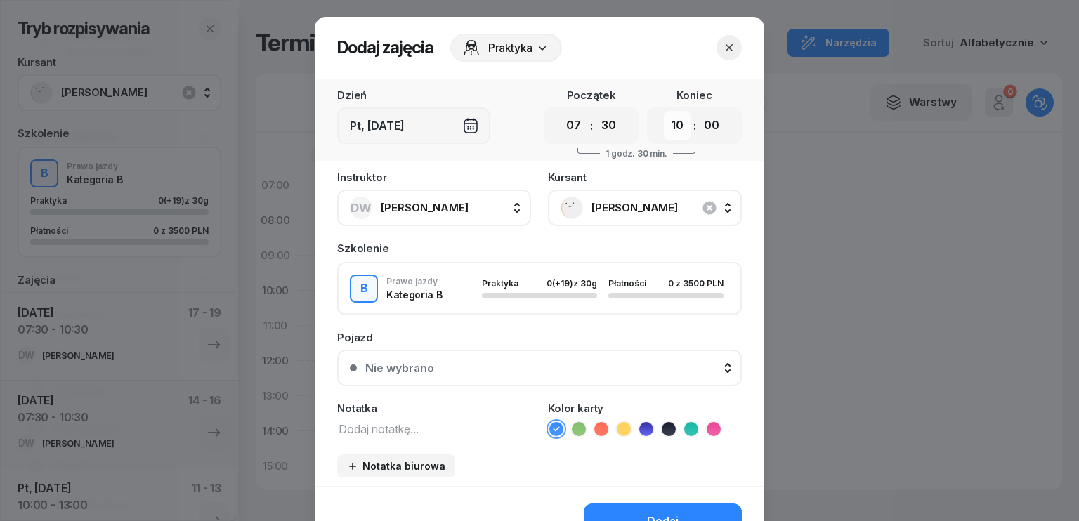
click at [664, 111] on select "00 01 02 03 04 05 06 07 08 09 10 11 12 13 14 15 16 17 18 19 20 21 22 23" at bounding box center [677, 126] width 27 height 30
drag, startPoint x: 707, startPoint y: 117, endPoint x: 714, endPoint y: 137, distance: 20.7
click at [707, 117] on select "00 05 10 15 20 25 30 35 40 45 50 55" at bounding box center [711, 126] width 27 height 30
select select "30"
click at [698, 111] on select "00 05 10 15 20 25 30 35 40 45 50 55" at bounding box center [711, 126] width 27 height 30
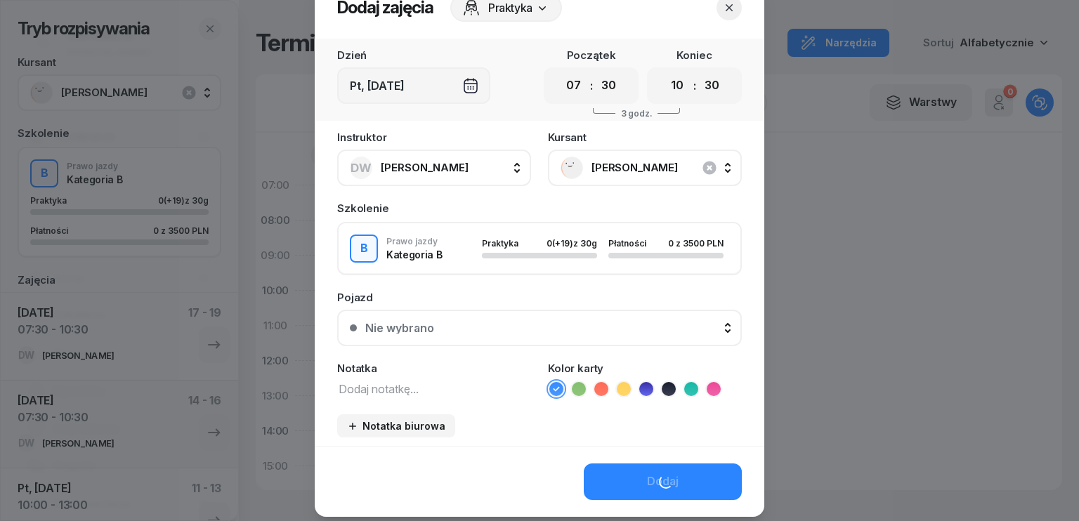
scroll to position [79, 0]
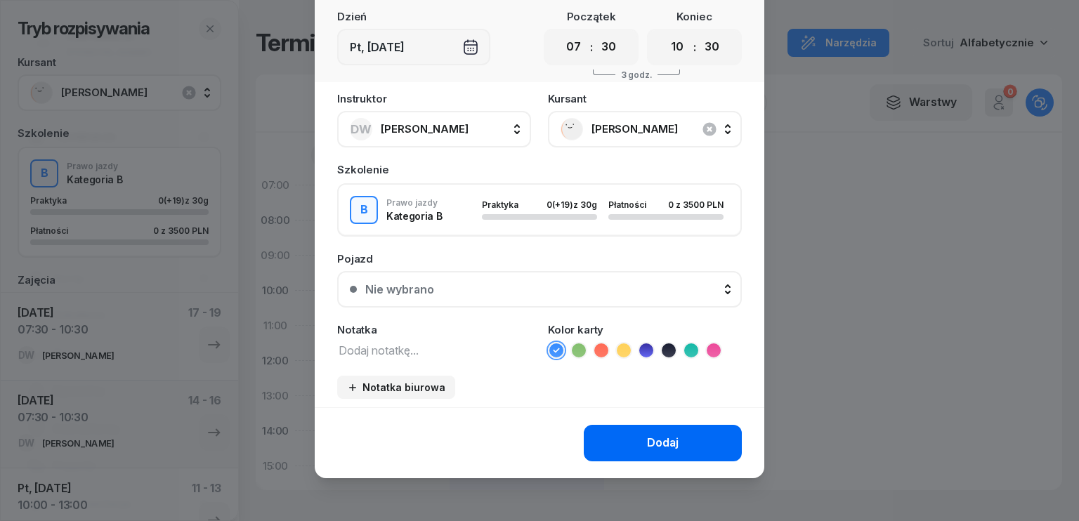
click at [649, 439] on div "Dodaj" at bounding box center [663, 443] width 32 height 18
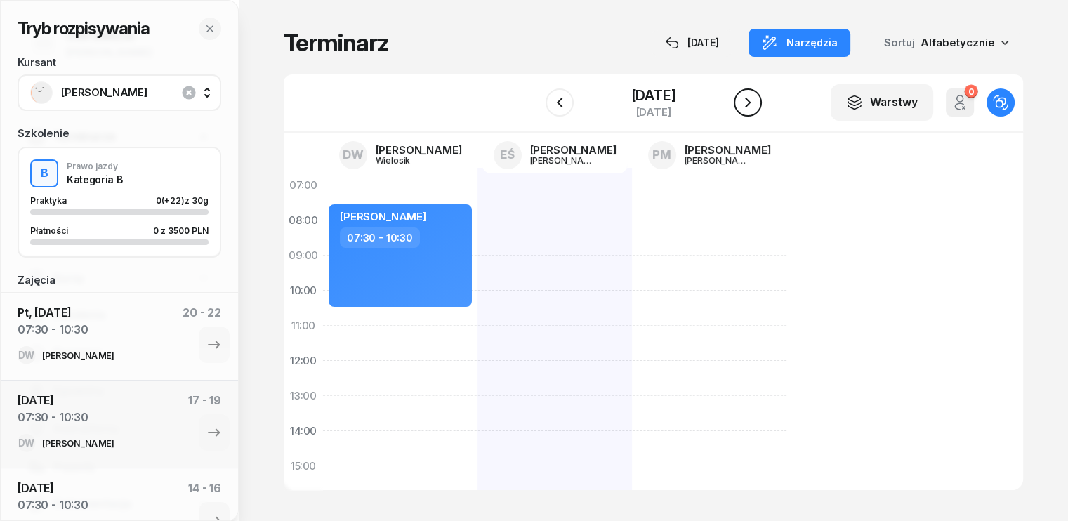
click at [756, 105] on icon "button" at bounding box center [748, 102] width 17 height 17
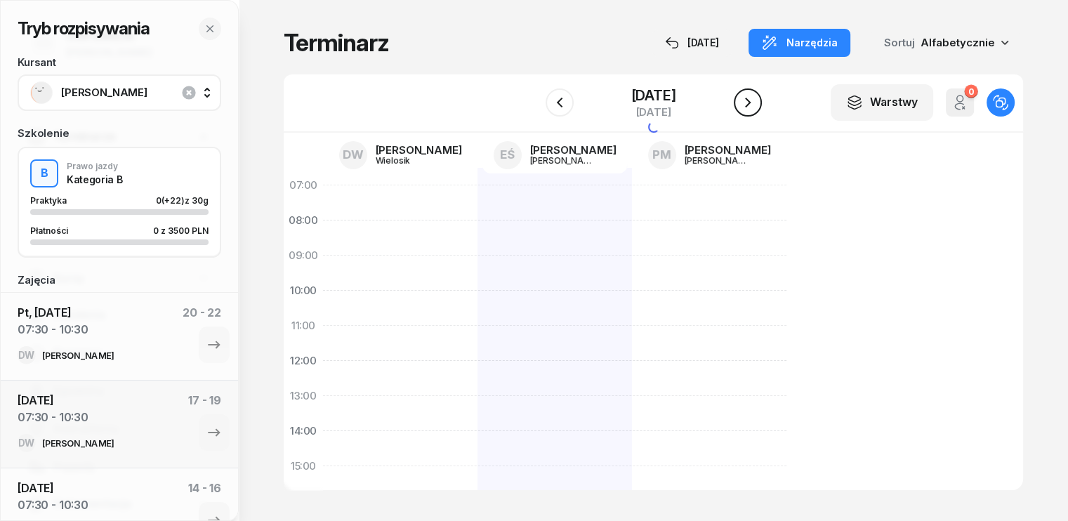
click at [756, 105] on icon "button" at bounding box center [748, 102] width 17 height 17
click at [756, 107] on icon "button" at bounding box center [748, 102] width 17 height 17
click at [632, 197] on div at bounding box center [709, 484] width 155 height 632
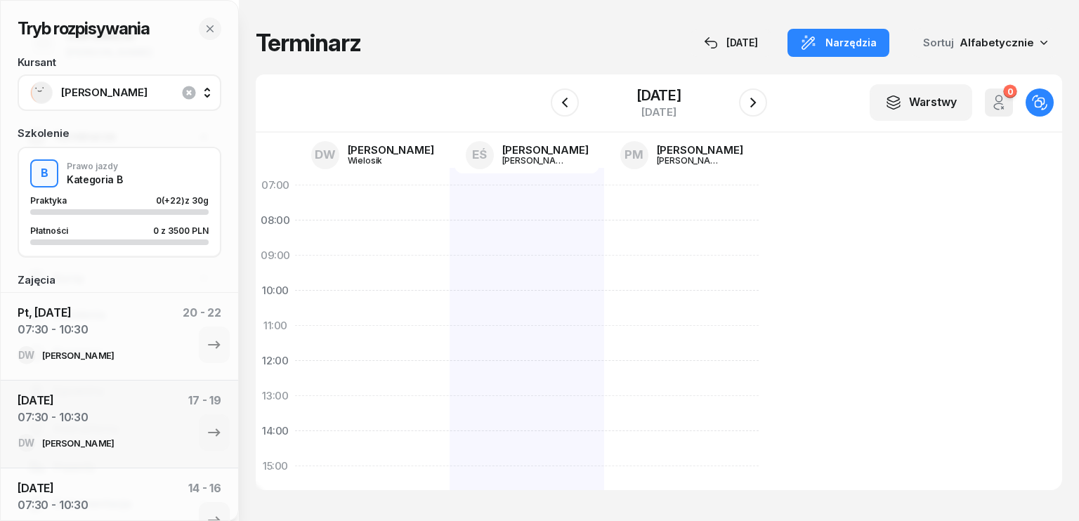
select select "07"
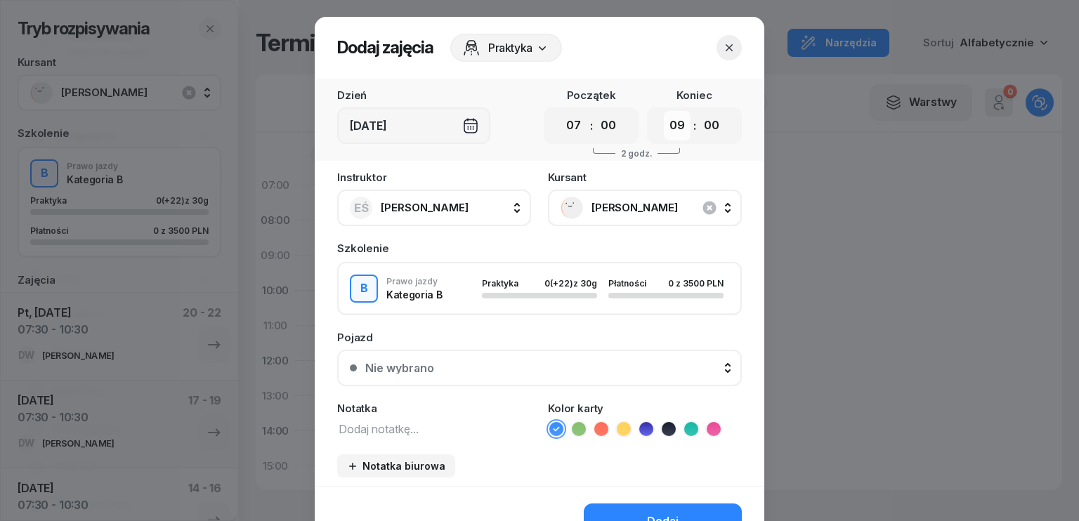
click at [683, 124] on select "00 01 02 03 04 05 06 07 08 09 10 11 12 13 14 15 16 17 18 19 20 21 22 23" at bounding box center [677, 126] width 27 height 30
select select "10"
click at [664, 111] on select "00 01 02 03 04 05 06 07 08 09 10 11 12 13 14 15 16 17 18 19 20 21 22 23" at bounding box center [677, 126] width 27 height 30
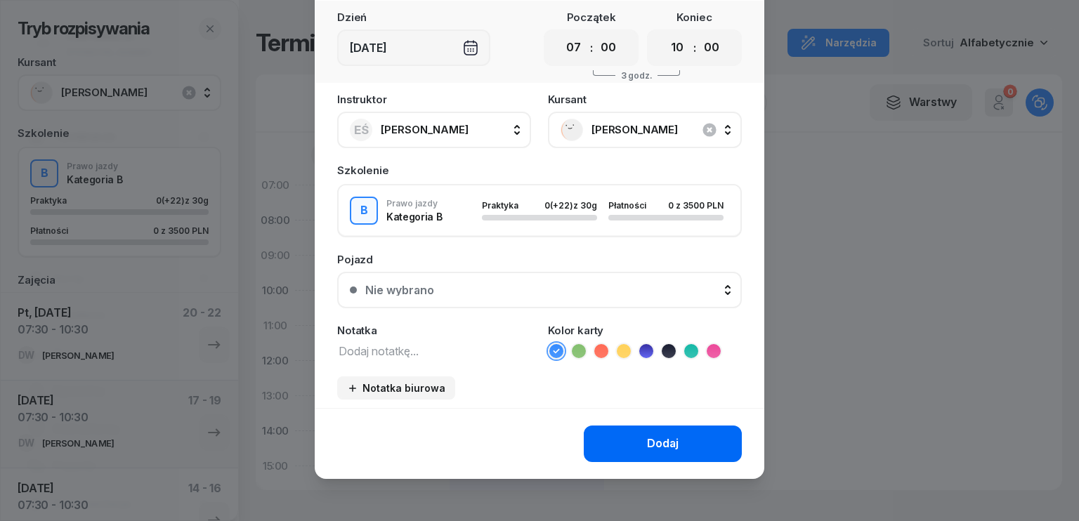
scroll to position [79, 0]
drag, startPoint x: 677, startPoint y: 438, endPoint x: 665, endPoint y: 443, distance: 12.9
click at [676, 437] on button "Dodaj" at bounding box center [663, 443] width 158 height 37
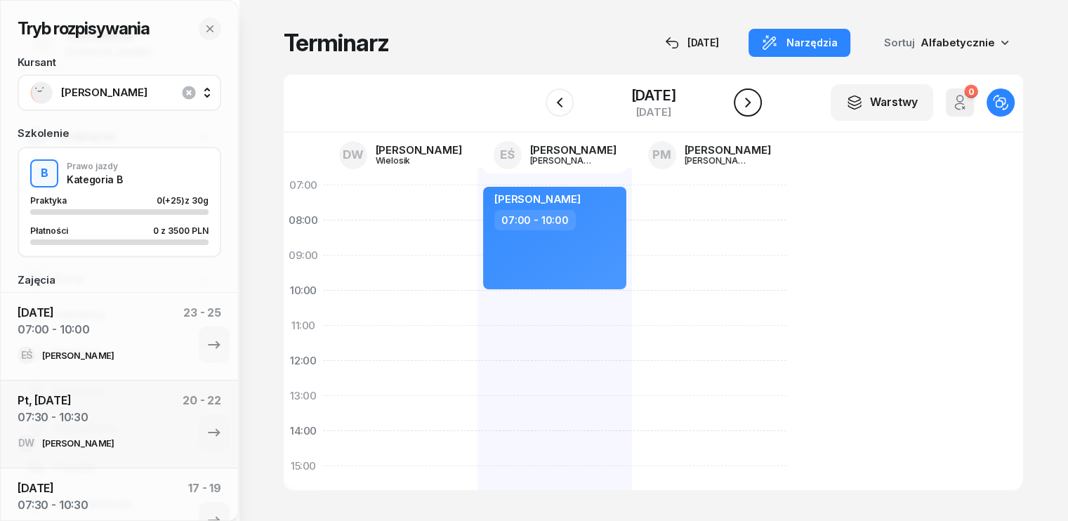
click at [756, 103] on icon "button" at bounding box center [748, 102] width 17 height 17
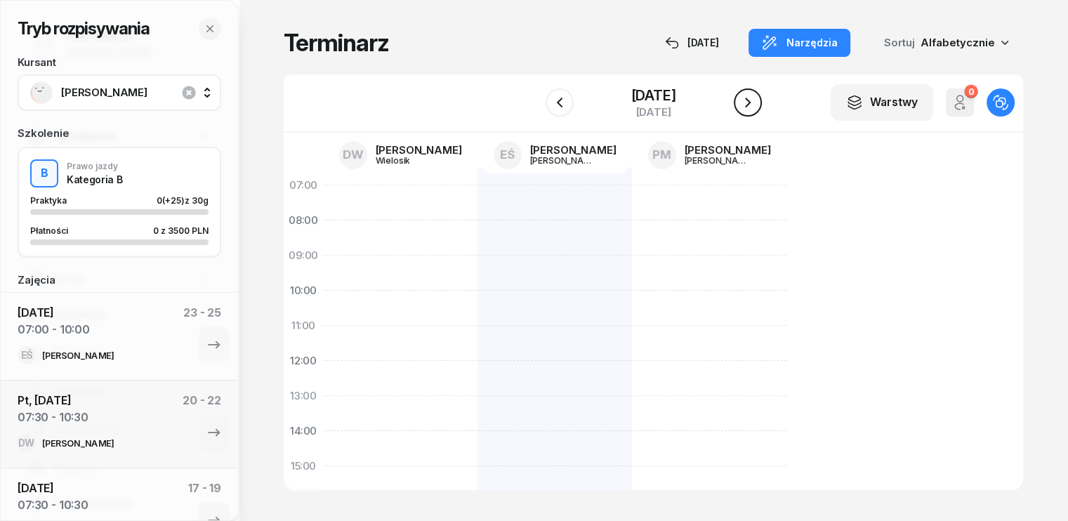
click at [756, 100] on icon "button" at bounding box center [748, 102] width 17 height 17
click at [632, 190] on div at bounding box center [709, 484] width 155 height 632
select select "07"
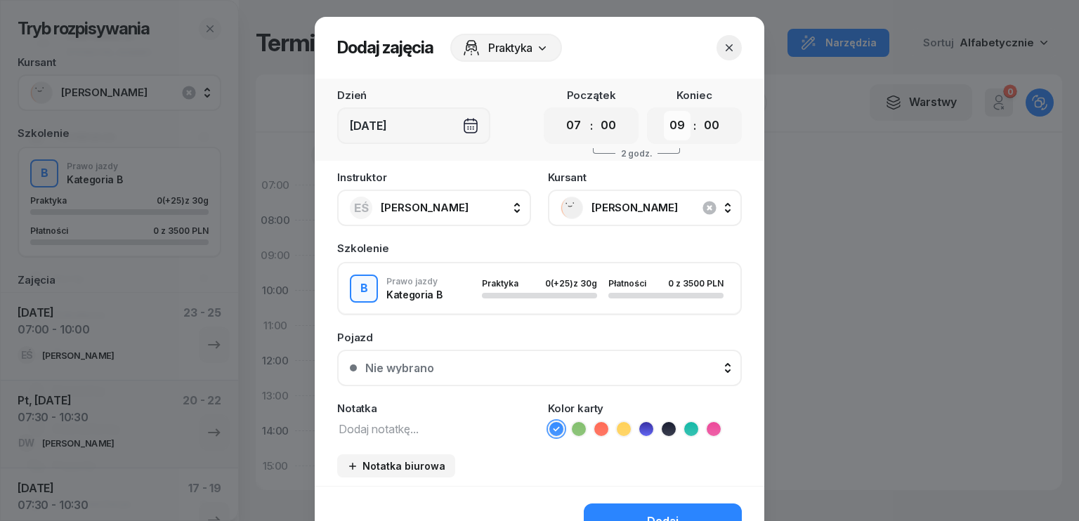
click at [674, 122] on select "00 01 02 03 04 05 06 07 08 09 10 11 12 13 14 15 16 17 18 19 20 21 22 23" at bounding box center [677, 126] width 27 height 30
select select "10"
click at [664, 111] on select "00 01 02 03 04 05 06 07 08 09 10 11 12 13 14 15 16 17 18 19 20 21 22 23" at bounding box center [677, 126] width 27 height 30
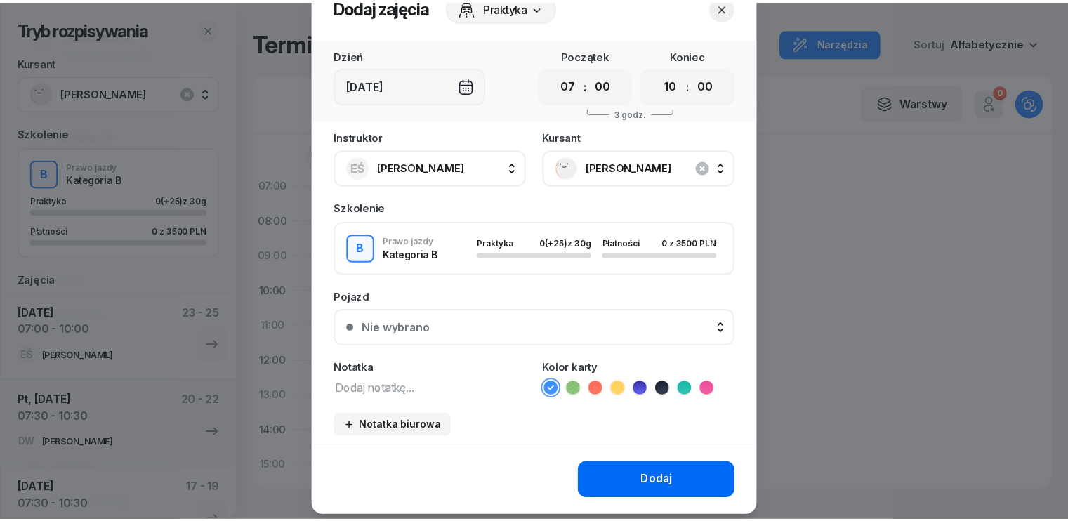
scroll to position [79, 0]
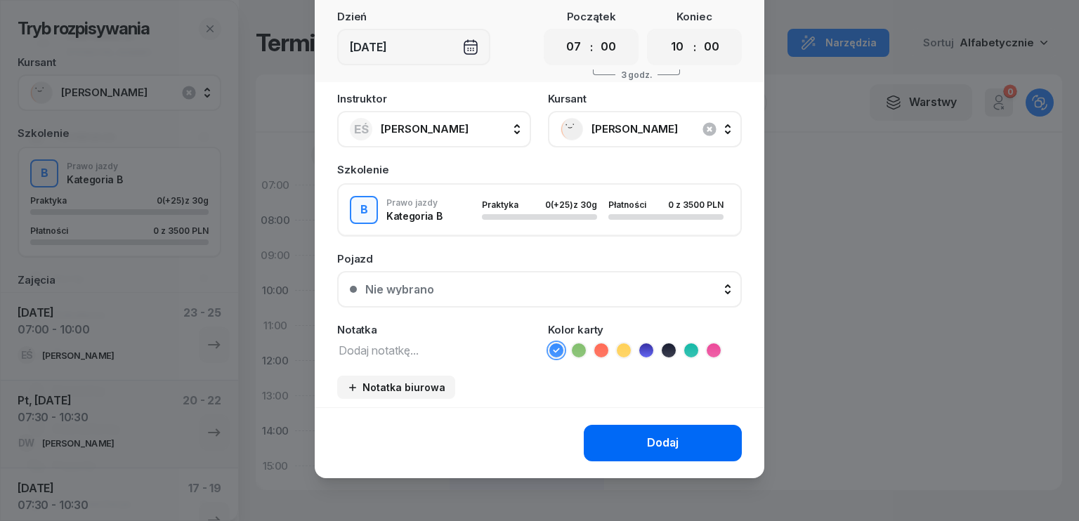
click at [647, 446] on div "Dodaj" at bounding box center [663, 443] width 32 height 18
